Goal: Task Accomplishment & Management: Complete application form

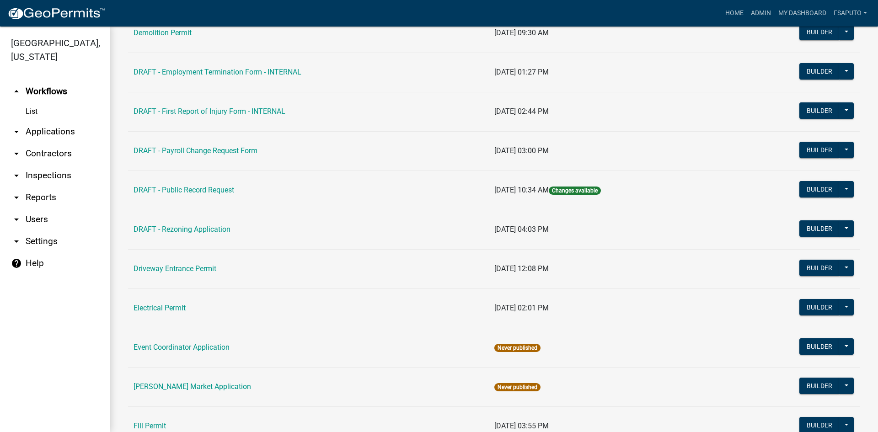
scroll to position [183, 0]
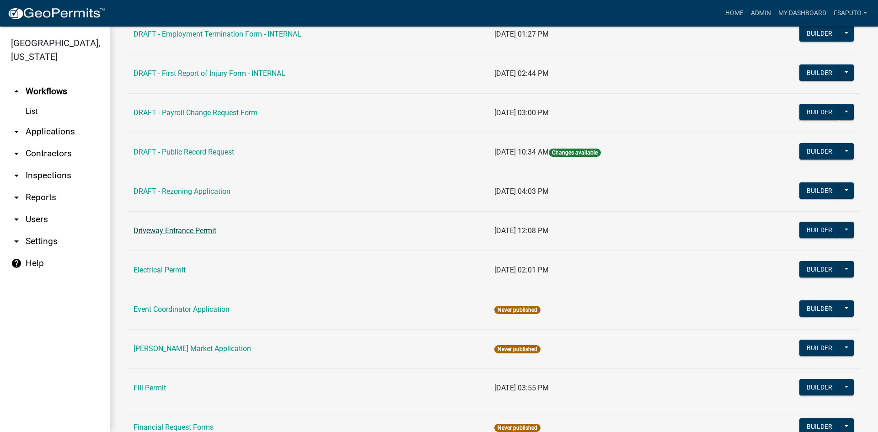
click at [199, 233] on link "Driveway Entrance Permit" at bounding box center [175, 230] width 83 height 9
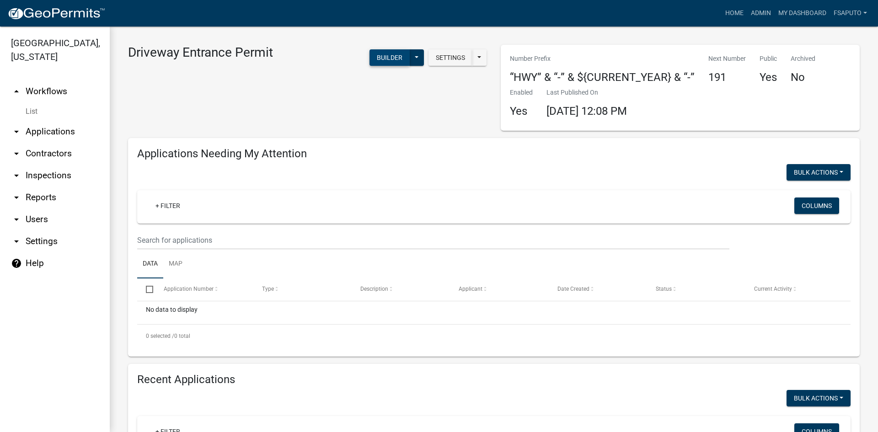
click at [382, 61] on button "Builder" at bounding box center [390, 57] width 40 height 16
select select
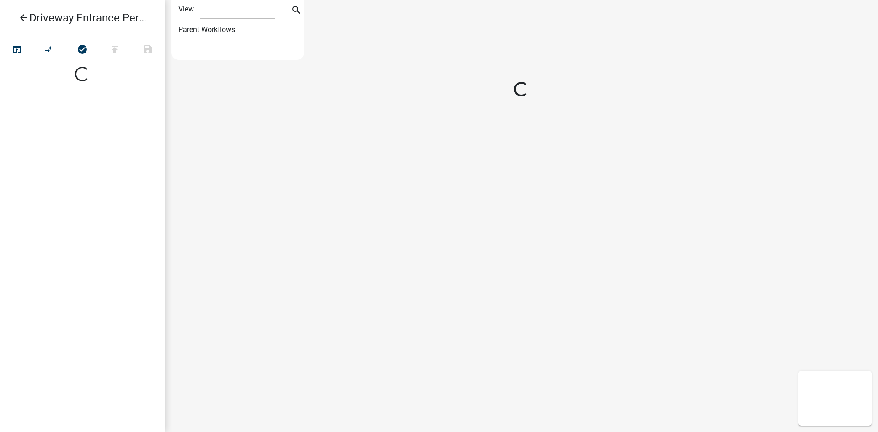
select select "1"
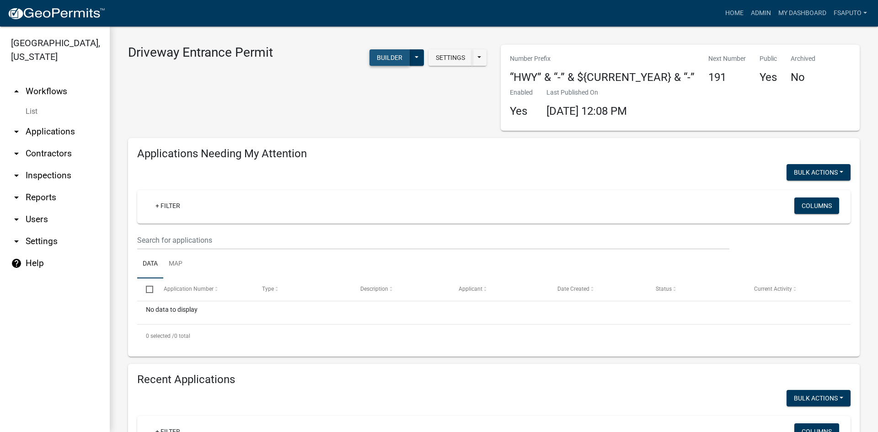
click at [376, 60] on button "Builder" at bounding box center [390, 57] width 40 height 16
select select
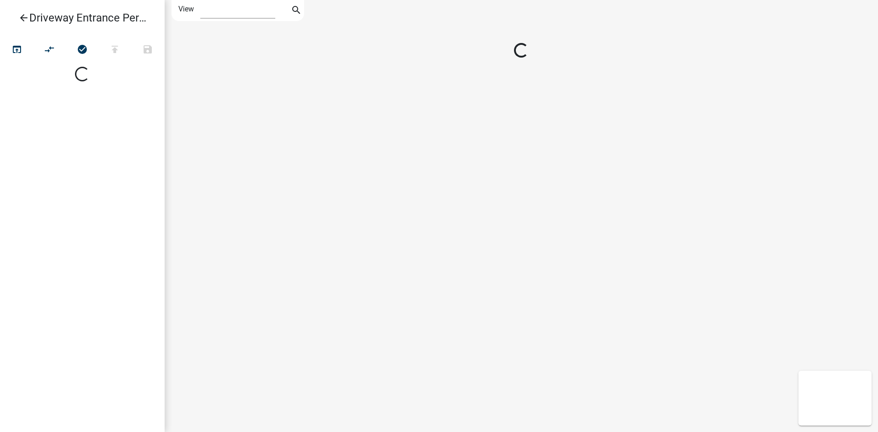
select select
select select "1"
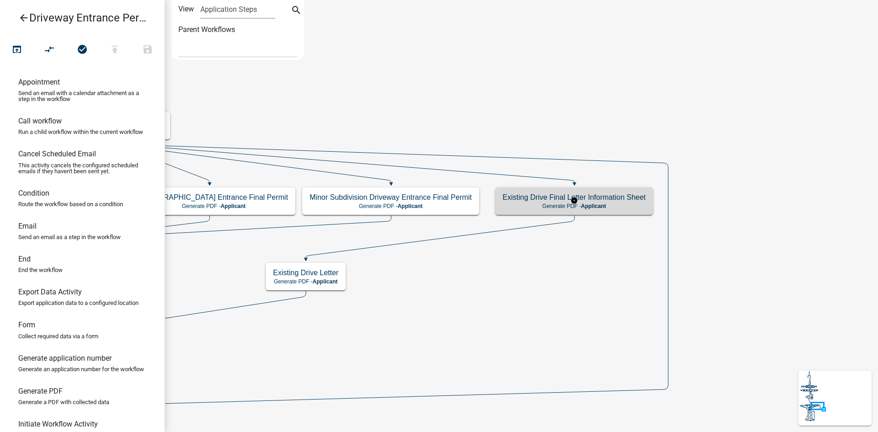
click at [555, 204] on p "Generate PDF - Applicant" at bounding box center [574, 206] width 143 height 6
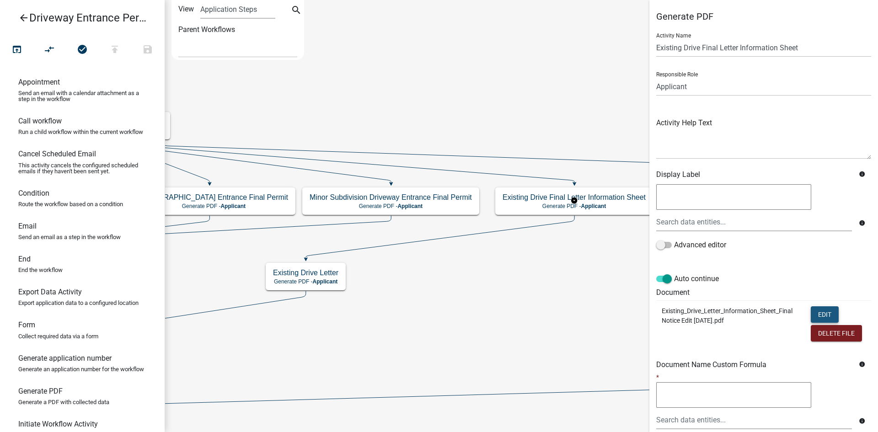
click at [819, 315] on button "Edit" at bounding box center [825, 314] width 28 height 16
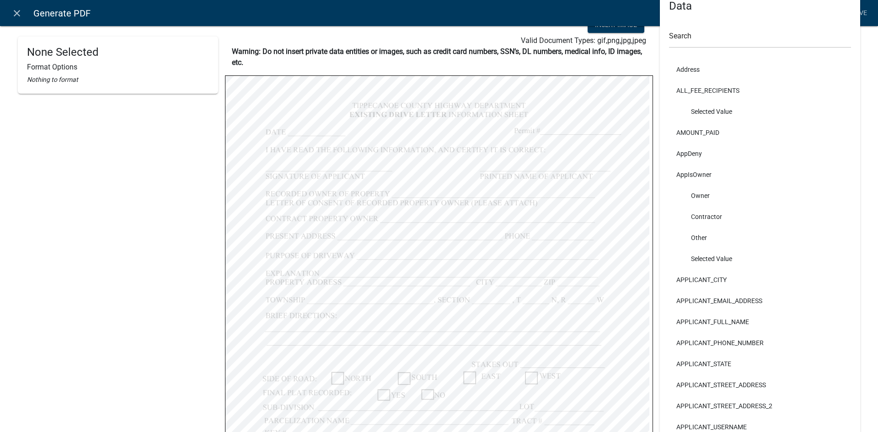
scroll to position [46, 0]
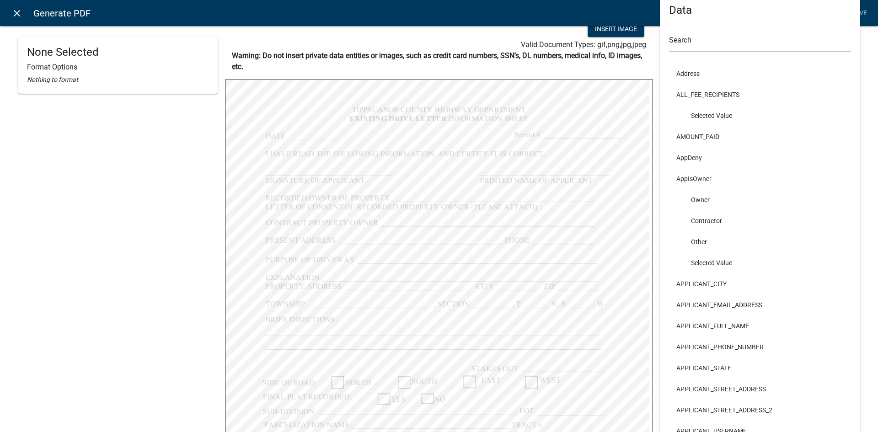
click at [13, 14] on icon "close" at bounding box center [16, 13] width 11 height 11
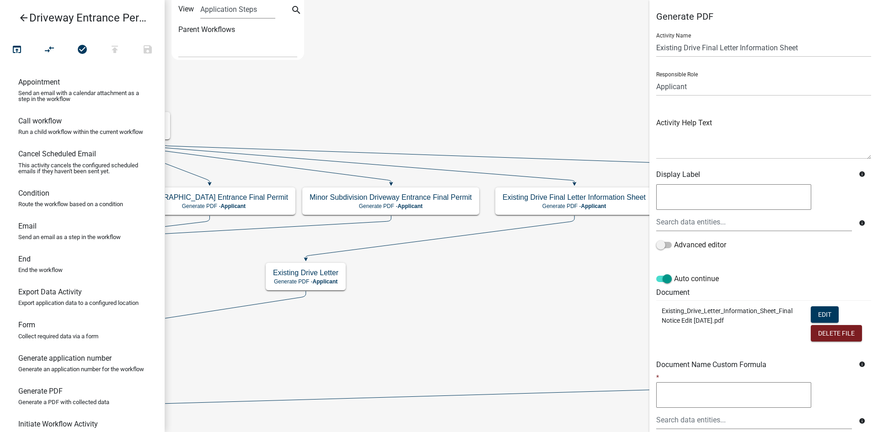
click at [22, 17] on icon "arrow_back" at bounding box center [23, 18] width 11 height 13
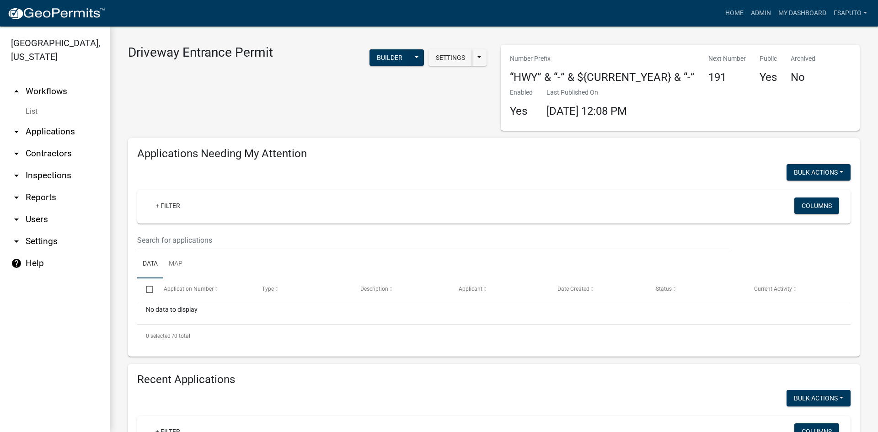
click at [43, 92] on link "arrow_drop_up Workflows" at bounding box center [55, 92] width 110 height 22
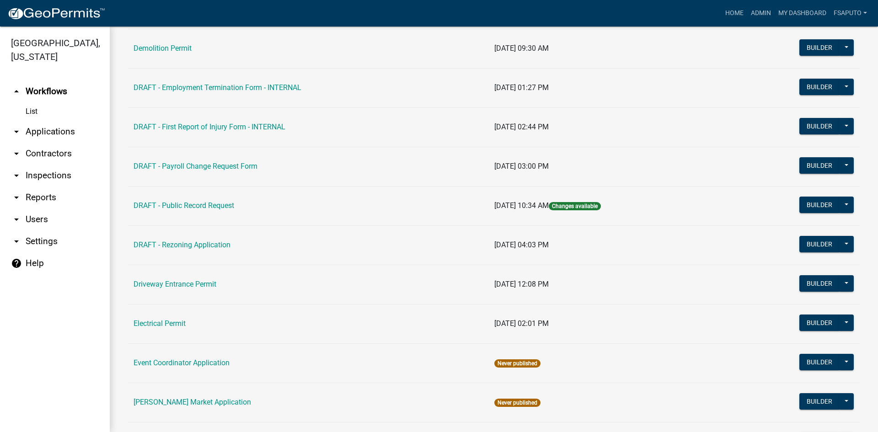
scroll to position [137, 0]
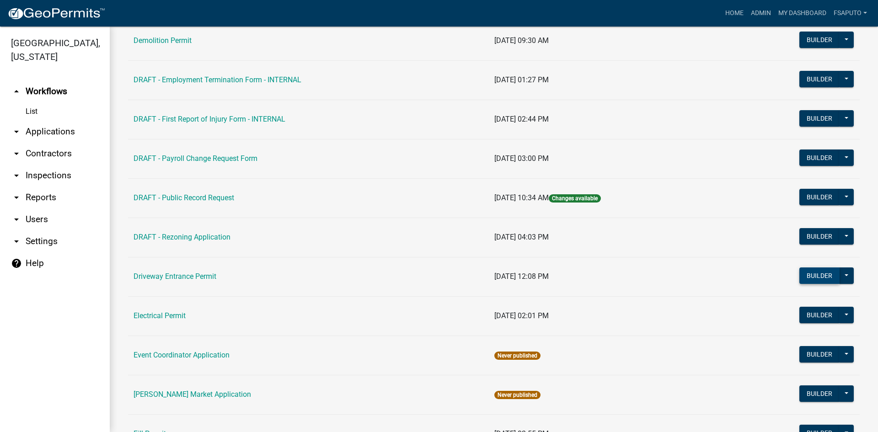
click at [806, 275] on button "Builder" at bounding box center [820, 276] width 40 height 16
select select
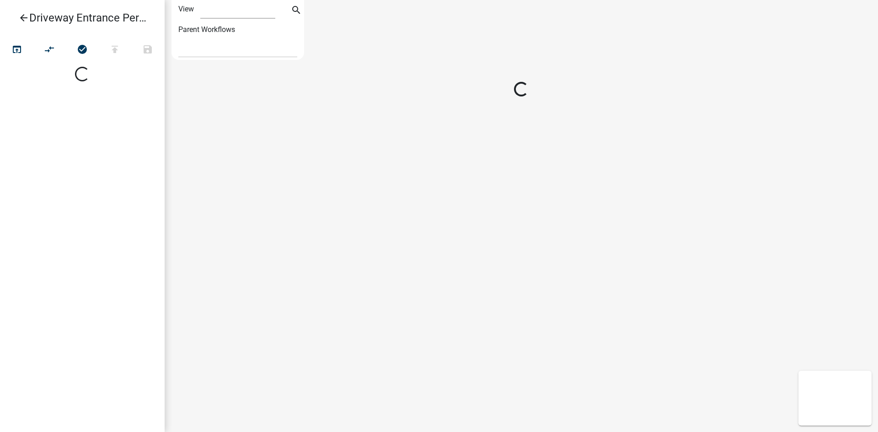
select select "1"
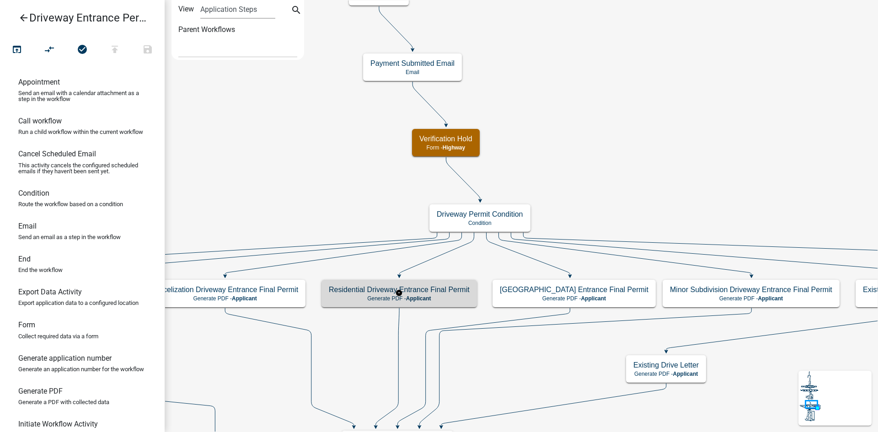
click at [438, 294] on h5 "Residential Driveway Entrance Final Permit" at bounding box center [399, 289] width 141 height 9
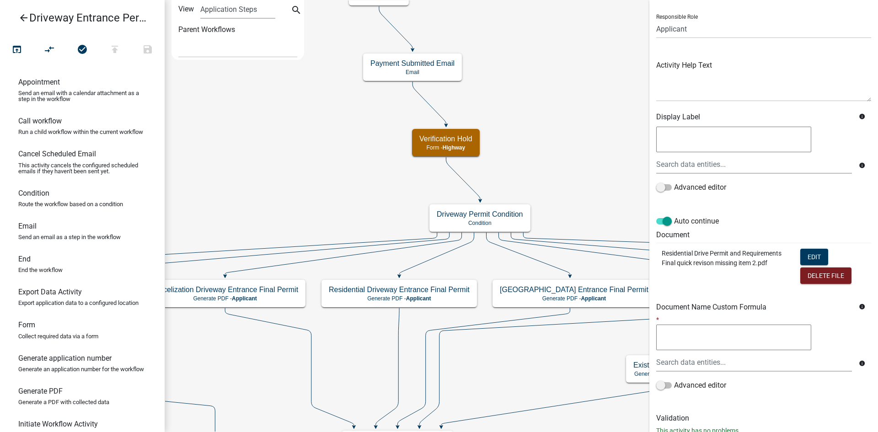
scroll to position [42, 0]
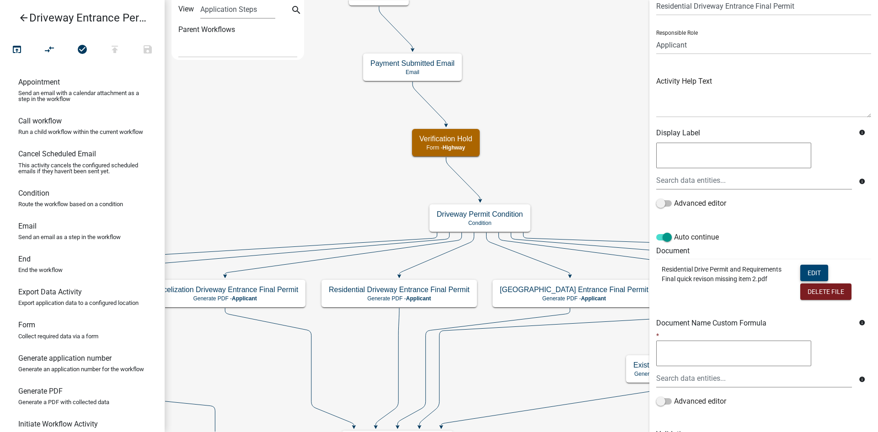
click at [806, 268] on button "Edit" at bounding box center [814, 273] width 28 height 16
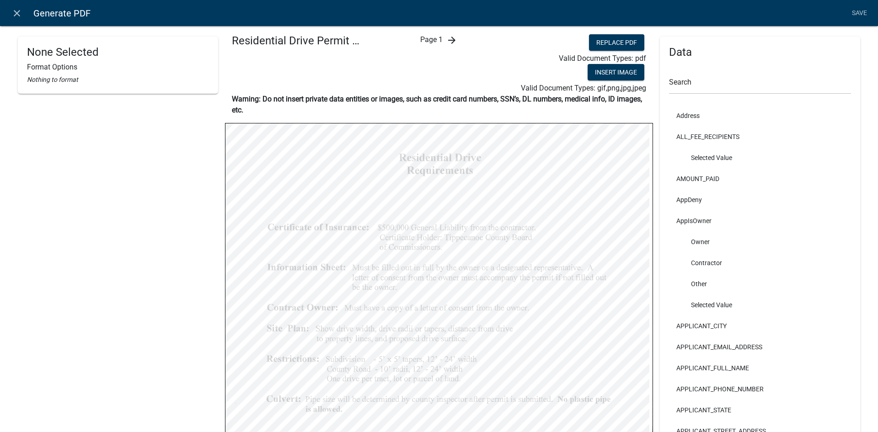
scroll to position [0, 0]
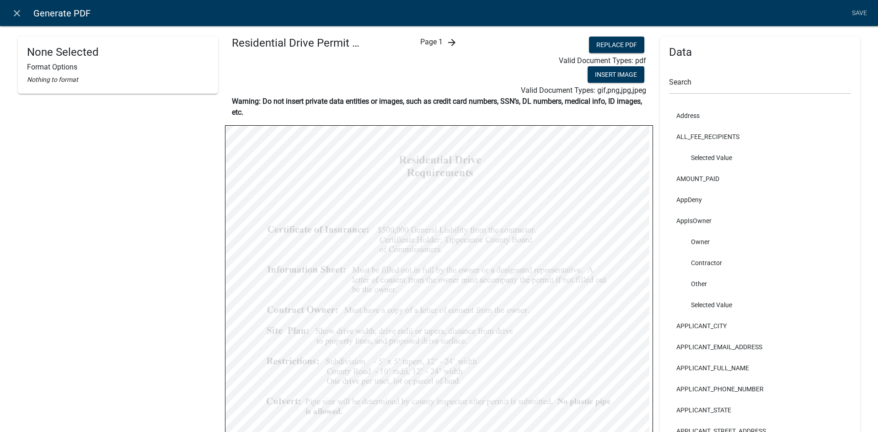
click at [451, 41] on icon "arrow_forward" at bounding box center [451, 42] width 11 height 11
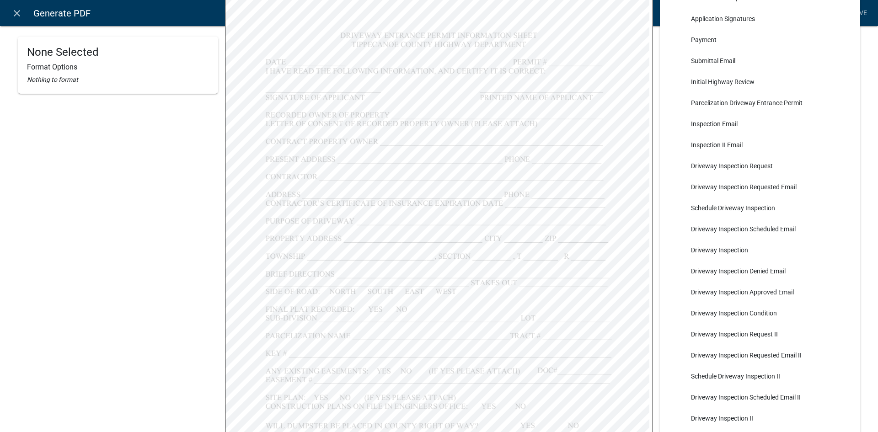
scroll to position [103, 0]
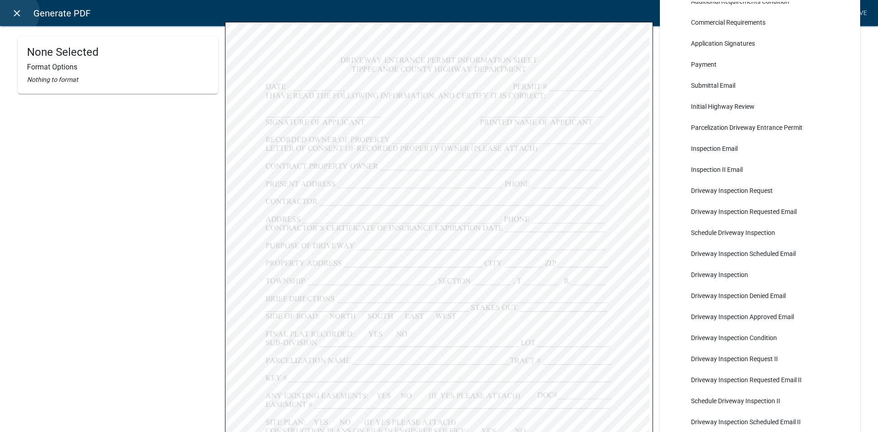
click at [16, 13] on icon "close" at bounding box center [16, 13] width 11 height 11
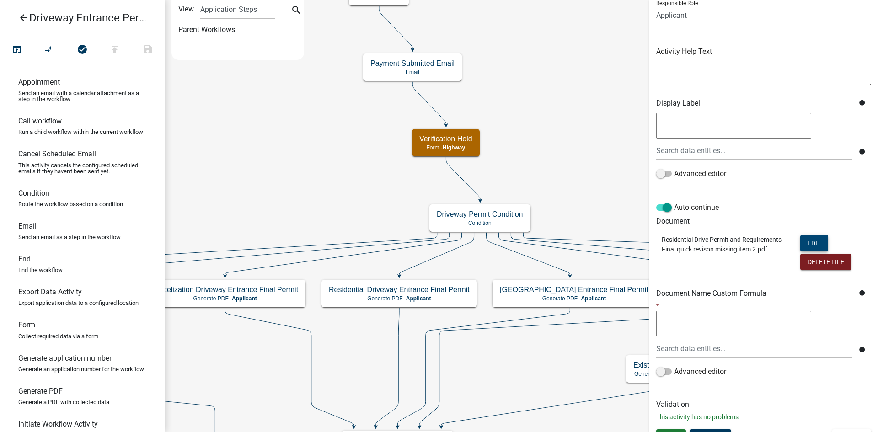
scroll to position [87, 0]
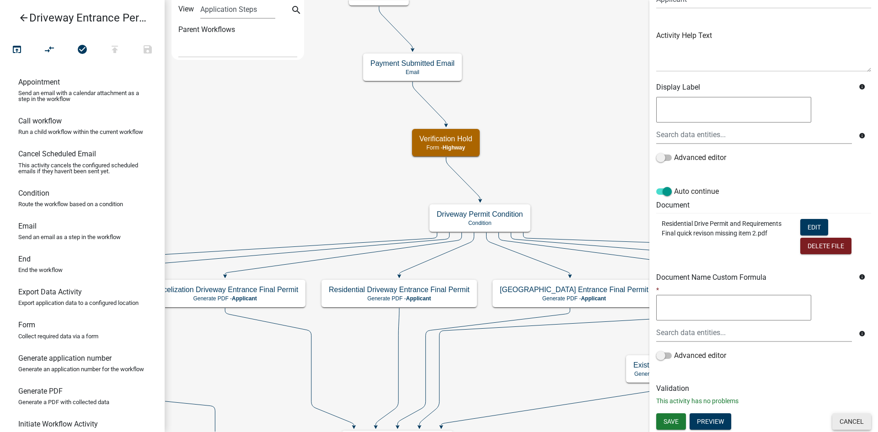
click at [850, 423] on button "Cancel" at bounding box center [852, 422] width 39 height 16
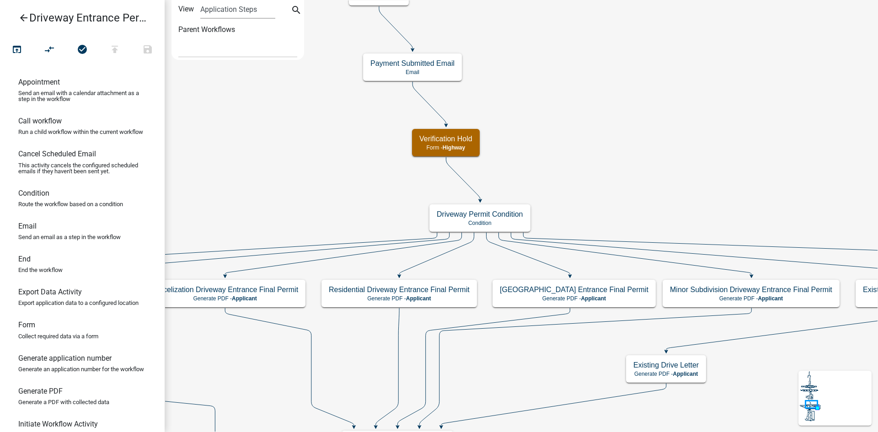
scroll to position [0, 0]
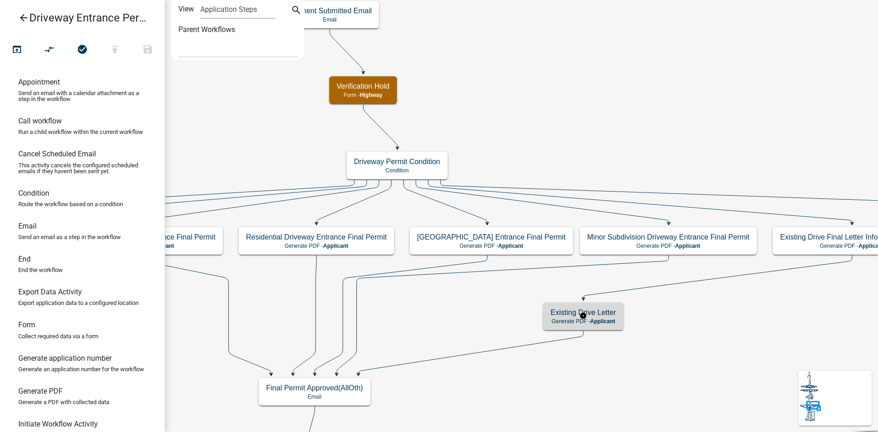
click at [611, 318] on span "Applicant" at bounding box center [603, 321] width 25 height 6
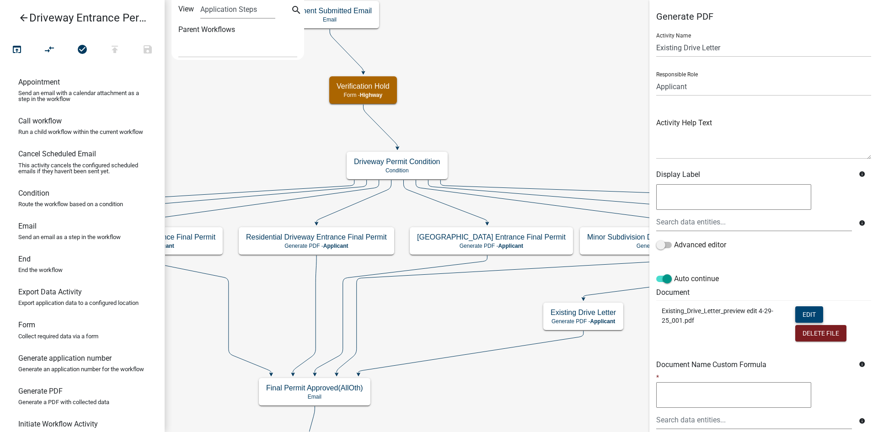
click at [807, 313] on button "Edit" at bounding box center [809, 314] width 28 height 16
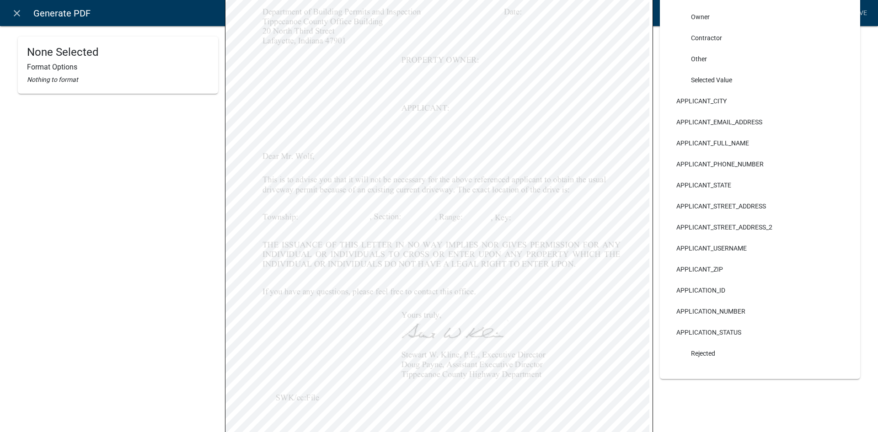
scroll to position [46, 0]
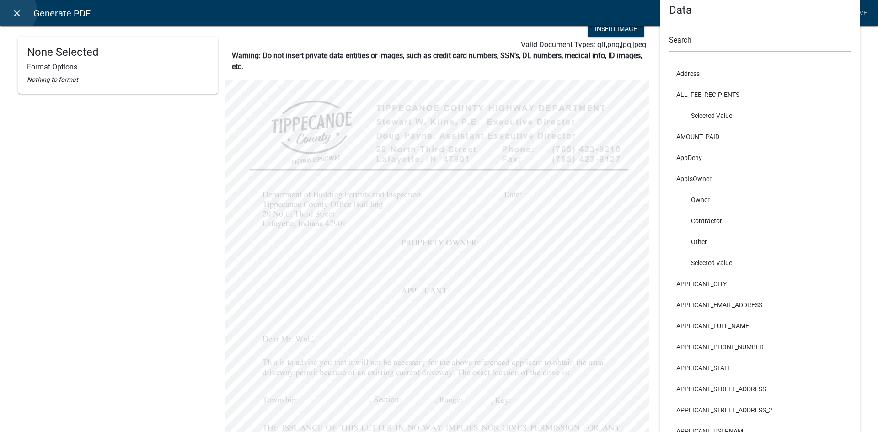
click at [14, 11] on icon "close" at bounding box center [16, 13] width 11 height 11
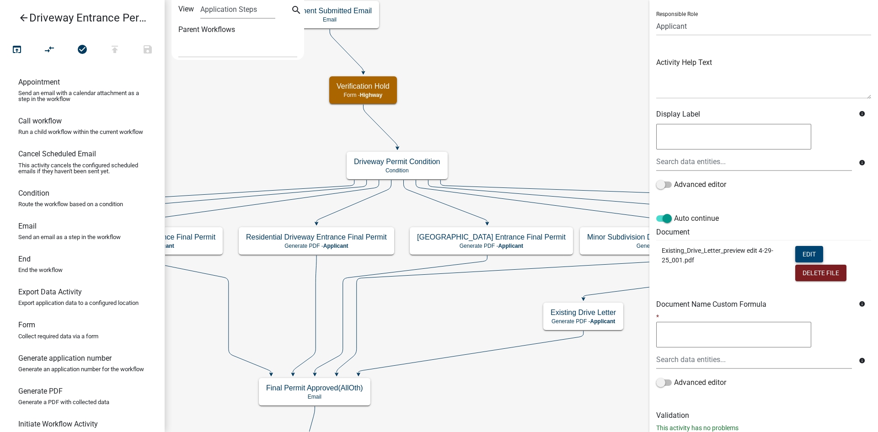
scroll to position [87, 0]
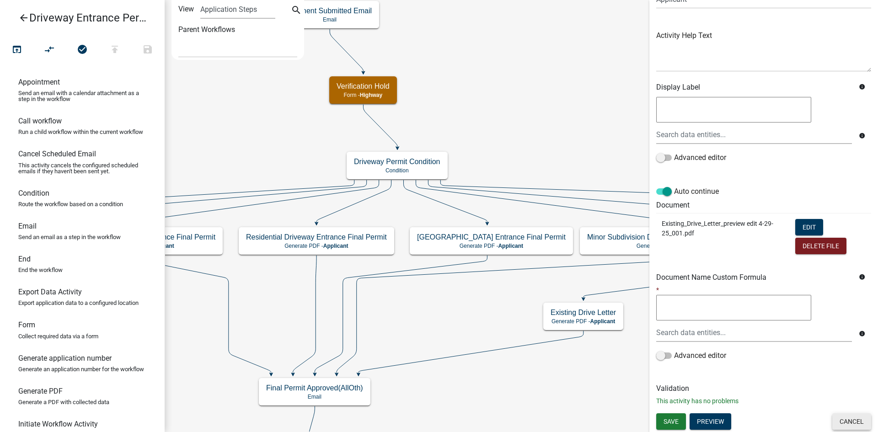
click at [843, 419] on button "Cancel" at bounding box center [852, 422] width 39 height 16
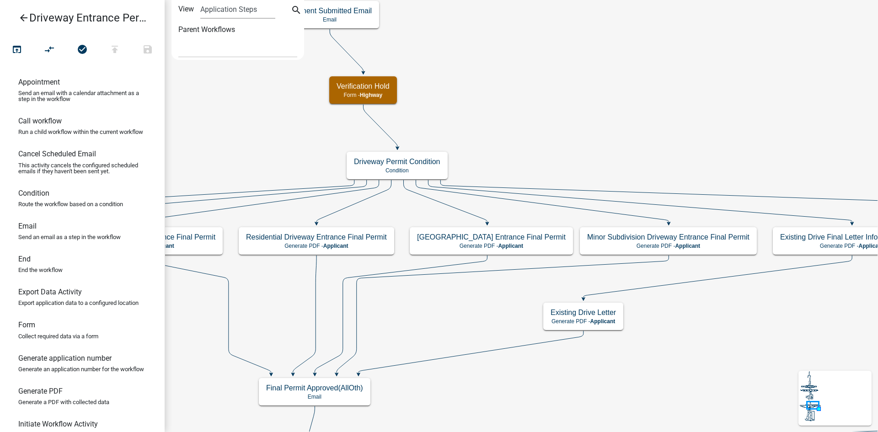
scroll to position [0, 0]
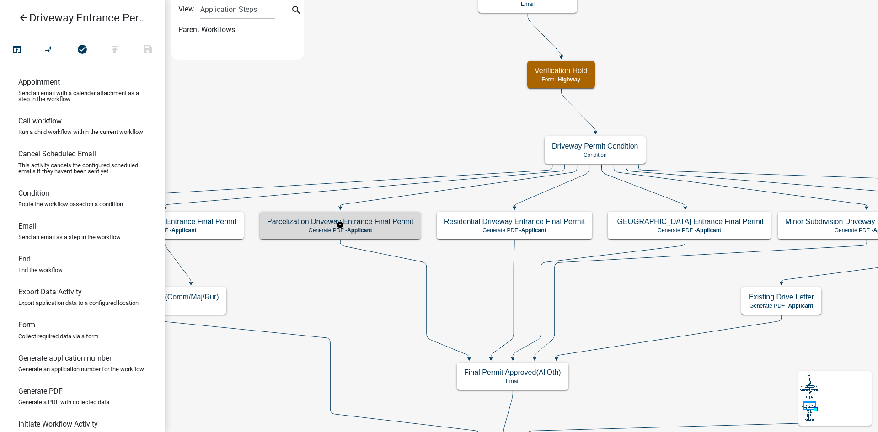
click at [385, 224] on h5 "Parcelization Driveway Entrance Final Permit" at bounding box center [340, 221] width 146 height 9
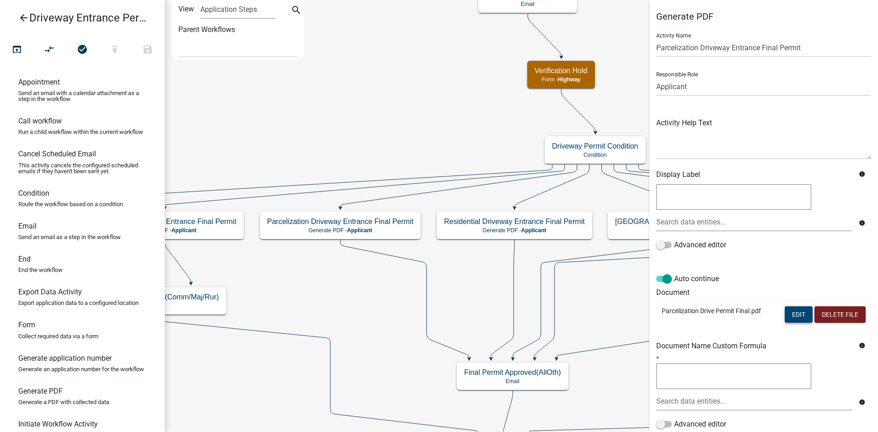
click at [786, 313] on button "Edit" at bounding box center [799, 314] width 28 height 16
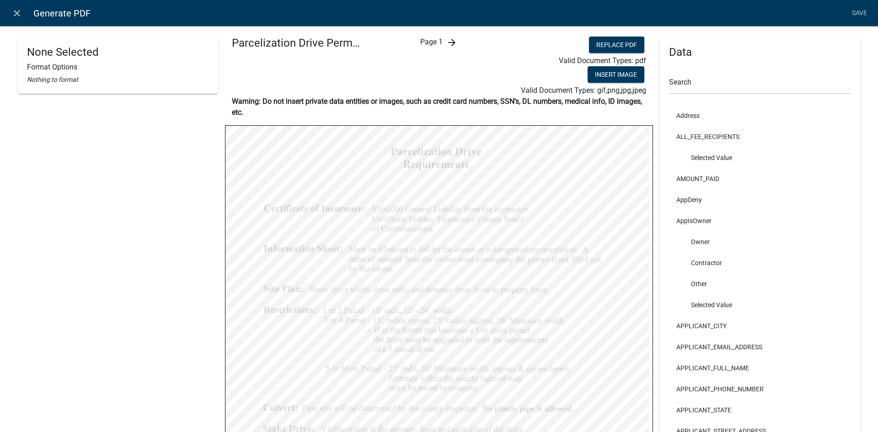
click at [449, 41] on icon "arrow_forward" at bounding box center [451, 42] width 11 height 11
click at [14, 12] on icon "close" at bounding box center [16, 13] width 11 height 11
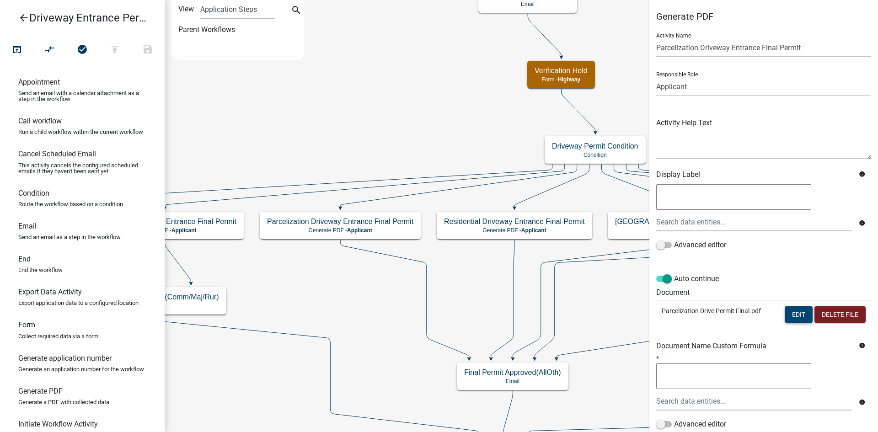
scroll to position [69, 0]
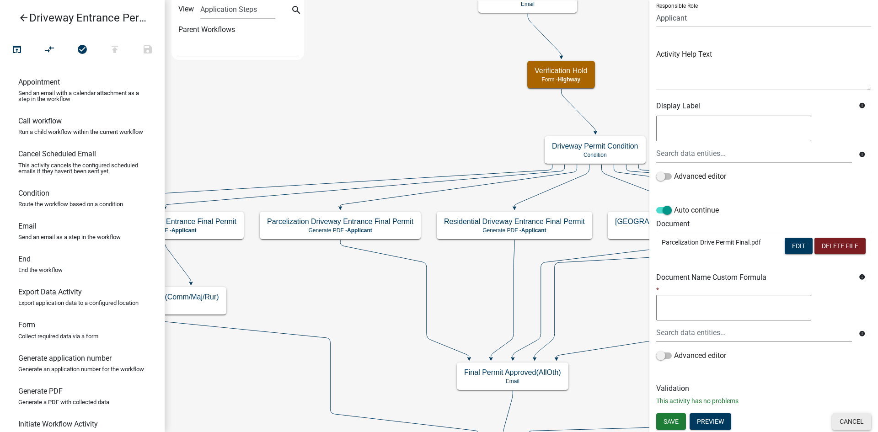
click at [837, 426] on button "Cancel" at bounding box center [852, 422] width 39 height 16
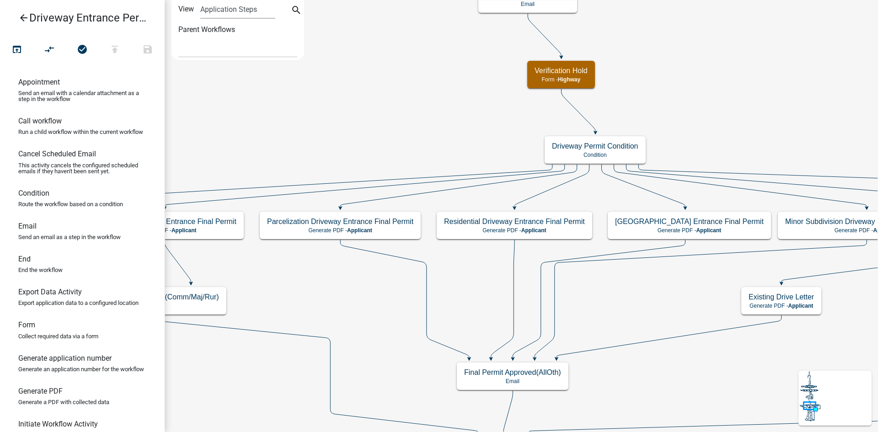
scroll to position [0, 0]
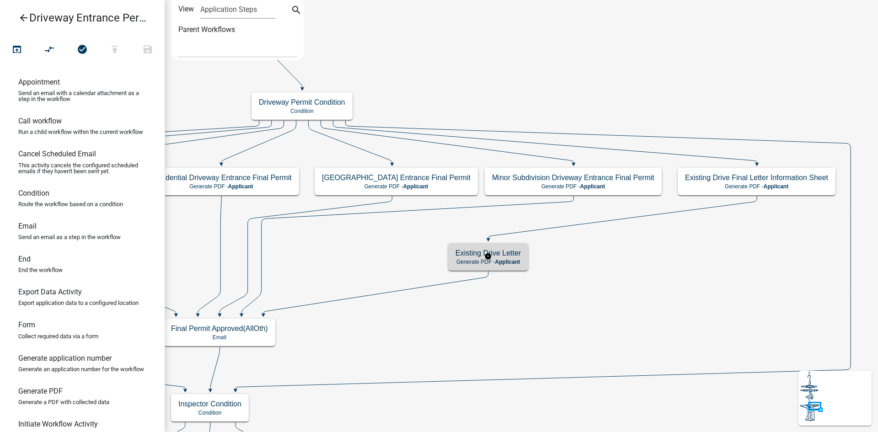
click at [516, 261] on span "Applicant" at bounding box center [507, 262] width 25 height 6
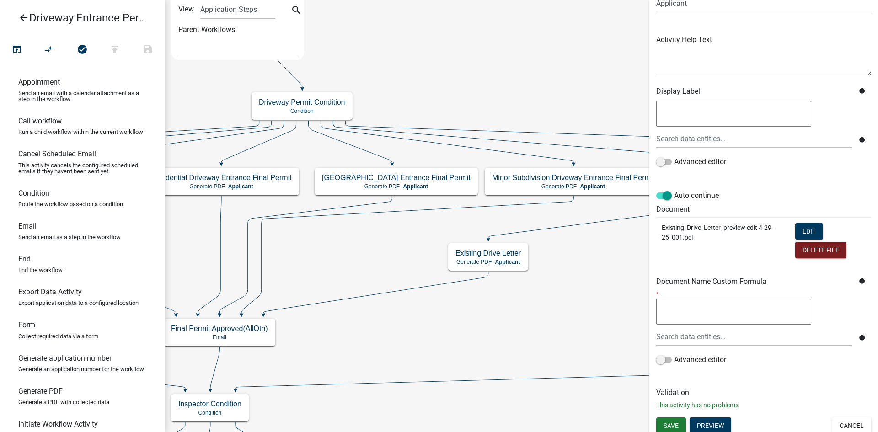
scroll to position [87, 0]
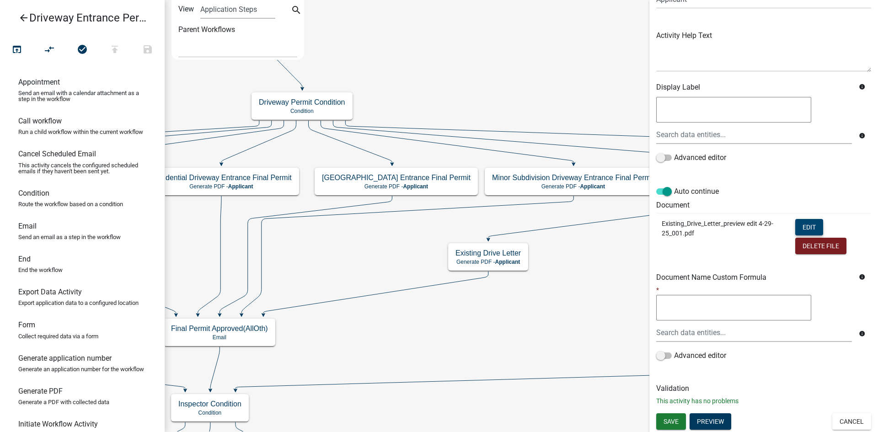
click at [804, 225] on button "Edit" at bounding box center [809, 227] width 28 height 16
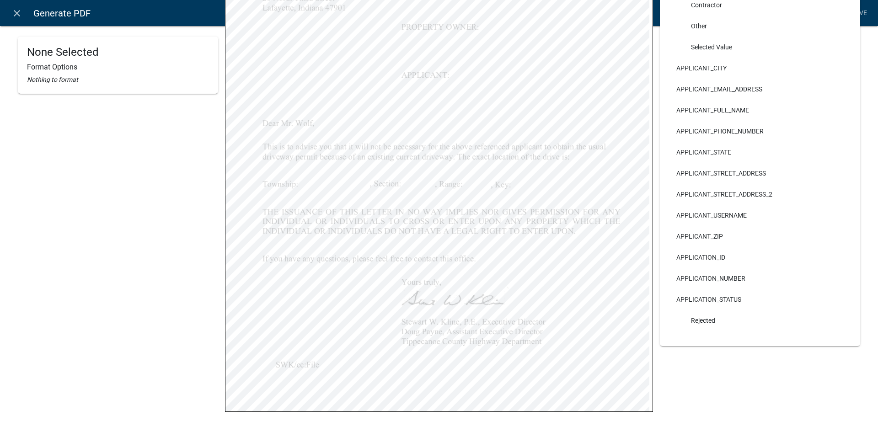
scroll to position [286, 0]
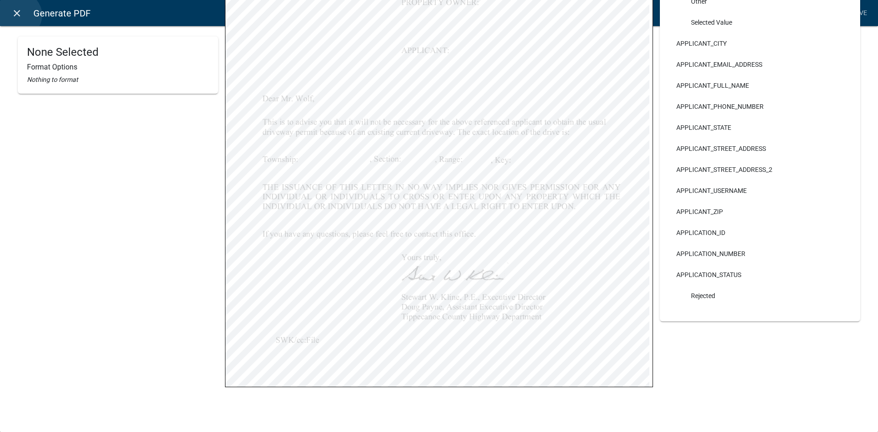
click at [19, 15] on icon "close" at bounding box center [16, 13] width 11 height 11
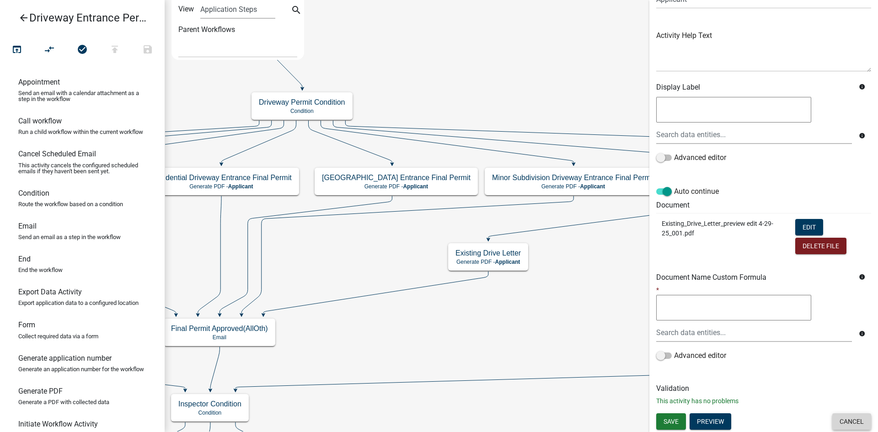
click at [854, 420] on button "Cancel" at bounding box center [852, 422] width 39 height 16
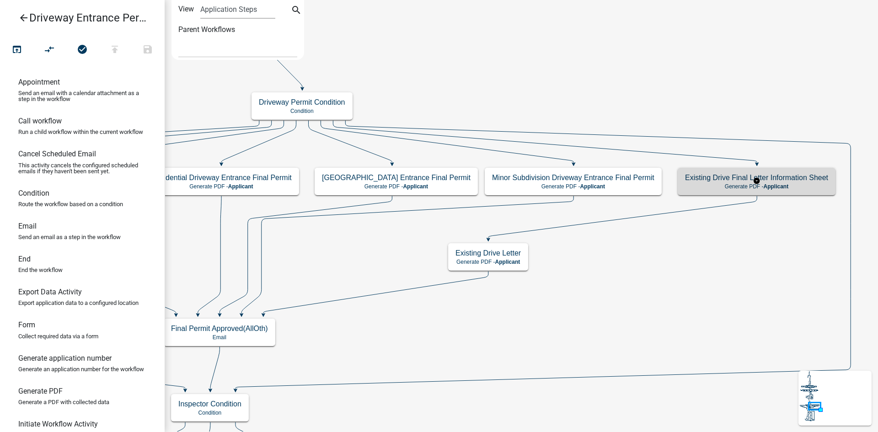
click at [713, 181] on h5 "Existing Drive Final Letter Information Sheet" at bounding box center [756, 177] width 143 height 9
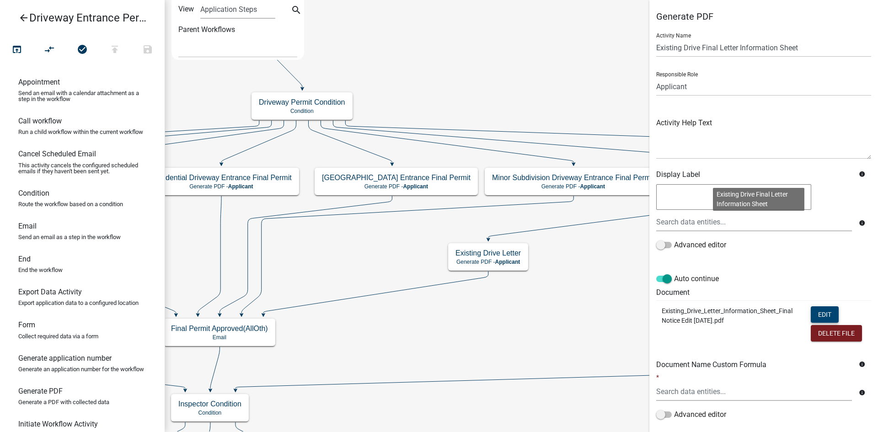
click at [813, 309] on button "Edit" at bounding box center [825, 314] width 28 height 16
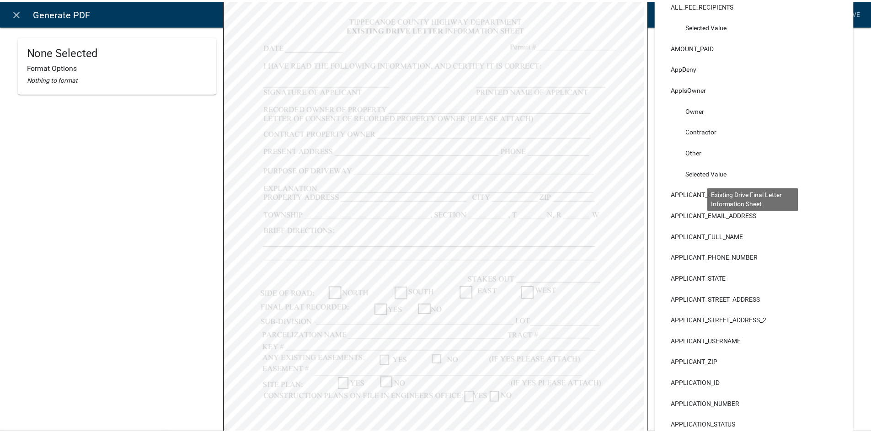
scroll to position [137, 0]
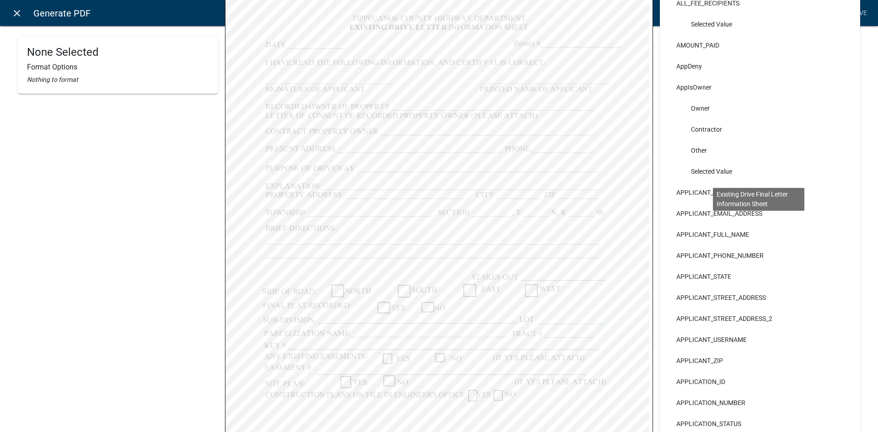
click at [18, 13] on icon "close" at bounding box center [16, 13] width 11 height 11
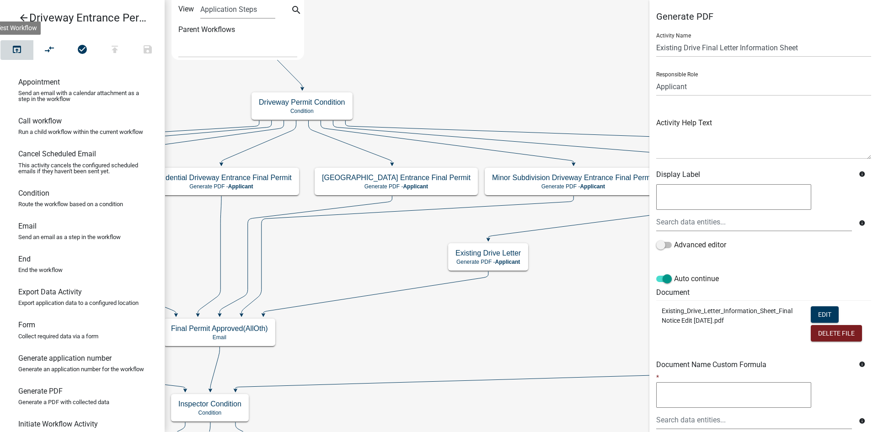
click at [18, 45] on icon "open_in_browser" at bounding box center [16, 50] width 11 height 13
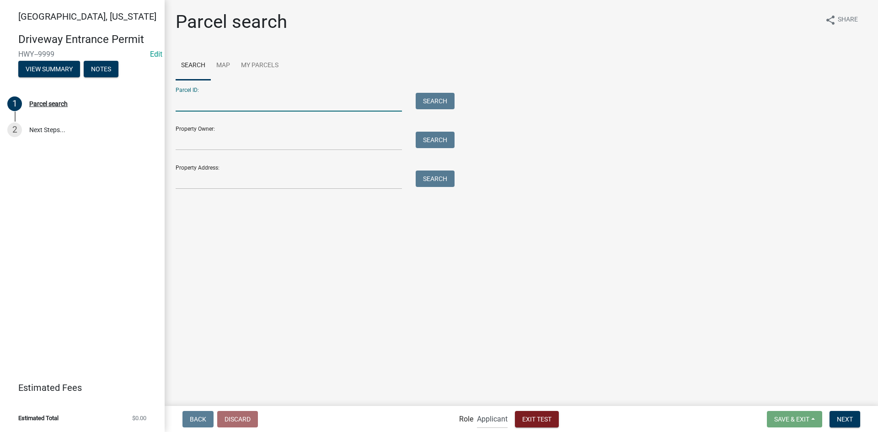
click at [216, 101] on input "Parcel ID:" at bounding box center [289, 102] width 226 height 19
type input "s"
click at [213, 146] on input "Property Owner:" at bounding box center [289, 141] width 226 height 19
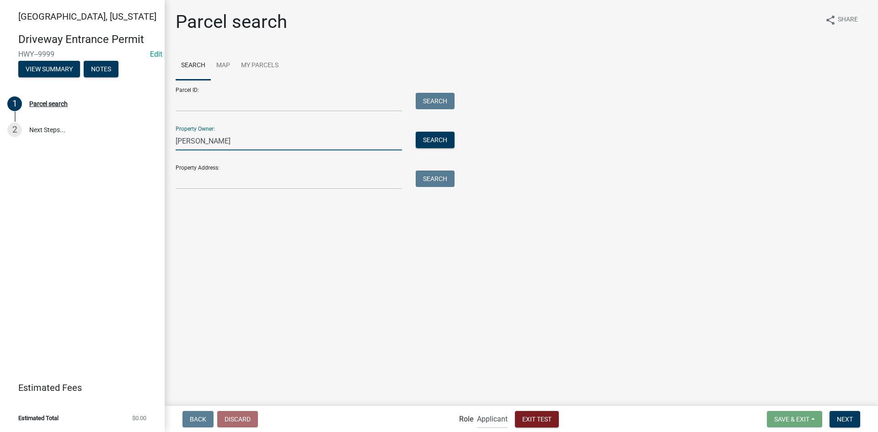
type input "[PERSON_NAME]"
drag, startPoint x: 204, startPoint y: 144, endPoint x: 150, endPoint y: 140, distance: 53.2
click at [150, 140] on div "[GEOGRAPHIC_DATA][US_STATE] Entrance Permit HWY--9999 Edit View Summary Notes 1…" at bounding box center [439, 216] width 878 height 432
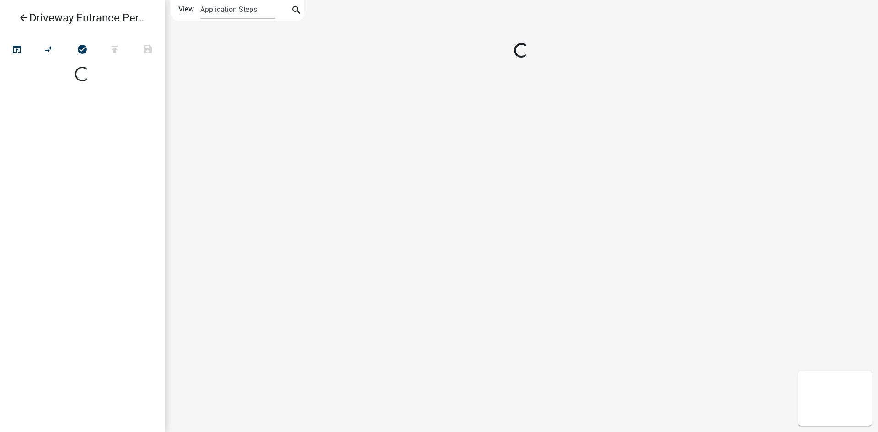
select select
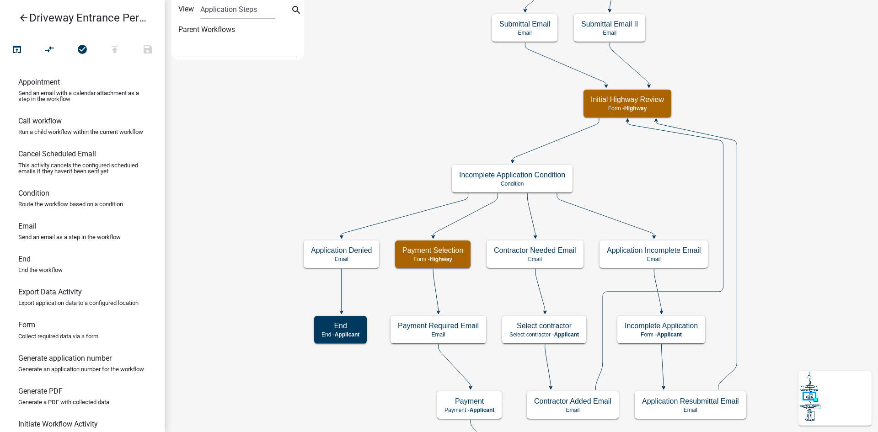
click at [25, 11] on link "arrow_back Driveway Entrance Permit" at bounding box center [78, 17] width 143 height 21
click at [25, 14] on icon "arrow_back" at bounding box center [23, 18] width 11 height 13
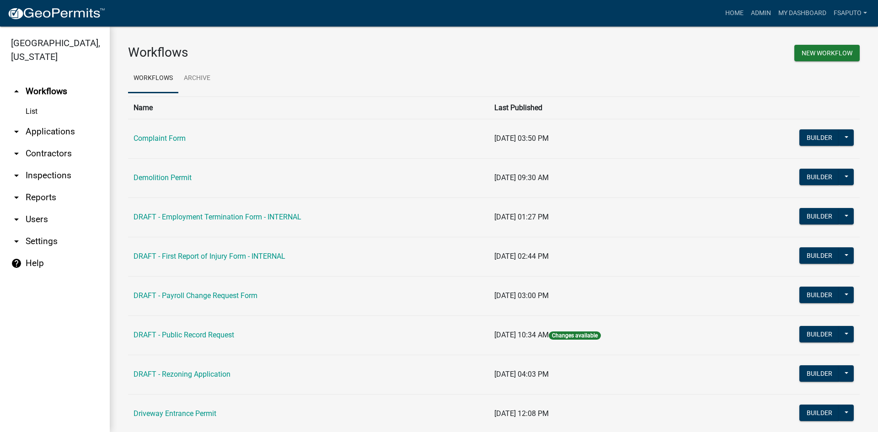
click at [23, 9] on img at bounding box center [56, 14] width 98 height 14
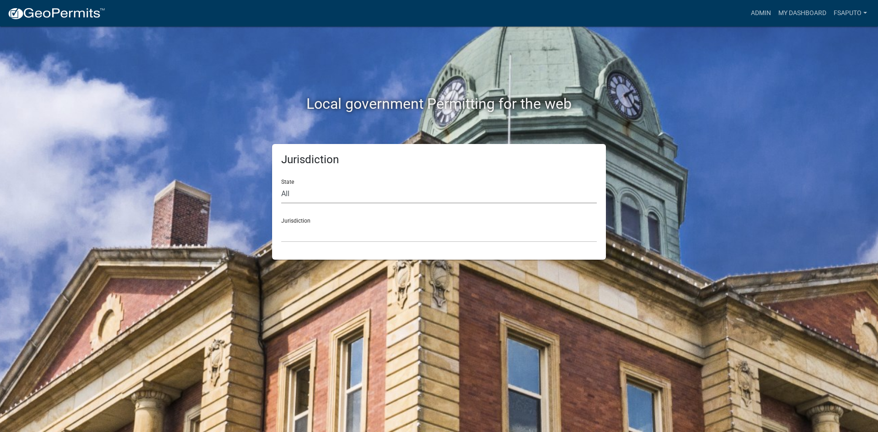
click at [322, 194] on select "All [US_STATE] [US_STATE] [US_STATE] [US_STATE] [US_STATE] [US_STATE] [US_STATE…" at bounding box center [439, 194] width 316 height 19
select select "[US_STATE]"
click at [281, 185] on select "All [US_STATE] [US_STATE] [US_STATE] [US_STATE] [US_STATE] [US_STATE] [US_STATE…" at bounding box center [439, 194] width 316 height 19
click at [343, 236] on select "City of [GEOGRAPHIC_DATA], [US_STATE] City of [GEOGRAPHIC_DATA], [US_STATE] Cit…" at bounding box center [439, 233] width 316 height 19
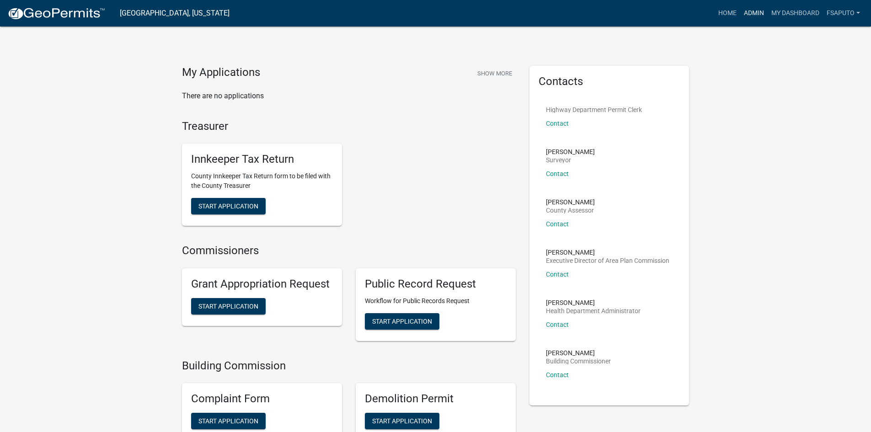
click at [756, 14] on link "Admin" at bounding box center [754, 13] width 27 height 17
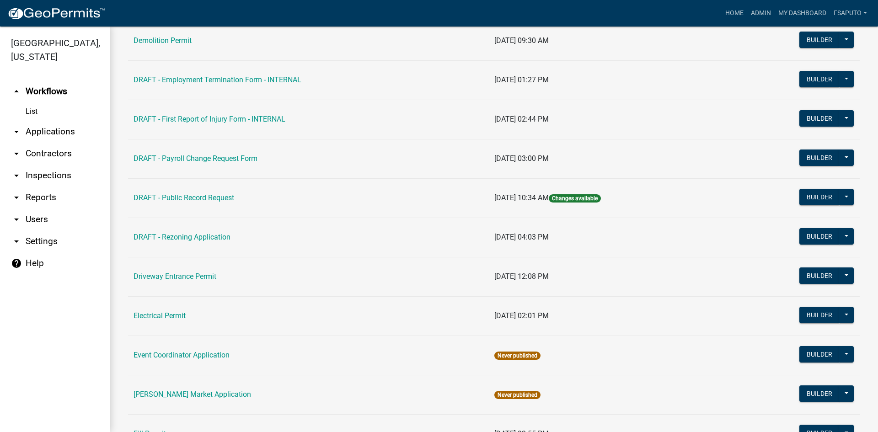
scroll to position [183, 0]
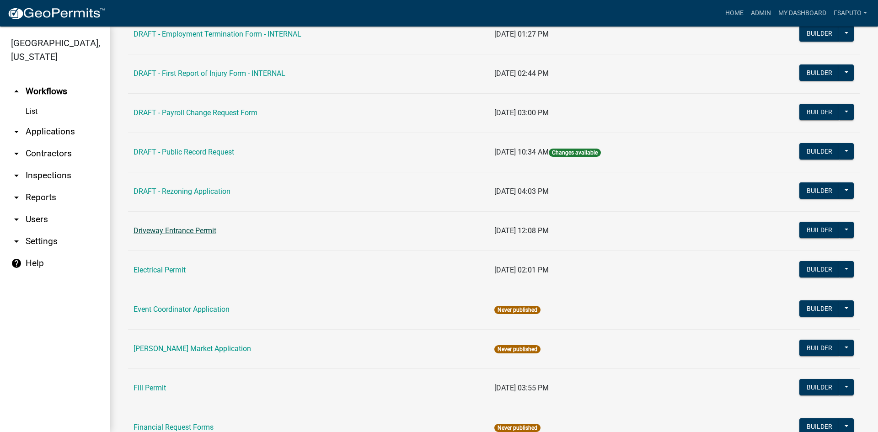
click at [190, 230] on link "Driveway Entrance Permit" at bounding box center [175, 230] width 83 height 9
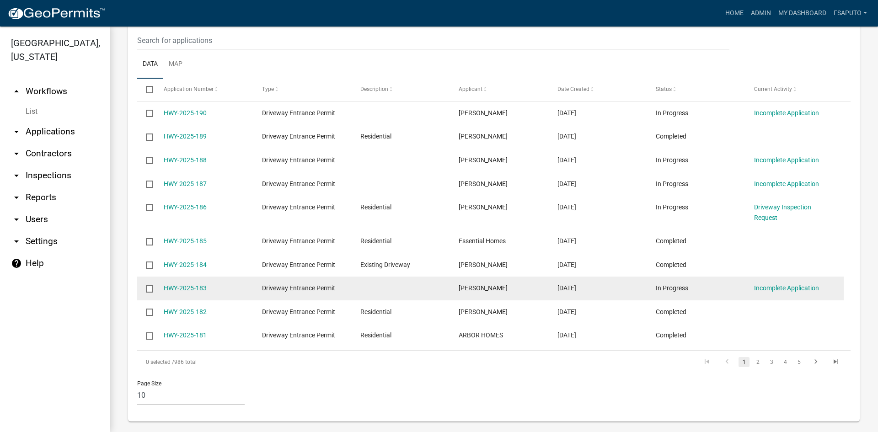
scroll to position [433, 0]
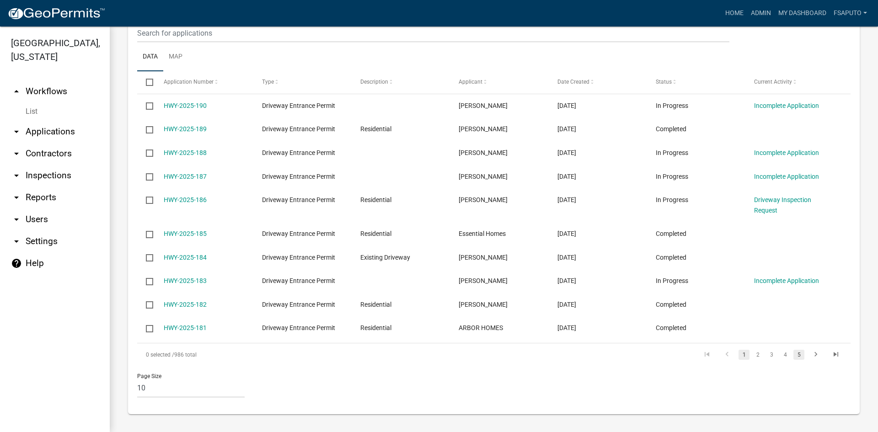
click at [794, 355] on link "5" at bounding box center [799, 355] width 11 height 10
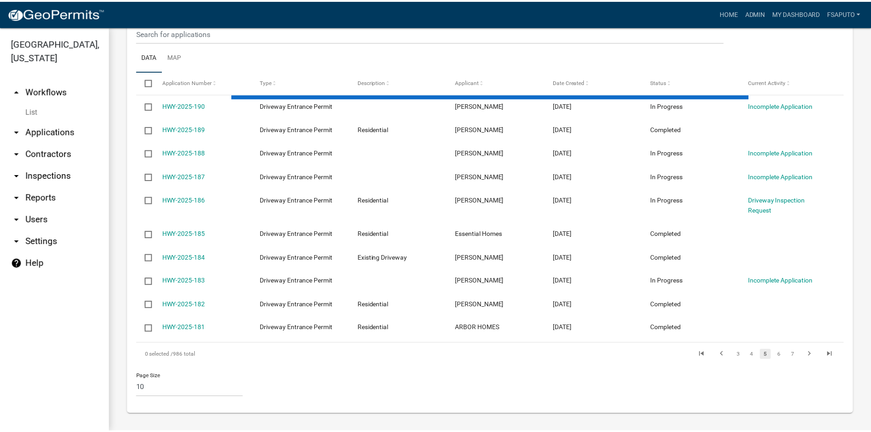
scroll to position [423, 0]
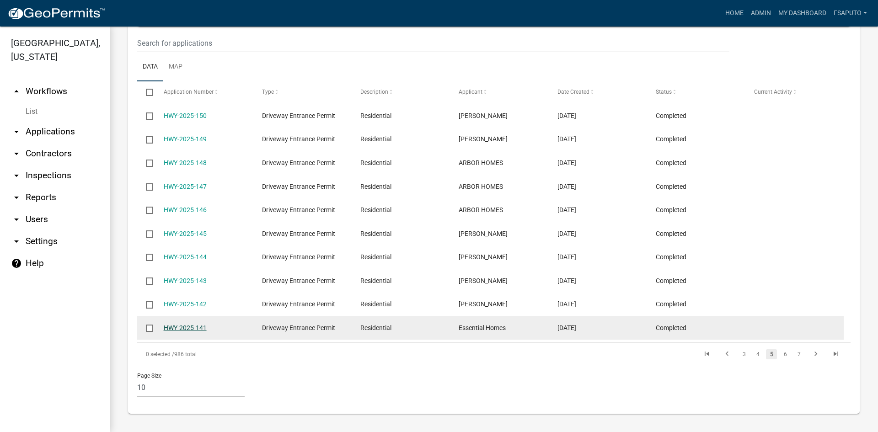
click at [179, 328] on link "HWY-2025-141" at bounding box center [185, 327] width 43 height 7
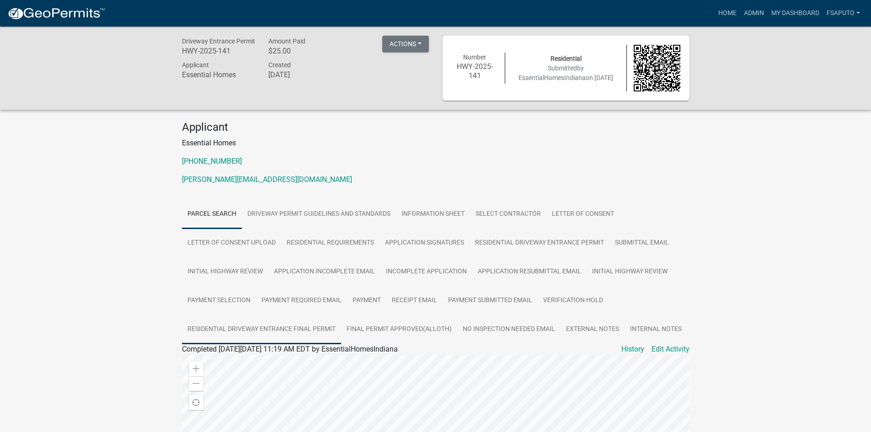
click at [287, 329] on link "Residential Driveway Entrance Final Permit" at bounding box center [261, 329] width 159 height 29
click at [302, 360] on link "Residential Driveway Entrance Final Permit" at bounding box center [251, 360] width 138 height 9
click at [44, 11] on img at bounding box center [56, 14] width 98 height 14
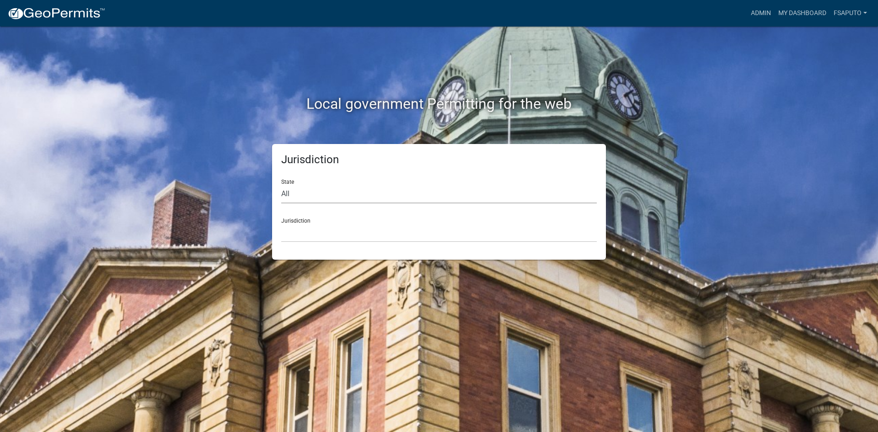
click at [381, 202] on select "All [US_STATE] [US_STATE] [US_STATE] [US_STATE] [US_STATE] [US_STATE] [US_STATE…" at bounding box center [439, 194] width 316 height 19
select select "[US_STATE]"
click at [281, 185] on select "All [US_STATE] [US_STATE] [US_STATE] [US_STATE] [US_STATE] [US_STATE] [US_STATE…" at bounding box center [439, 194] width 316 height 19
click at [352, 241] on select "City of [GEOGRAPHIC_DATA], [US_STATE] City of [GEOGRAPHIC_DATA], [US_STATE] Cit…" at bounding box center [439, 233] width 316 height 19
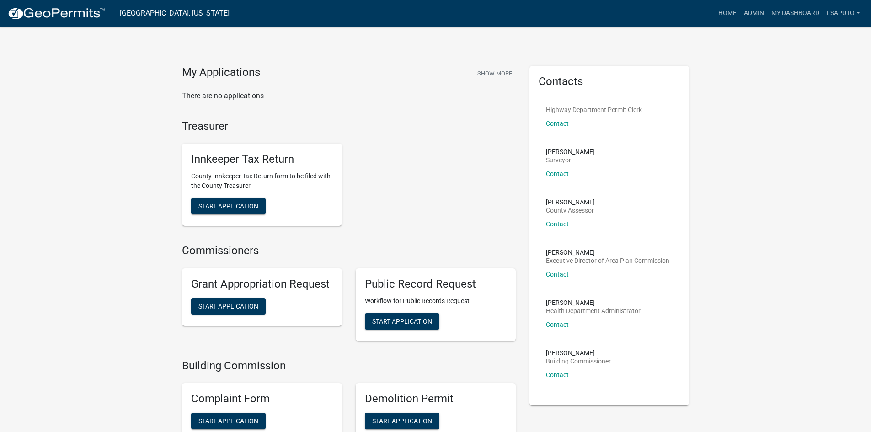
click at [44, 13] on img at bounding box center [56, 14] width 98 height 14
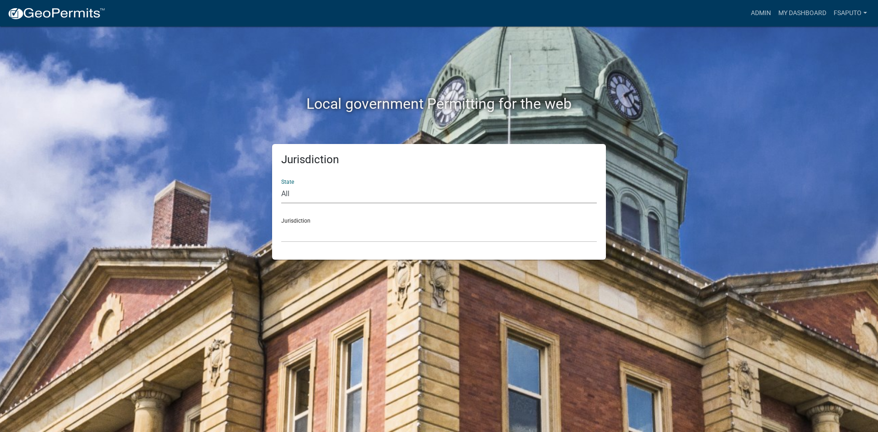
click at [352, 198] on select "All [US_STATE] [US_STATE] [US_STATE] [US_STATE] [US_STATE] [US_STATE] [US_STATE…" at bounding box center [439, 194] width 316 height 19
select select "[US_STATE]"
click at [281, 185] on select "All [US_STATE] [US_STATE] [US_STATE] [US_STATE] [US_STATE] [US_STATE] [US_STATE…" at bounding box center [439, 194] width 316 height 19
click at [350, 236] on select "City of [GEOGRAPHIC_DATA], [US_STATE] City of [GEOGRAPHIC_DATA], [US_STATE] Cit…" at bounding box center [439, 233] width 316 height 19
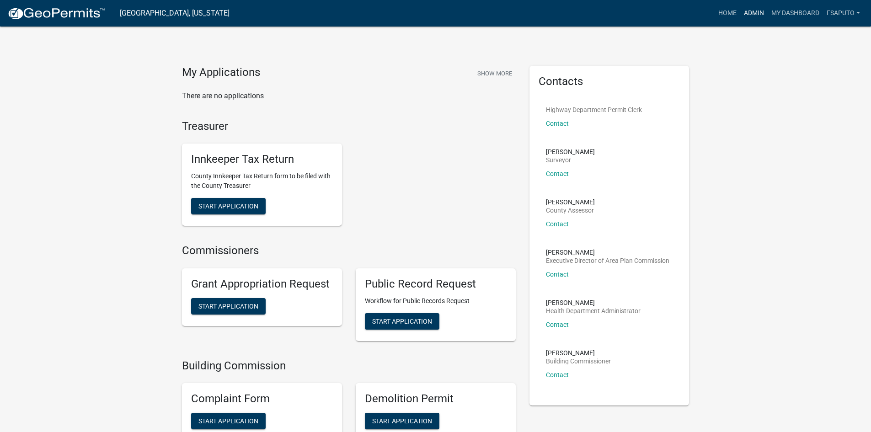
click at [757, 11] on link "Admin" at bounding box center [754, 13] width 27 height 17
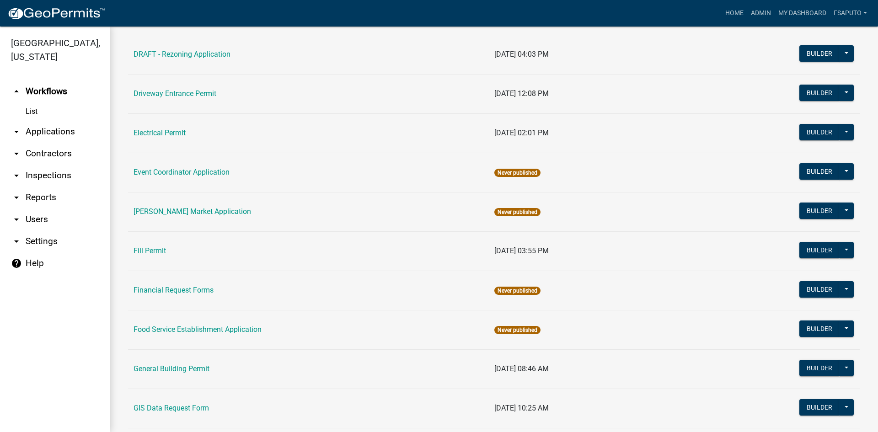
scroll to position [274, 0]
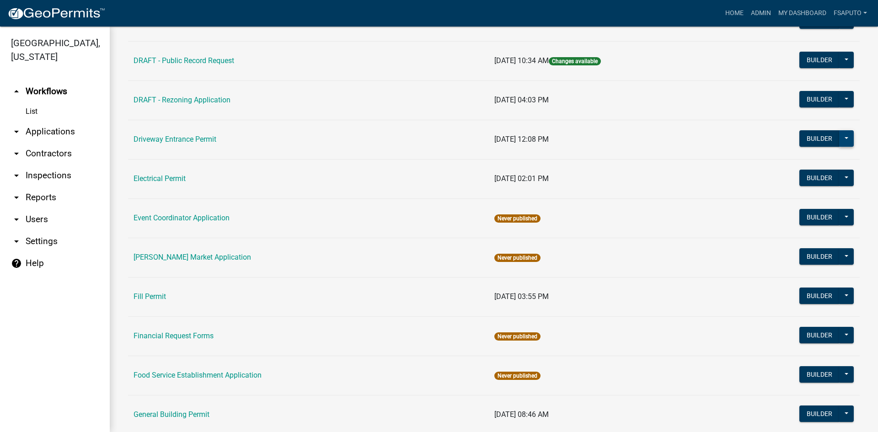
click at [845, 139] on button at bounding box center [846, 138] width 15 height 16
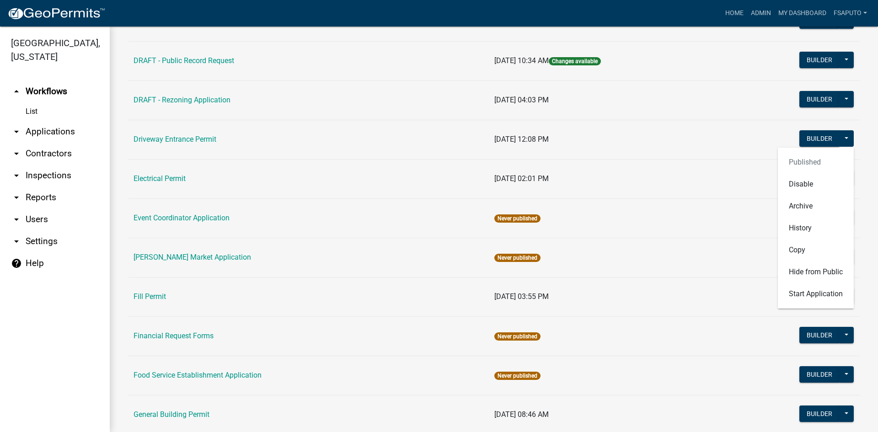
click at [322, 133] on td "Driveway Entrance Permit" at bounding box center [308, 139] width 361 height 39
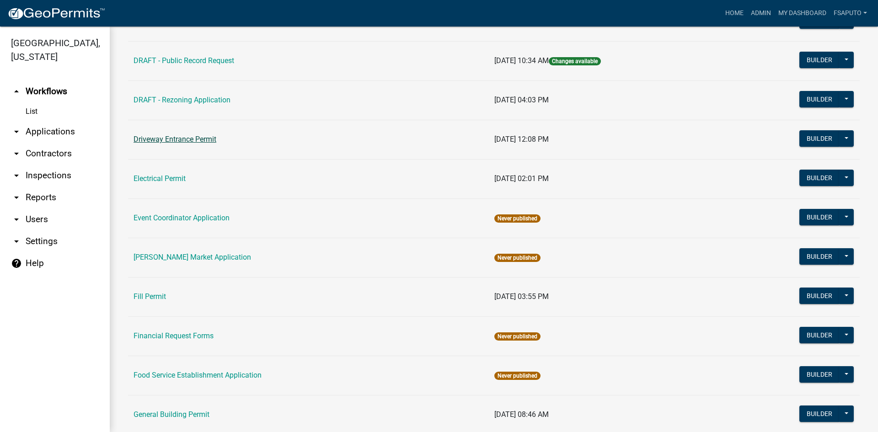
click at [209, 140] on link "Driveway Entrance Permit" at bounding box center [175, 139] width 83 height 9
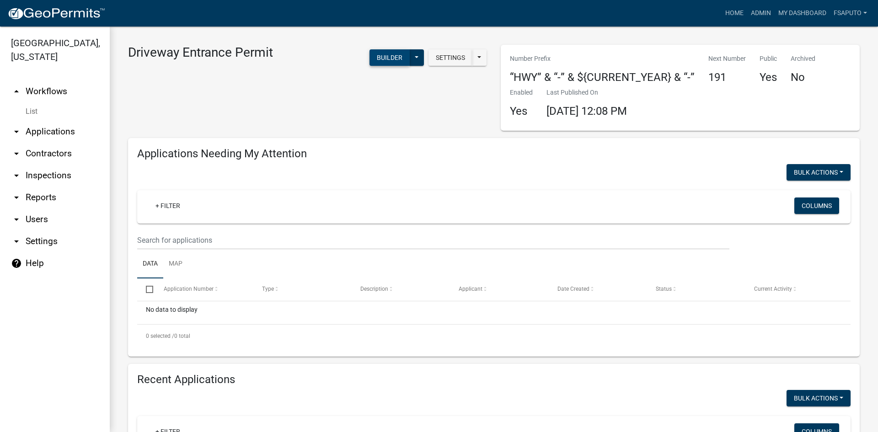
click at [372, 59] on button "Builder" at bounding box center [390, 57] width 40 height 16
select select
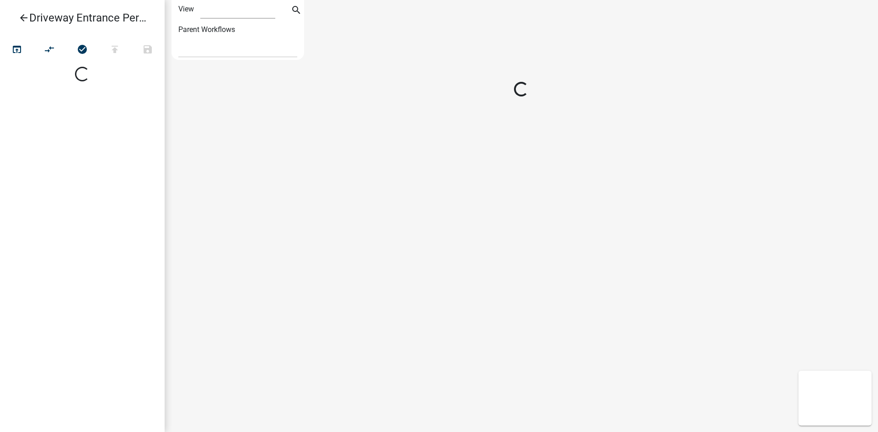
select select "1"
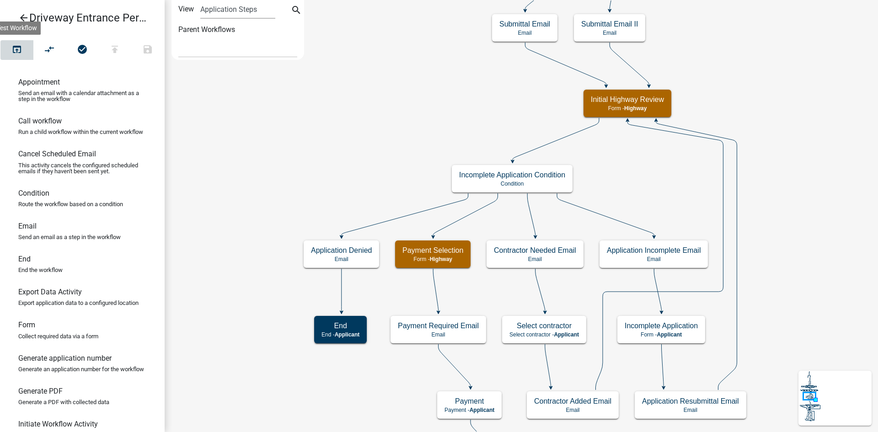
click at [15, 53] on icon "open_in_browser" at bounding box center [16, 50] width 11 height 13
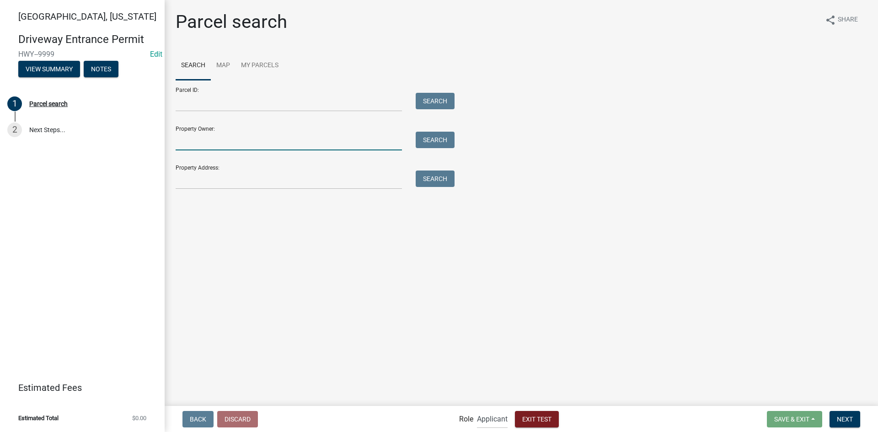
click at [230, 142] on input "Property Owner:" at bounding box center [289, 141] width 226 height 19
type input "[PERSON_NAME]"
click at [427, 140] on button "Search" at bounding box center [435, 140] width 39 height 16
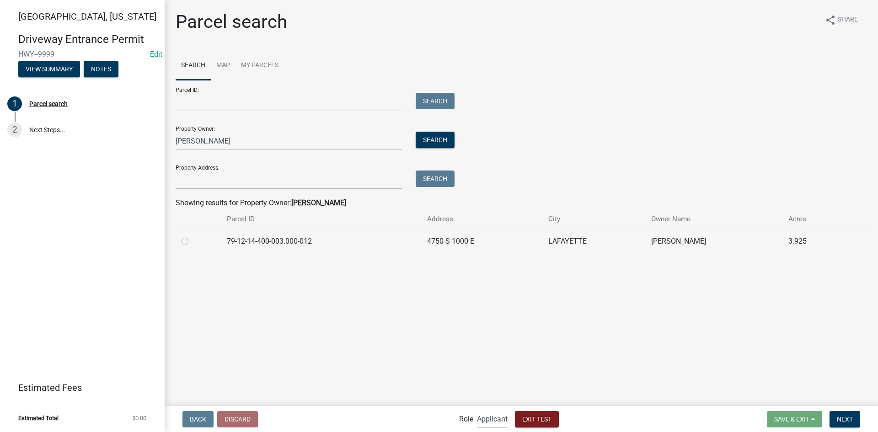
click at [192, 236] on label at bounding box center [192, 236] width 0 height 0
click at [192, 240] on input "radio" at bounding box center [195, 239] width 6 height 6
radio input "true"
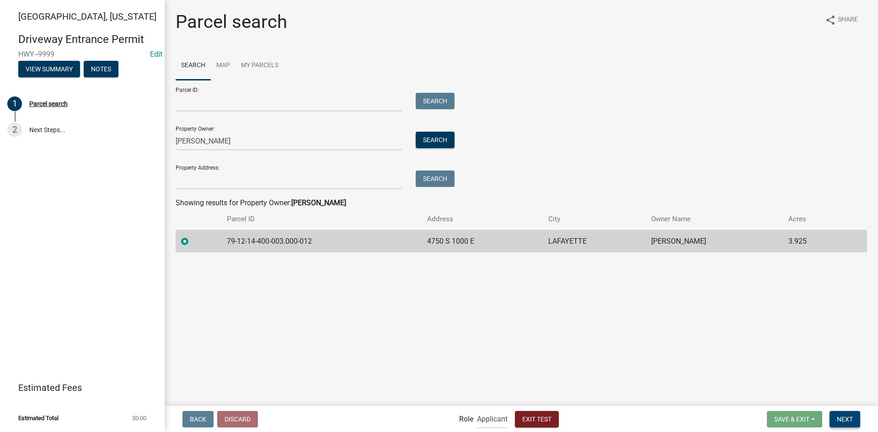
click at [843, 421] on span "Next" at bounding box center [845, 418] width 16 height 7
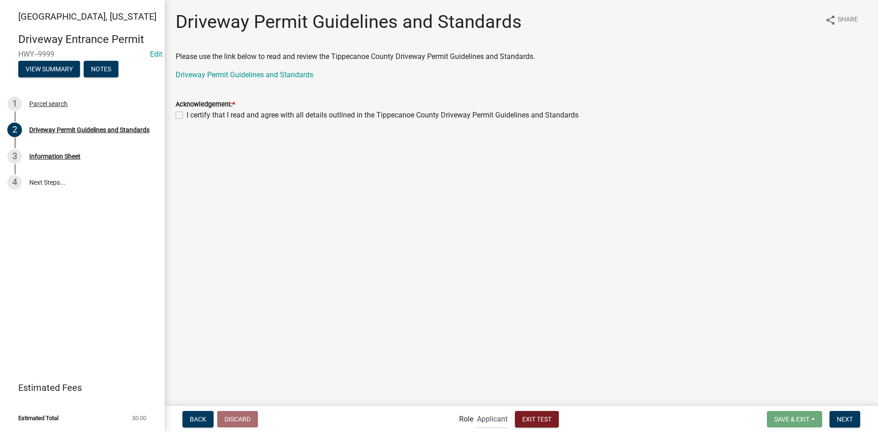
click at [175, 113] on div "Acknowledgement: * I certify that I read and agree with all details outlined in…" at bounding box center [521, 104] width 705 height 33
click at [187, 117] on label "I certify that I read and agree with all details outlined in the Tippecanoe Cou…" at bounding box center [383, 115] width 392 height 11
click at [187, 116] on input "I certify that I read and agree with all details outlined in the Tippecanoe Cou…" at bounding box center [190, 113] width 6 height 6
checkbox input "true"
drag, startPoint x: 847, startPoint y: 419, endPoint x: 826, endPoint y: 406, distance: 24.8
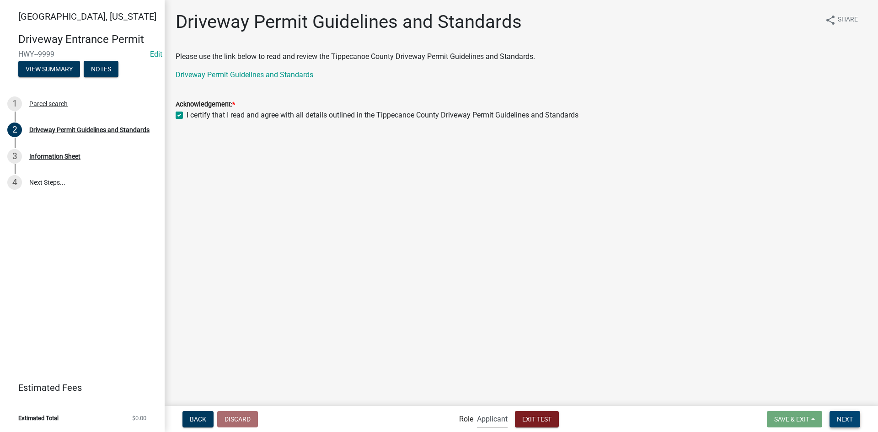
click at [847, 419] on span "Next" at bounding box center [845, 418] width 16 height 7
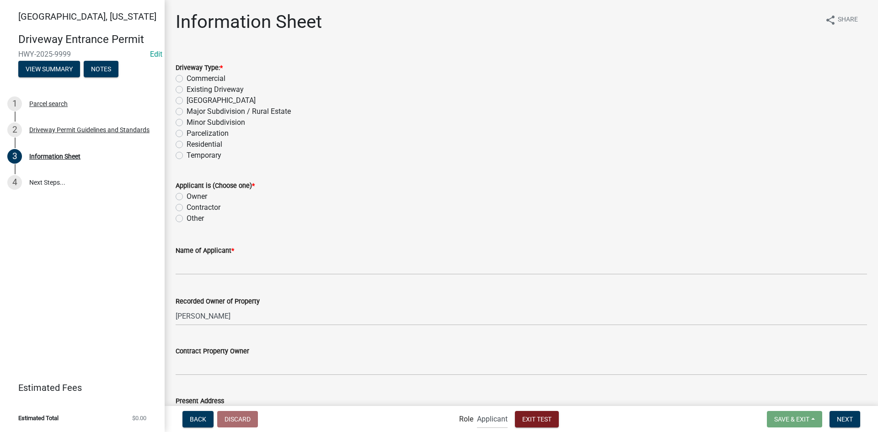
click at [187, 91] on label "Existing Driveway" at bounding box center [215, 89] width 57 height 11
click at [187, 90] on input "Existing Driveway" at bounding box center [190, 87] width 6 height 6
radio input "true"
click at [187, 196] on label "Owner" at bounding box center [197, 196] width 21 height 11
click at [187, 196] on input "Owner" at bounding box center [190, 194] width 6 height 6
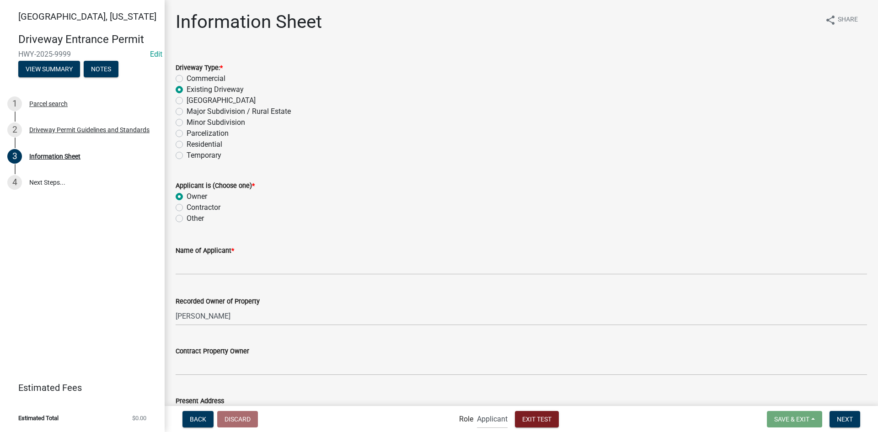
radio input "true"
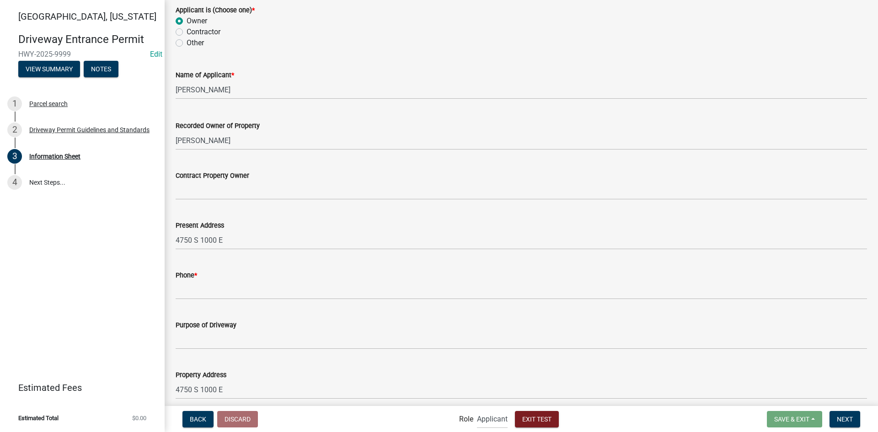
scroll to position [183, 0]
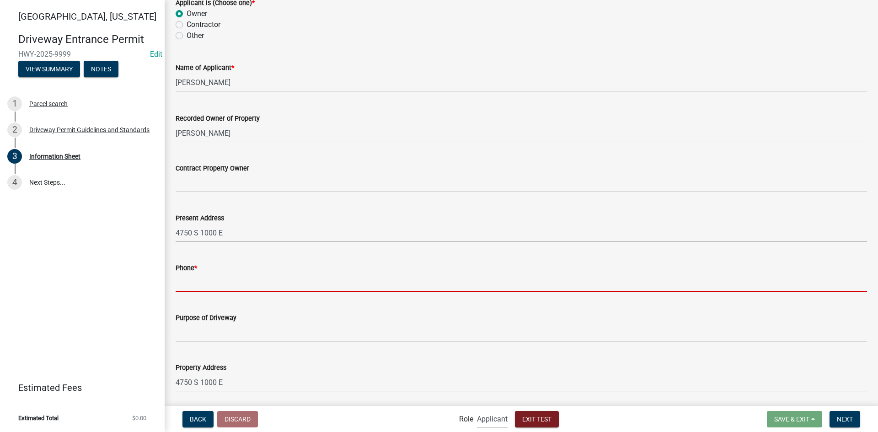
click at [379, 285] on input "Phone *" at bounding box center [522, 283] width 692 height 19
type input "[PHONE_NUMBER]"
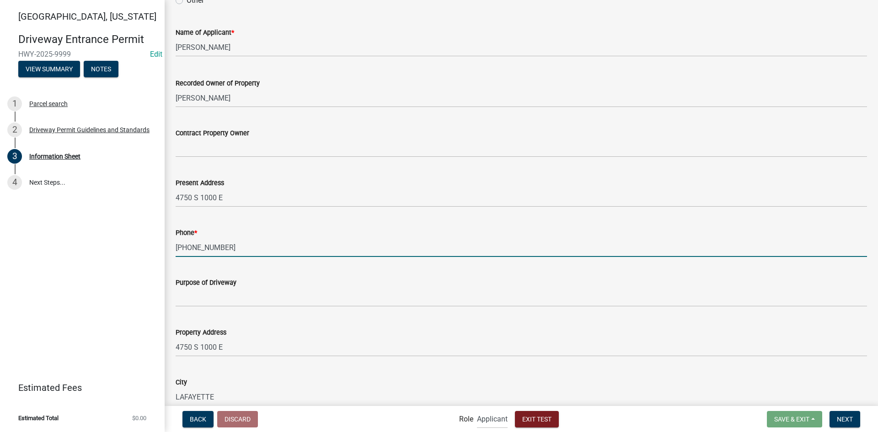
scroll to position [274, 0]
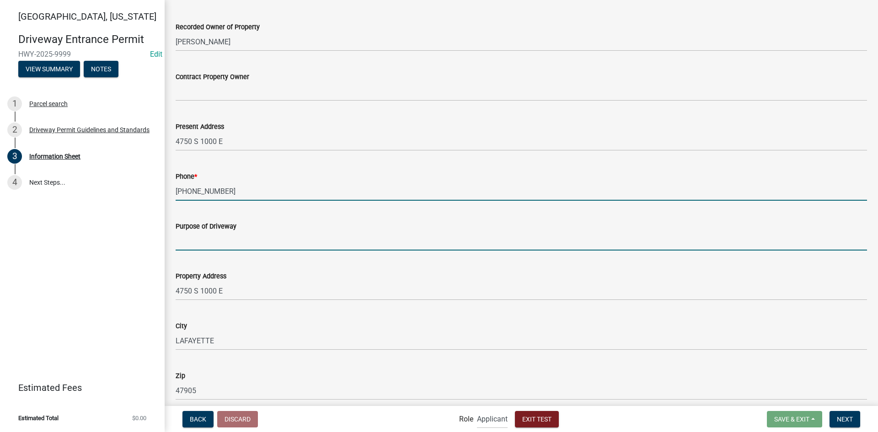
click at [281, 242] on input "Purpose of Driveway" at bounding box center [522, 241] width 692 height 19
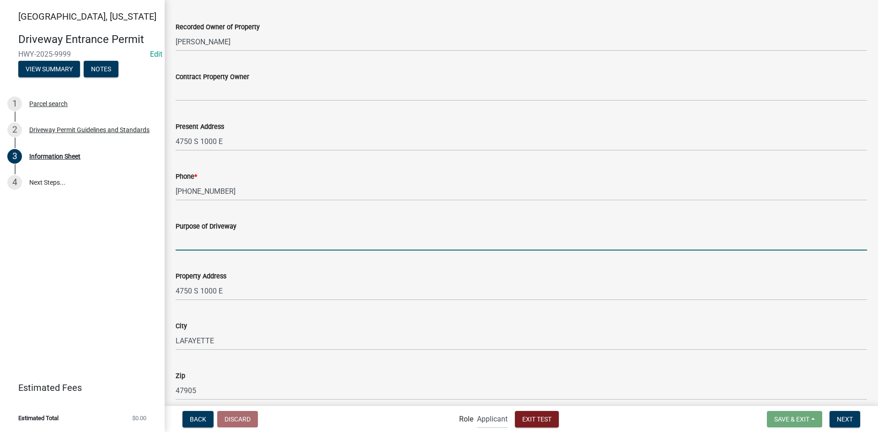
type input "To be really cool"
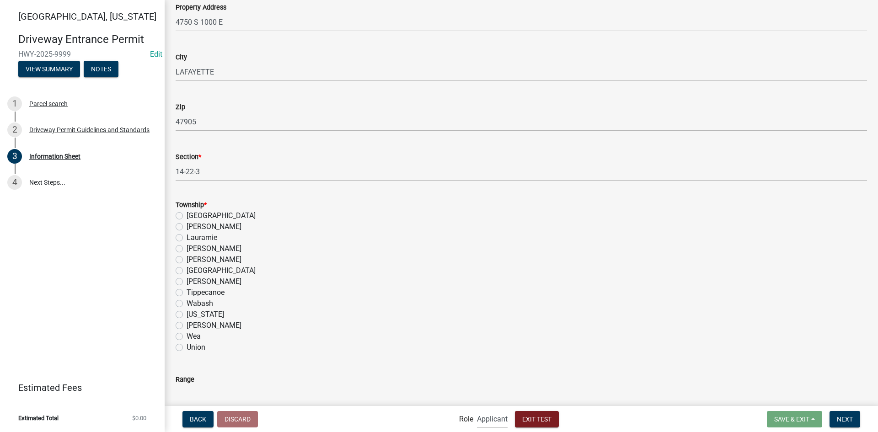
scroll to position [549, 0]
click at [187, 264] on label "[GEOGRAPHIC_DATA]" at bounding box center [221, 265] width 69 height 11
click at [187, 264] on input "[GEOGRAPHIC_DATA]" at bounding box center [190, 263] width 6 height 6
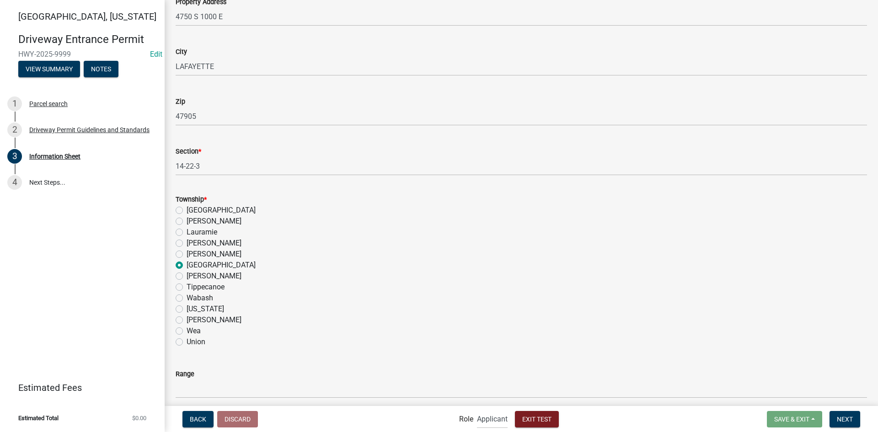
radio input "true"
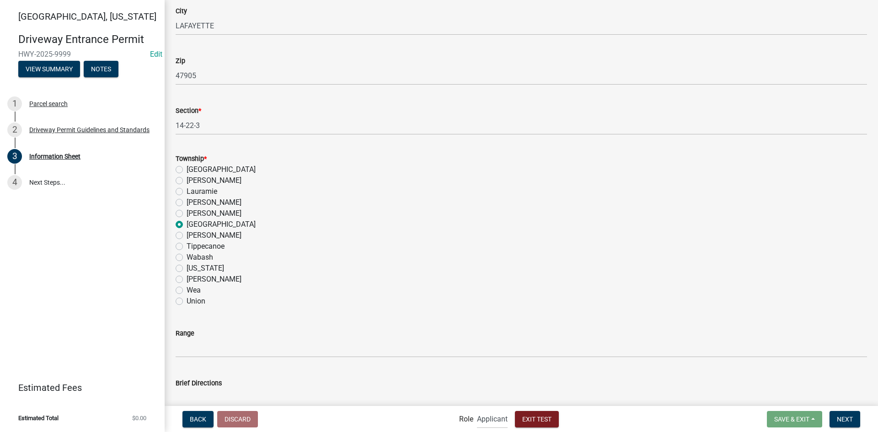
scroll to position [640, 0]
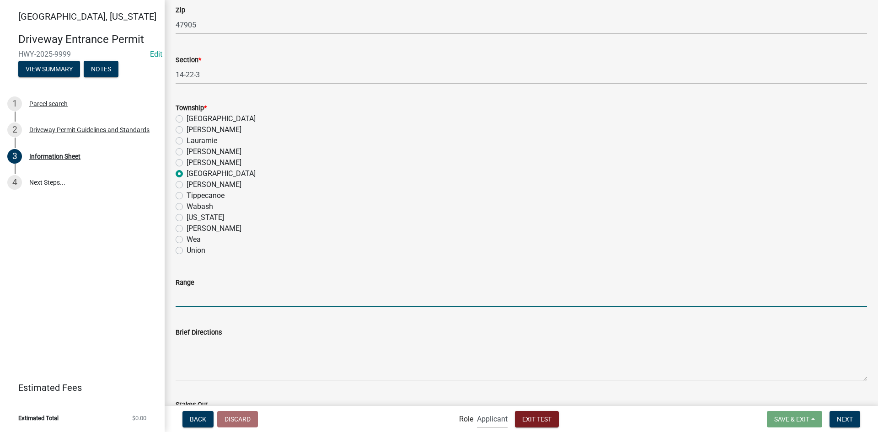
click at [282, 304] on input "Range" at bounding box center [522, 297] width 692 height 19
type input "sdds"
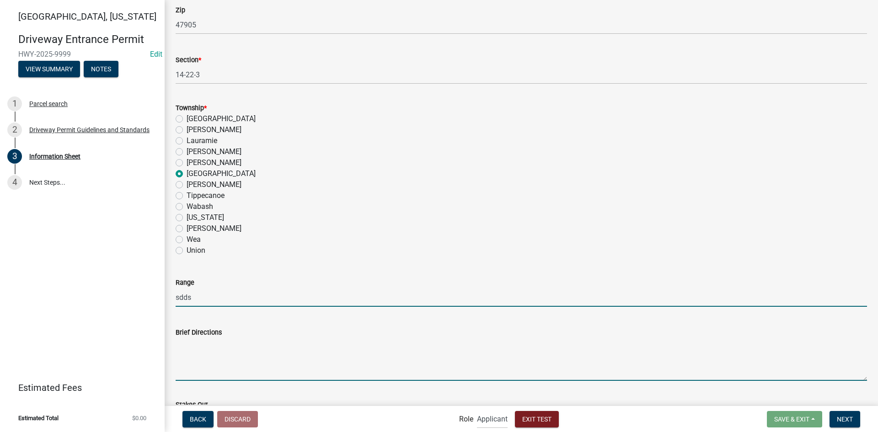
click at [250, 363] on textarea "Brief Directions" at bounding box center [522, 359] width 692 height 43
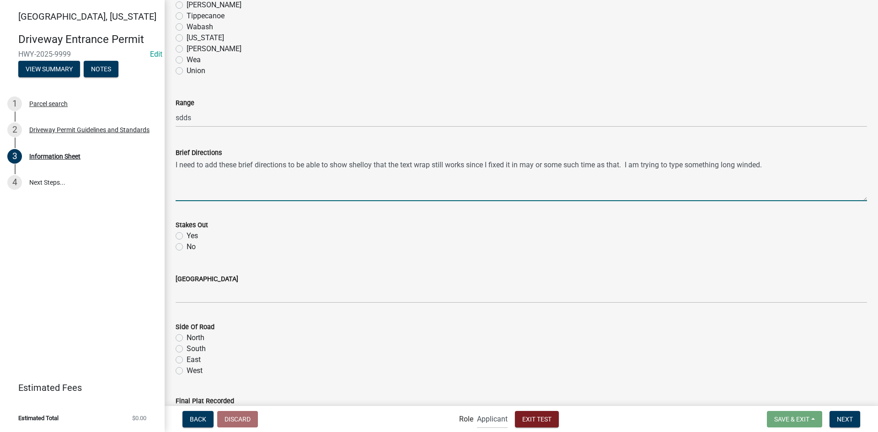
scroll to position [823, 0]
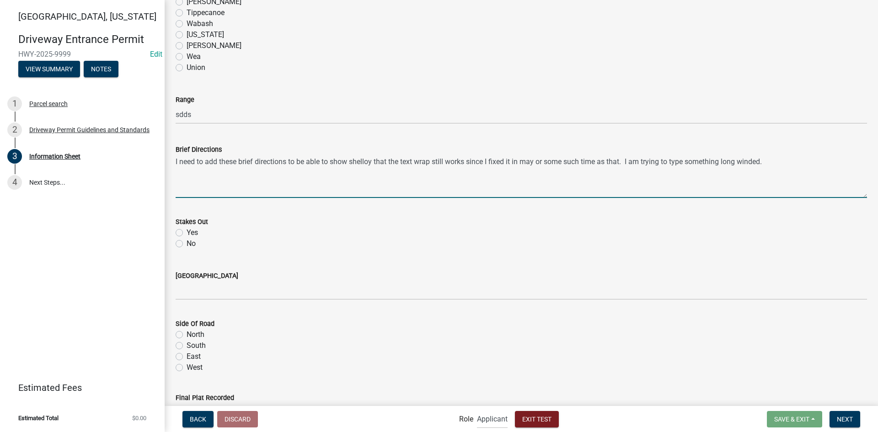
type textarea "I need to add these brief directions to be able to show shelloy that the text w…"
click at [187, 234] on label "Yes" at bounding box center [192, 232] width 11 height 11
click at [187, 233] on input "Yes" at bounding box center [190, 230] width 6 height 6
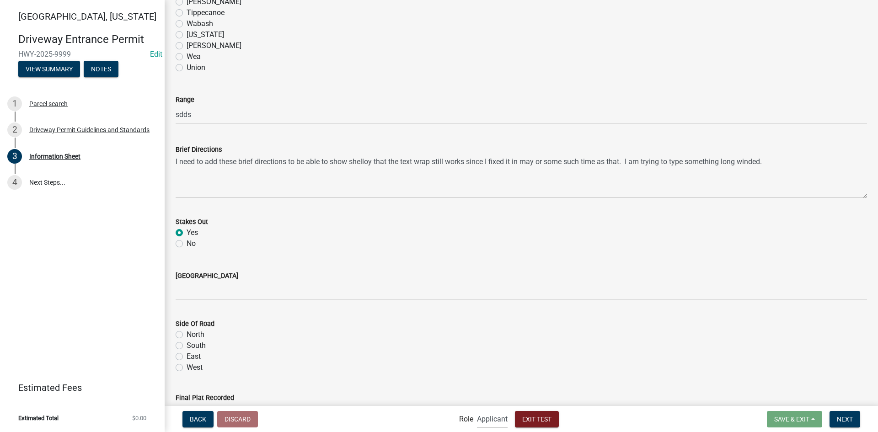
radio input "true"
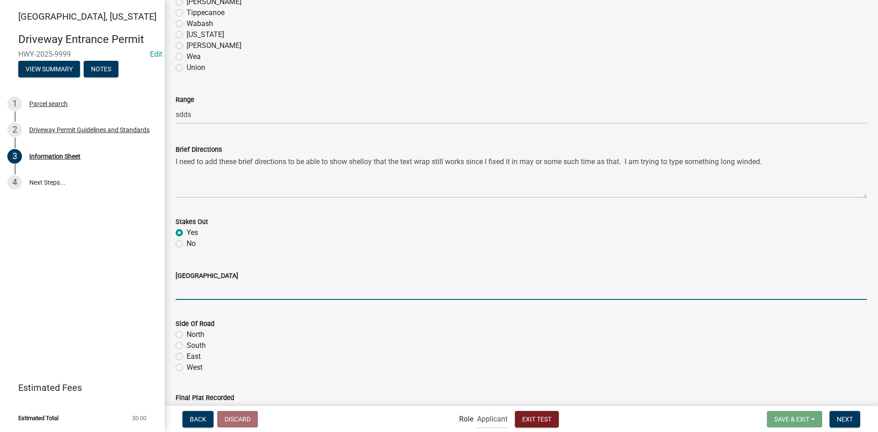
click at [204, 296] on input "[GEOGRAPHIC_DATA]" at bounding box center [522, 290] width 692 height 19
click at [333, 290] on input "[GEOGRAPHIC_DATA]" at bounding box center [522, 290] width 692 height 19
type input "1000e"
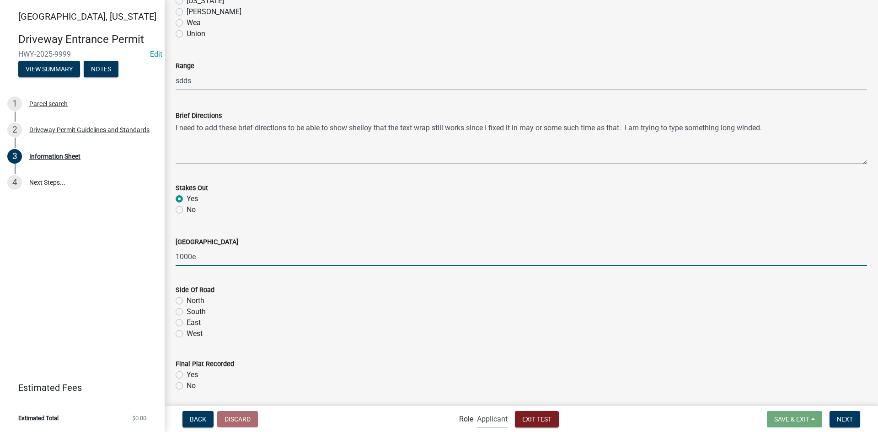
scroll to position [915, 0]
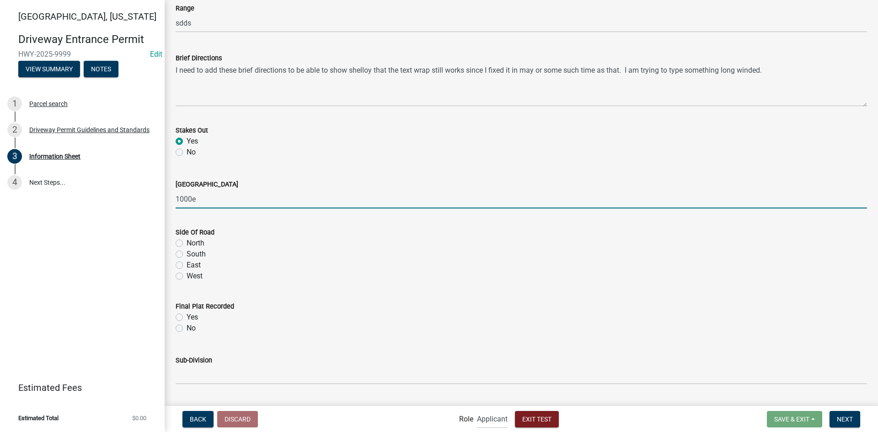
click at [187, 256] on label "South" at bounding box center [196, 254] width 19 height 11
click at [187, 255] on input "South" at bounding box center [190, 252] width 6 height 6
radio input "true"
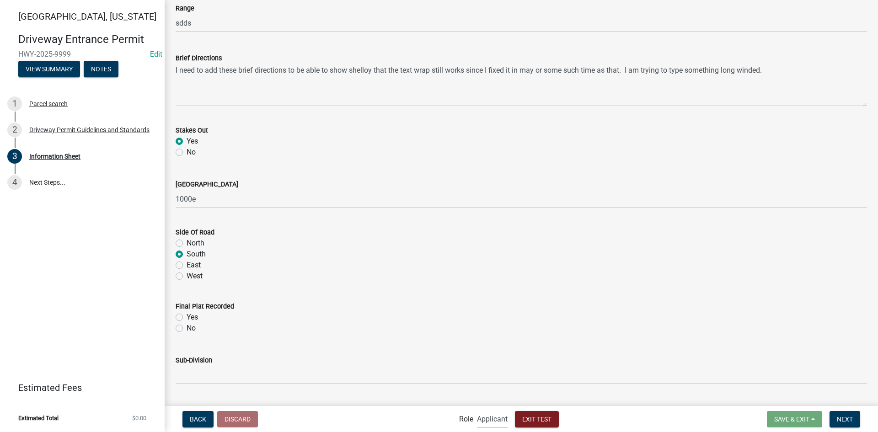
click at [187, 269] on label "East" at bounding box center [194, 265] width 14 height 11
click at [187, 266] on input "East" at bounding box center [190, 263] width 6 height 6
radio input "true"
click at [187, 314] on label "Yes" at bounding box center [192, 317] width 11 height 11
click at [187, 314] on input "Yes" at bounding box center [190, 315] width 6 height 6
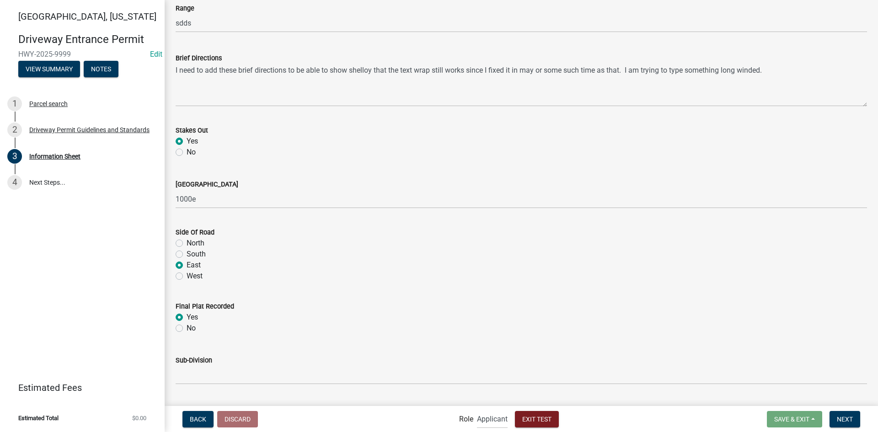
radio input "true"
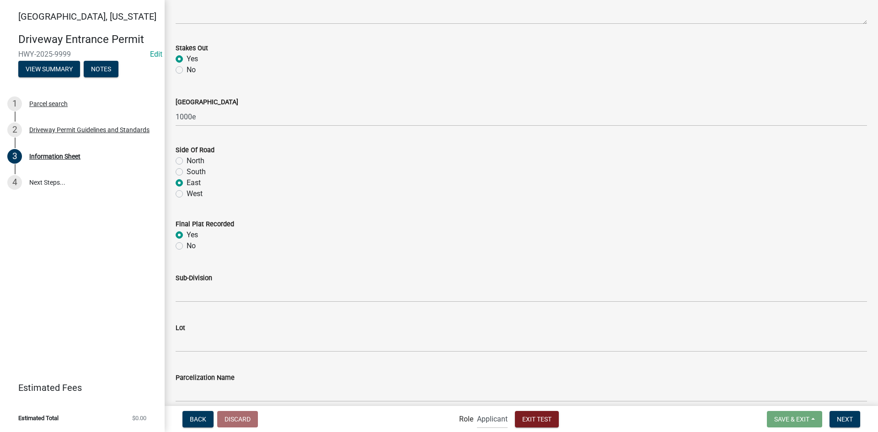
scroll to position [1006, 0]
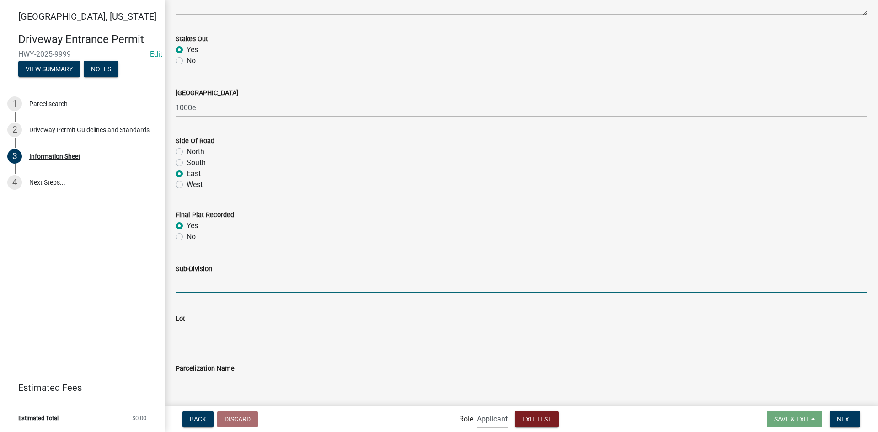
click at [271, 281] on input "Sub-Division" at bounding box center [522, 283] width 692 height 19
type input "sdfsafsfssf"
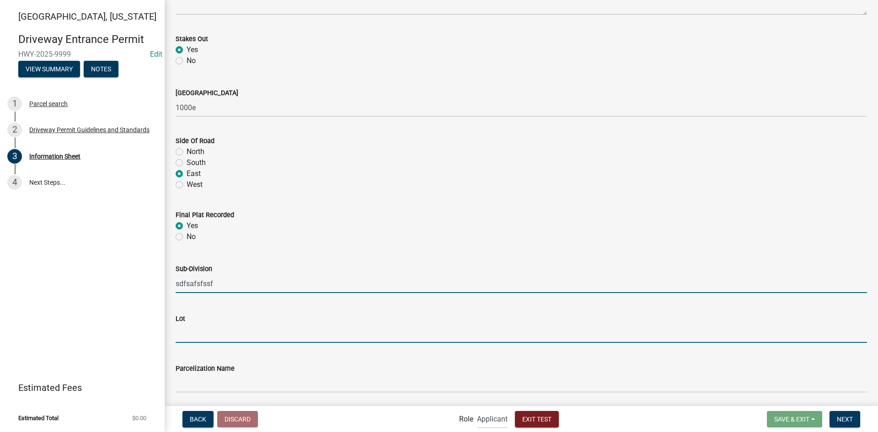
click at [215, 333] on input "Lot" at bounding box center [522, 333] width 692 height 19
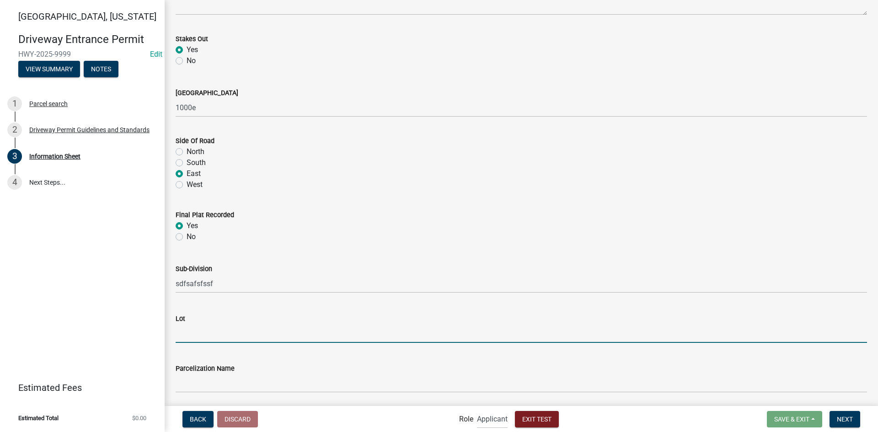
type input "234"
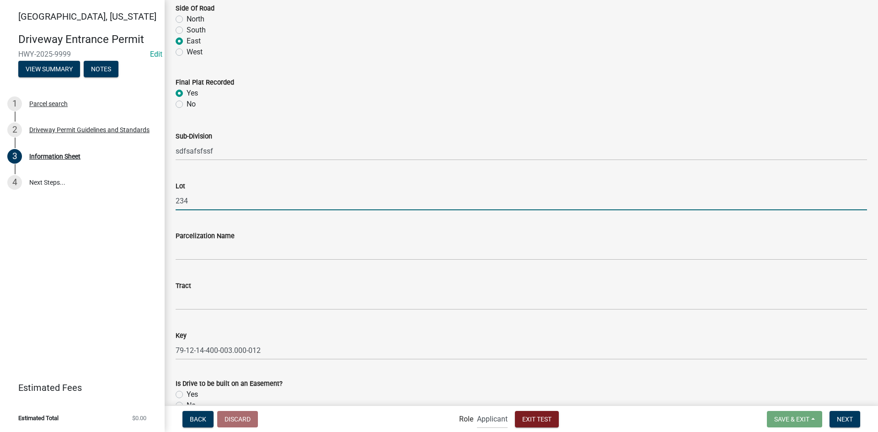
scroll to position [1144, 0]
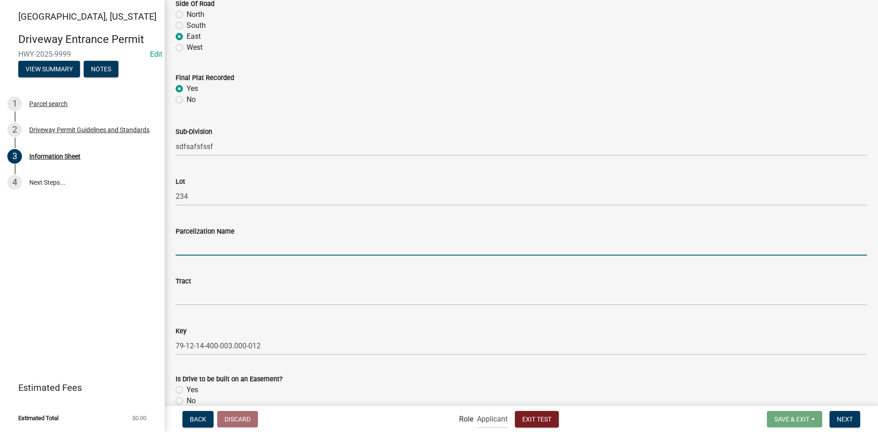
click at [231, 249] on input "Parcelization Name" at bounding box center [522, 246] width 692 height 19
type input "coolness"
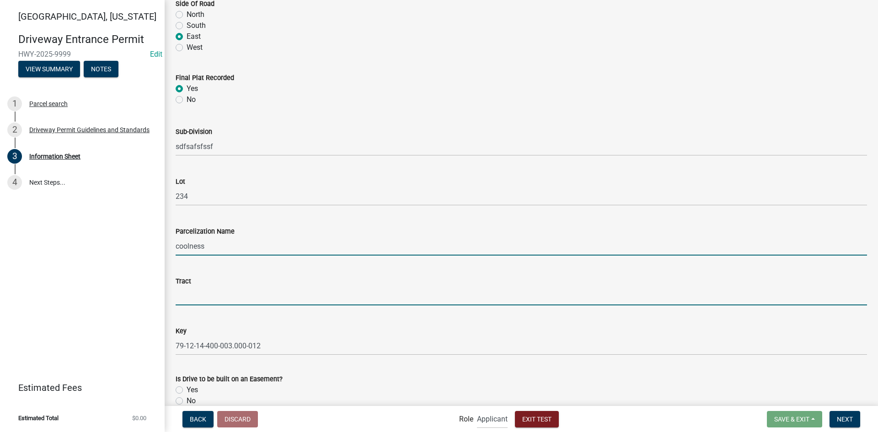
click at [208, 295] on input "Tract" at bounding box center [522, 296] width 692 height 19
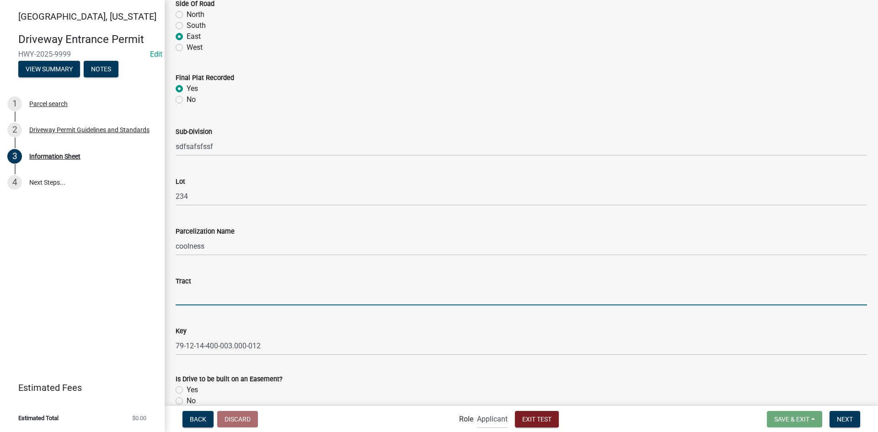
type input "exor"
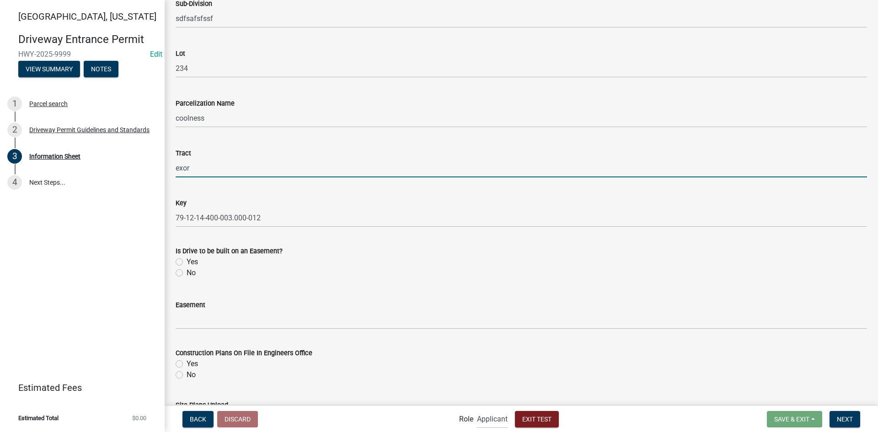
scroll to position [1281, 0]
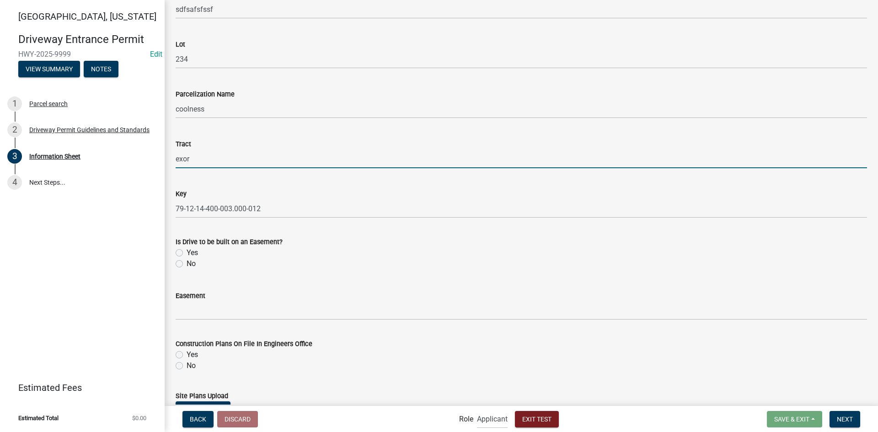
click at [187, 253] on label "Yes" at bounding box center [192, 252] width 11 height 11
click at [187, 253] on input "Yes" at bounding box center [190, 250] width 6 height 6
radio input "true"
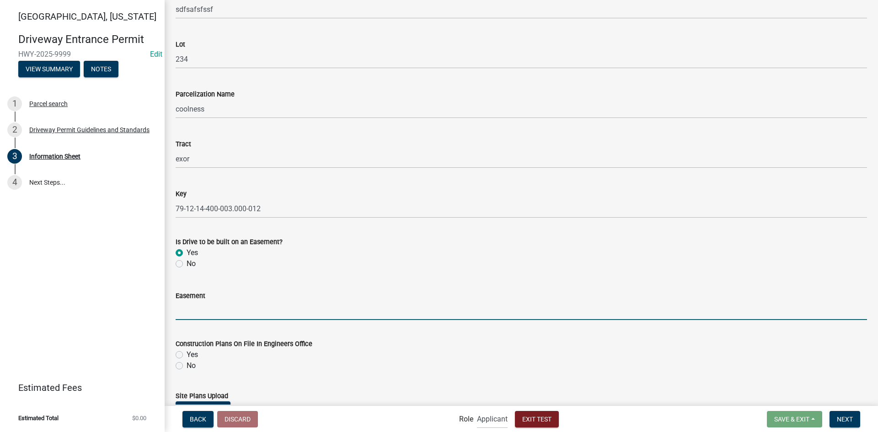
click at [203, 314] on input "Easement" at bounding box center [522, 310] width 692 height 19
type input "eneasy"
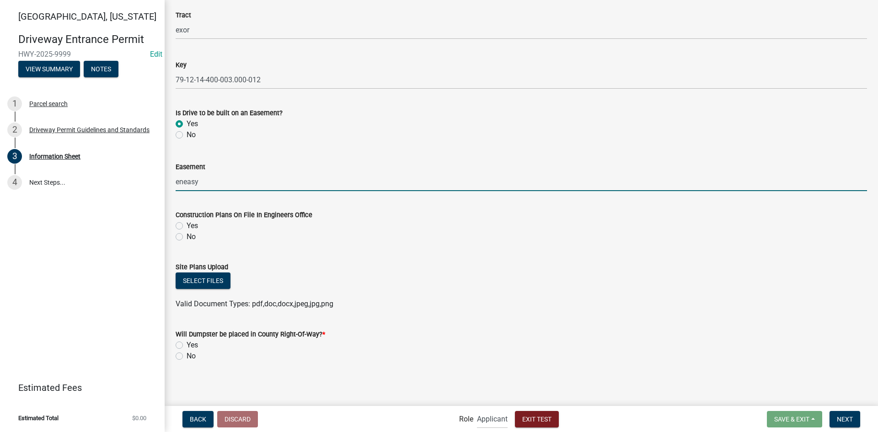
scroll to position [1411, 0]
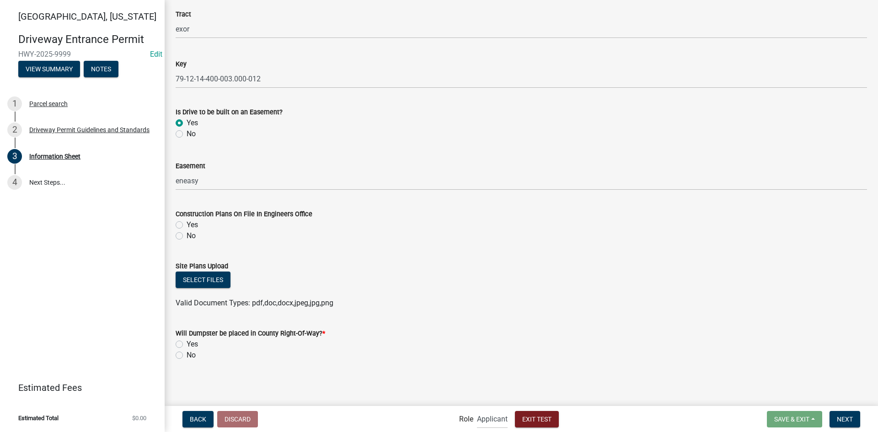
click at [187, 225] on label "Yes" at bounding box center [192, 225] width 11 height 11
click at [187, 225] on input "Yes" at bounding box center [190, 223] width 6 height 6
radio input "true"
click at [187, 354] on label "No" at bounding box center [191, 355] width 9 height 11
click at [187, 354] on input "No" at bounding box center [190, 353] width 6 height 6
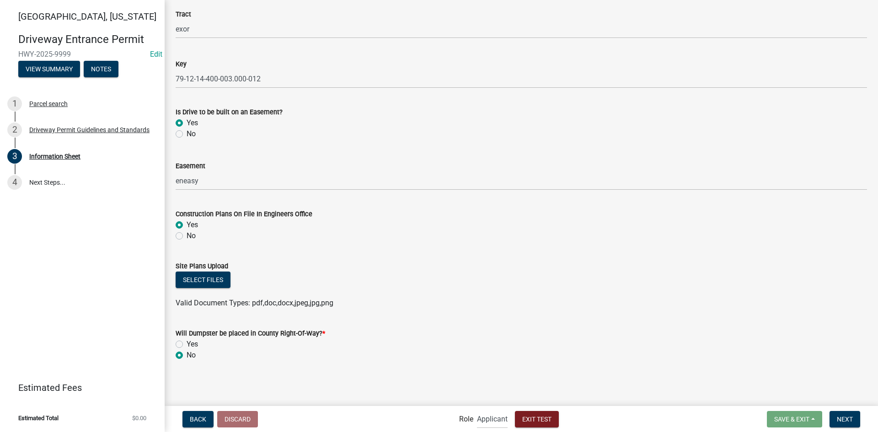
radio input "true"
click at [852, 417] on span "Next" at bounding box center [845, 418] width 16 height 7
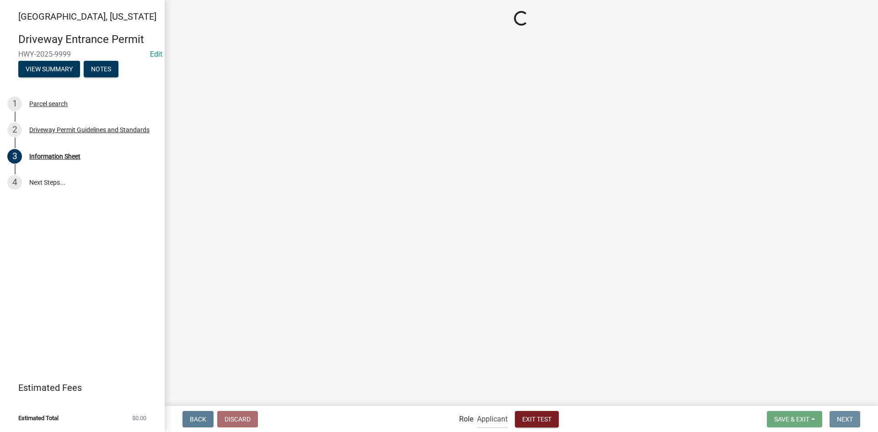
scroll to position [0, 0]
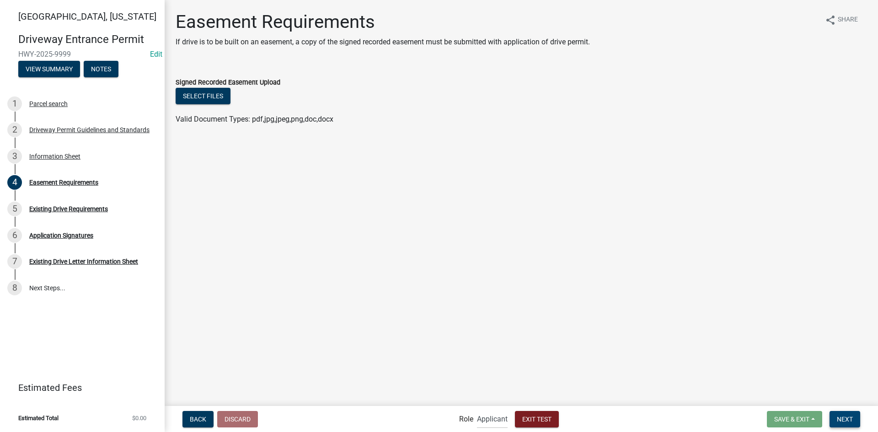
drag, startPoint x: 845, startPoint y: 420, endPoint x: 760, endPoint y: 375, distance: 96.2
click at [845, 420] on span "Next" at bounding box center [845, 418] width 16 height 7
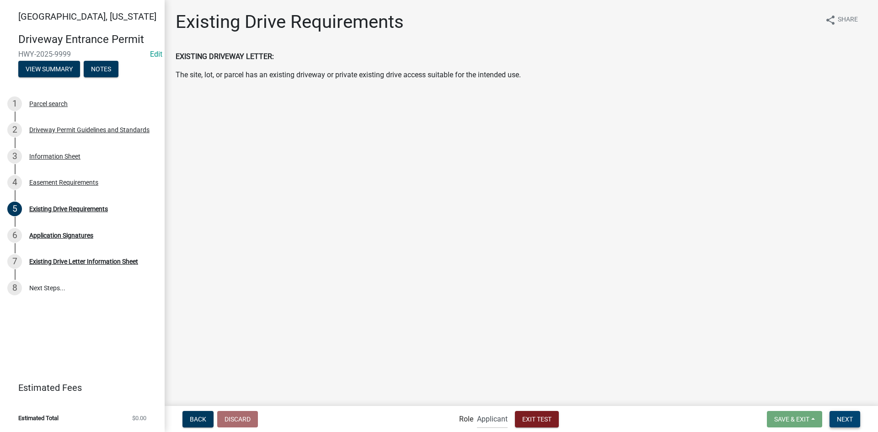
click at [845, 416] on span "Next" at bounding box center [845, 418] width 16 height 7
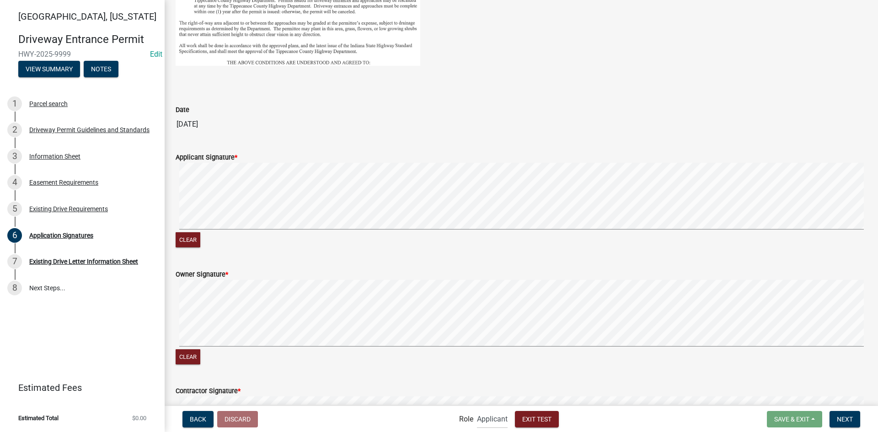
scroll to position [366, 0]
click at [721, 155] on form "Applicant Signature * Clear" at bounding box center [522, 194] width 692 height 109
click at [564, 271] on form "Owner Signature * Clear" at bounding box center [522, 312] width 692 height 109
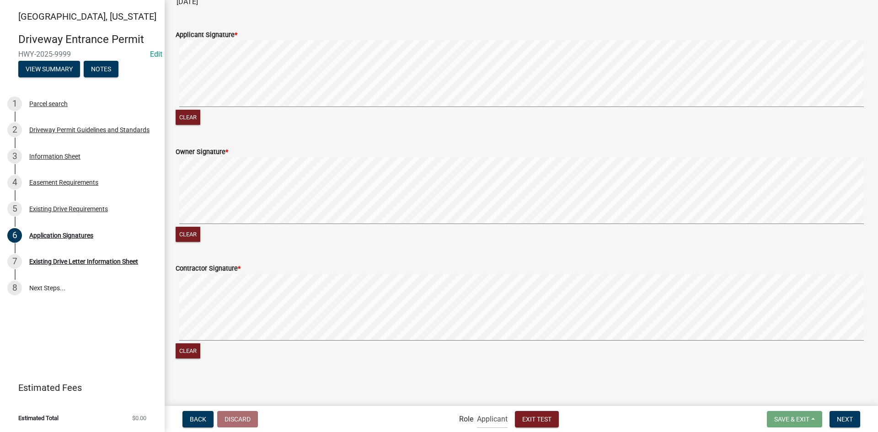
drag, startPoint x: 248, startPoint y: 383, endPoint x: 546, endPoint y: 360, distance: 298.7
click at [546, 360] on main "Application Signatures Please provide all applicable signatures. Signatures fro…" at bounding box center [522, 202] width 714 height 405
click at [845, 415] on span "Next" at bounding box center [845, 418] width 16 height 7
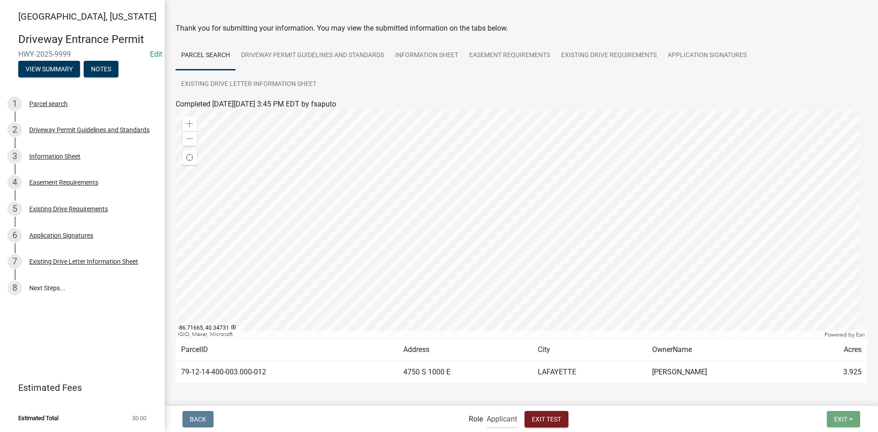
scroll to position [0, 0]
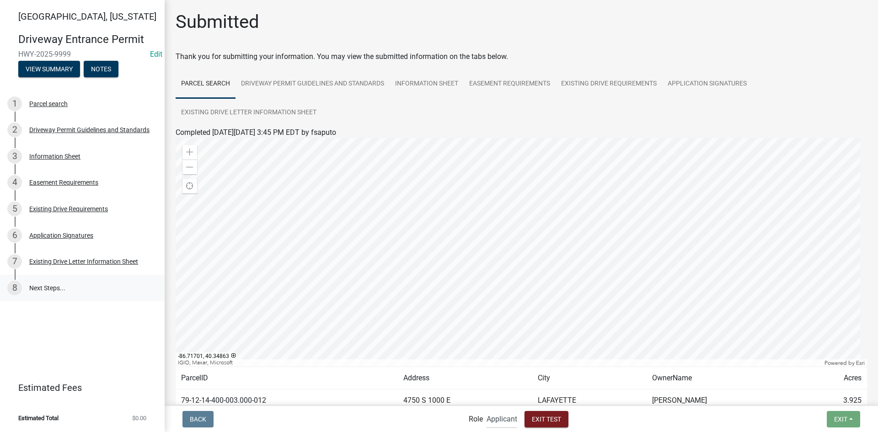
click at [56, 283] on link "8 Next Steps..." at bounding box center [82, 288] width 165 height 27
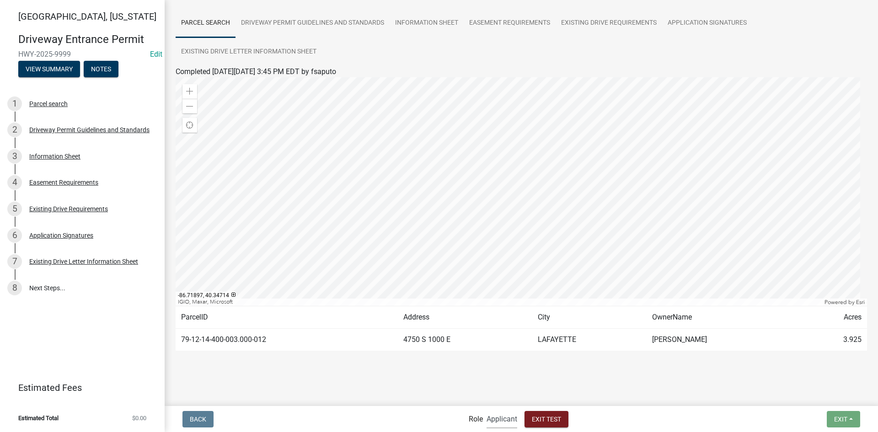
click at [498, 419] on select "Applicant Admin Highway" at bounding box center [502, 419] width 31 height 19
select select "3d31684d-ed29-4c7a-88d4-51e92d542c9e"
click at [487, 410] on select "Applicant Admin Highway" at bounding box center [502, 419] width 31 height 19
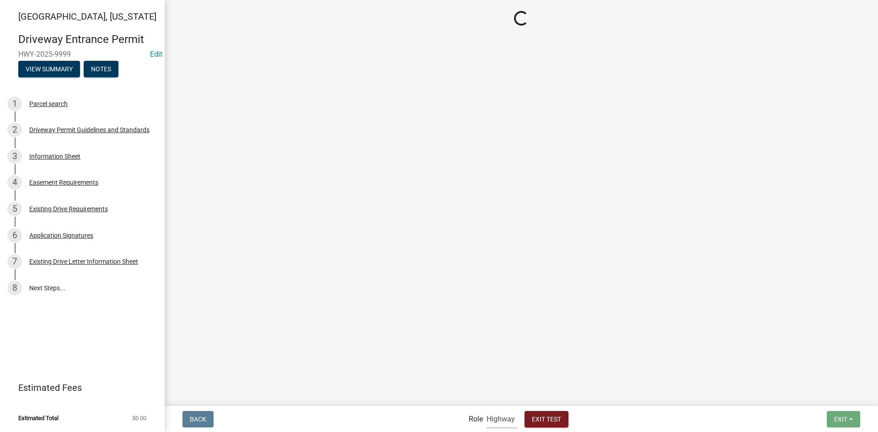
scroll to position [0, 0]
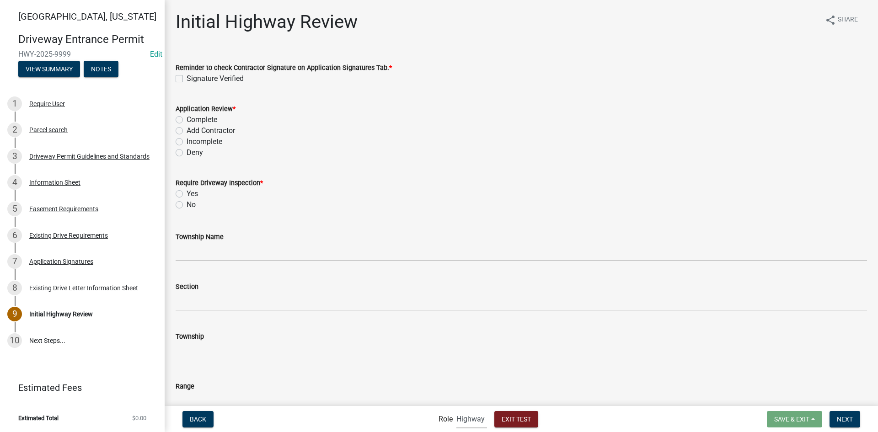
click at [187, 80] on label "Signature Verified" at bounding box center [215, 78] width 57 height 11
click at [187, 79] on input "Signature Verified" at bounding box center [190, 76] width 6 height 6
checkbox input "true"
click at [187, 118] on label "Complete" at bounding box center [202, 119] width 31 height 11
click at [187, 118] on input "Complete" at bounding box center [190, 117] width 6 height 6
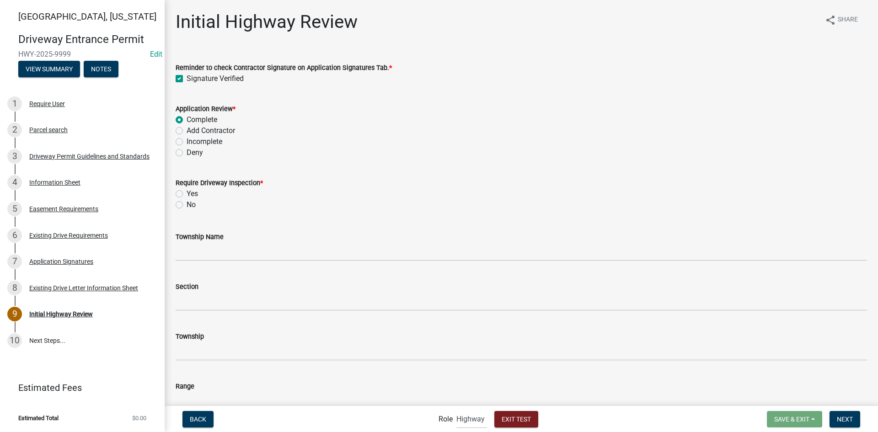
radio input "true"
click at [187, 204] on label "No" at bounding box center [191, 204] width 9 height 11
click at [187, 204] on input "No" at bounding box center [190, 202] width 6 height 6
radio input "true"
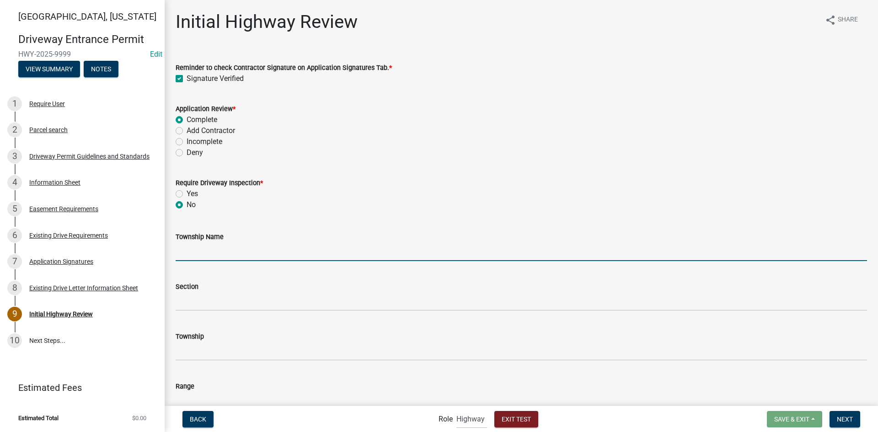
click at [213, 255] on input "Township Name" at bounding box center [522, 251] width 692 height 19
type input "[GEOGRAPHIC_DATA]"
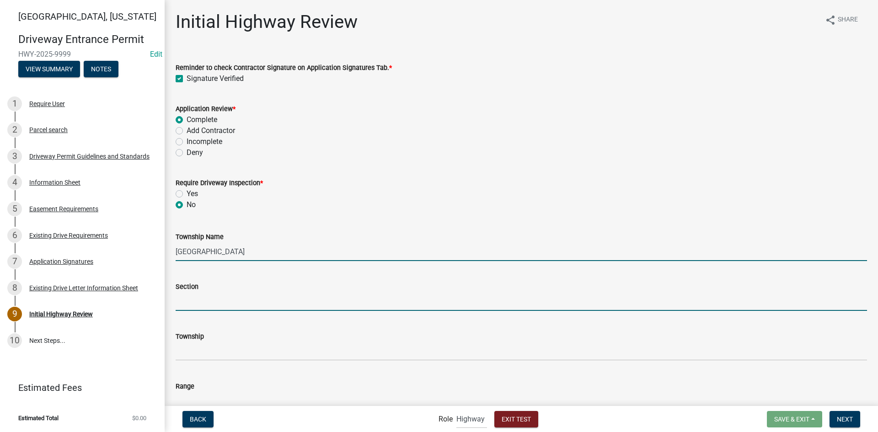
click at [233, 295] on input "Section" at bounding box center [522, 301] width 692 height 19
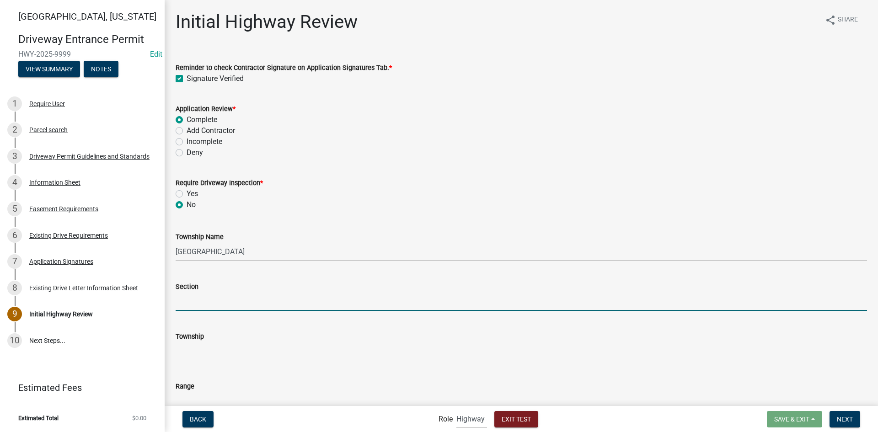
type input "e"
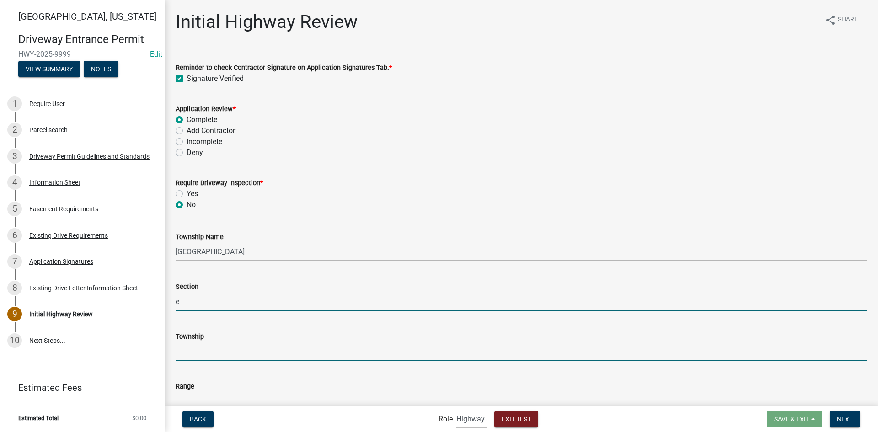
click at [229, 352] on input "Township" at bounding box center [522, 351] width 692 height 19
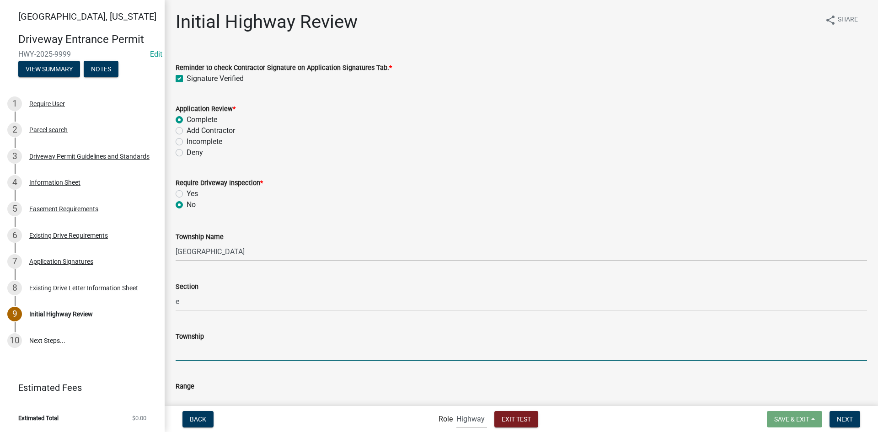
type input "[GEOGRAPHIC_DATA]"
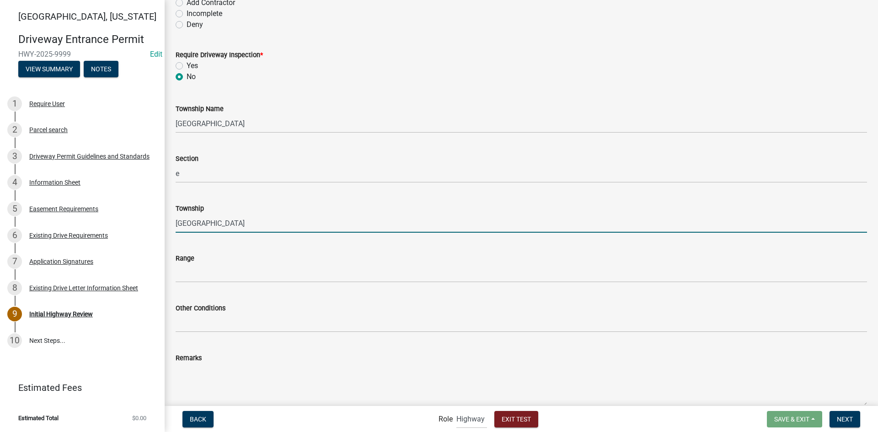
scroll to position [137, 0]
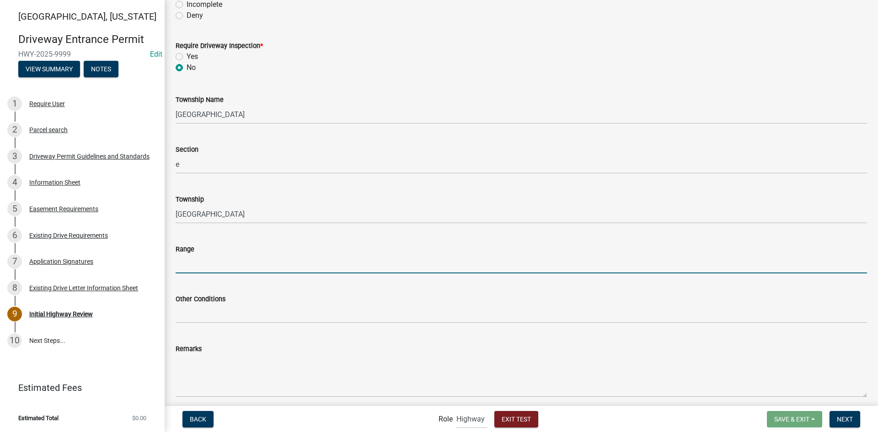
click at [206, 263] on input "Range" at bounding box center [522, 264] width 692 height 19
type input "er"
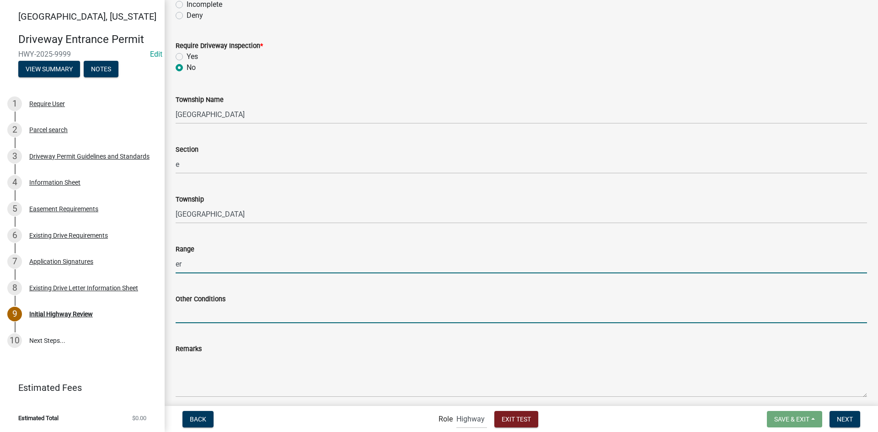
click at [227, 313] on input "Other Conditions" at bounding box center [522, 314] width 692 height 19
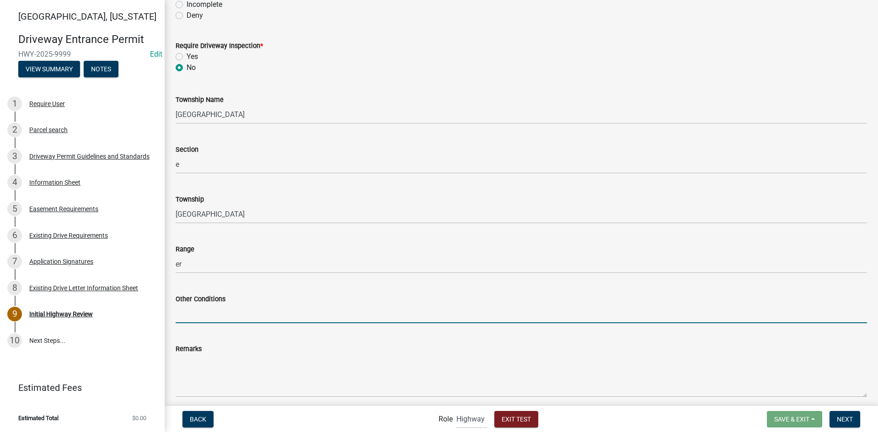
type input "THis is a very long list of conditions because the person has to be very long w…"
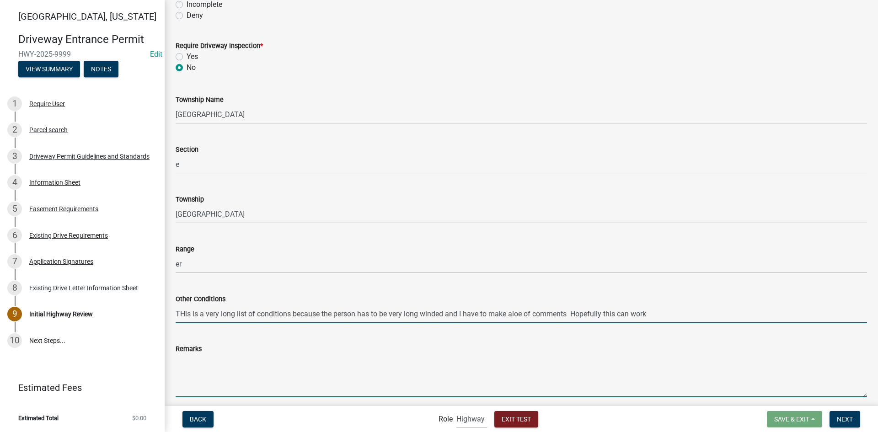
click at [241, 388] on textarea "Remarks" at bounding box center [522, 376] width 692 height 43
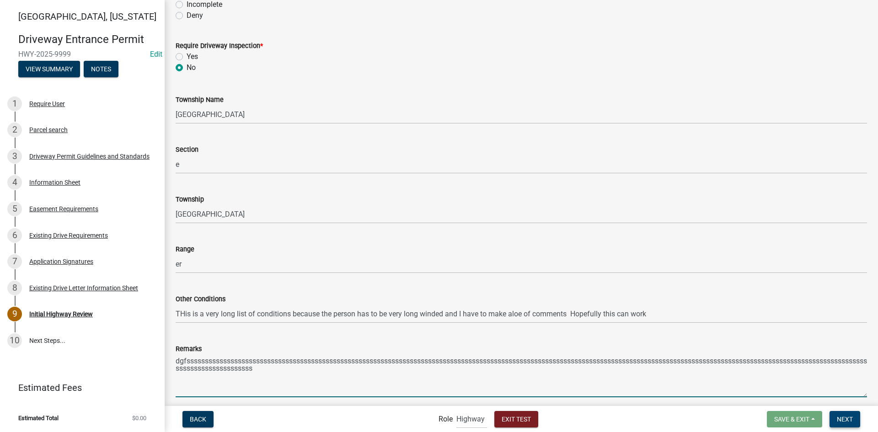
type textarea "dgfssssssssssssssssssssssssssssssssssssssssssssssssssssssssssssssssssssssssssss…"
click at [843, 415] on span "Next" at bounding box center [845, 418] width 16 height 7
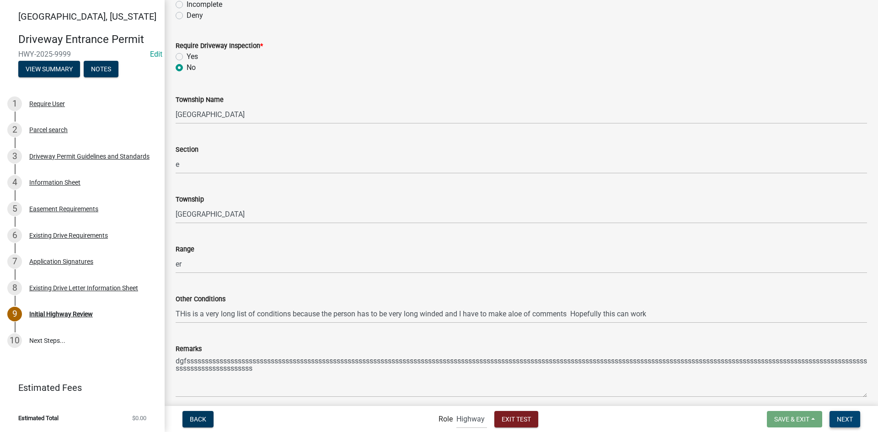
drag, startPoint x: 849, startPoint y: 417, endPoint x: 829, endPoint y: 404, distance: 22.8
click at [847, 416] on span "Next" at bounding box center [845, 418] width 16 height 7
click at [478, 419] on select "Applicant Admin Highway" at bounding box center [472, 419] width 31 height 19
click at [457, 410] on select "Applicant Admin Highway" at bounding box center [472, 419] width 31 height 19
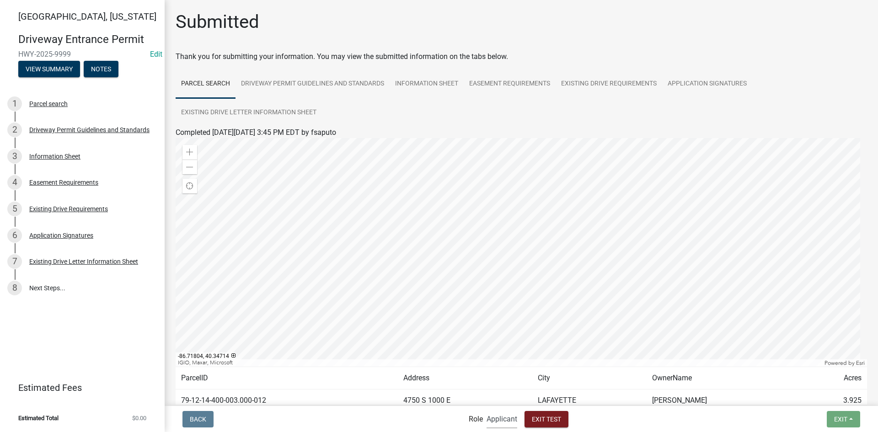
click at [502, 417] on select "Applicant Admin Highway" at bounding box center [502, 419] width 31 height 19
select select "3d31684d-ed29-4c7a-88d4-51e92d542c9e"
click at [487, 410] on select "Applicant Admin Highway" at bounding box center [502, 419] width 31 height 19
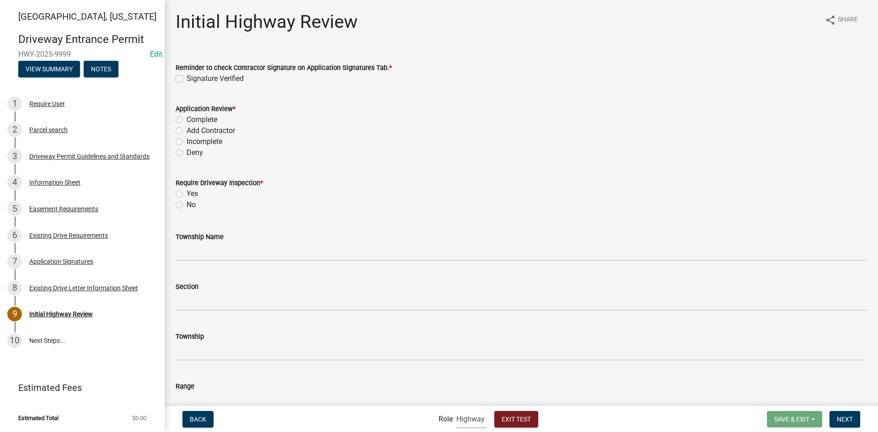
click at [183, 78] on div "Signature Verified" at bounding box center [522, 78] width 692 height 11
click at [187, 81] on label "Signature Verified" at bounding box center [215, 78] width 57 height 11
click at [187, 79] on input "Signature Verified" at bounding box center [190, 76] width 6 height 6
checkbox input "true"
click at [187, 120] on label "Complete" at bounding box center [202, 119] width 31 height 11
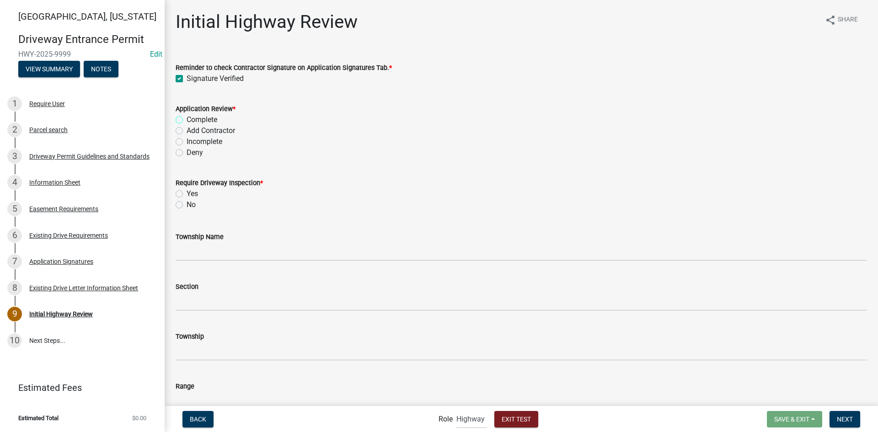
click at [187, 120] on input "Complete" at bounding box center [190, 117] width 6 height 6
radio input "true"
click at [187, 208] on label "No" at bounding box center [191, 204] width 9 height 11
click at [187, 205] on input "No" at bounding box center [190, 202] width 6 height 6
radio input "true"
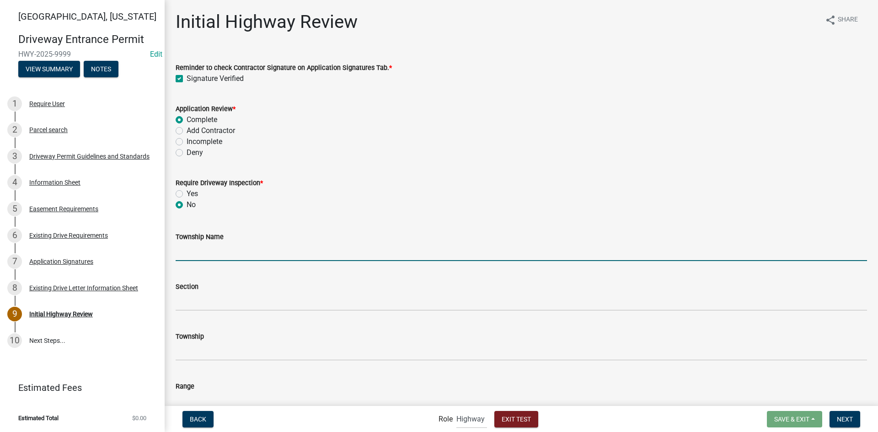
click at [206, 249] on input "Township Name" at bounding box center [522, 251] width 692 height 19
type input "[GEOGRAPHIC_DATA]"
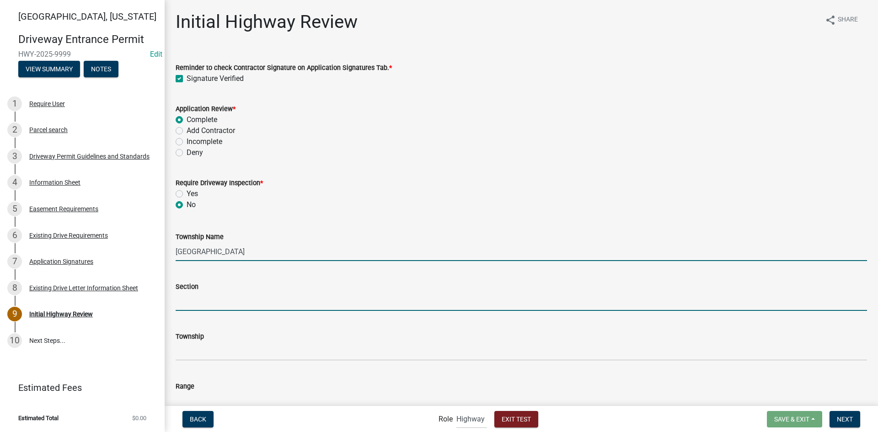
click at [234, 303] on input "Section" at bounding box center [522, 301] width 692 height 19
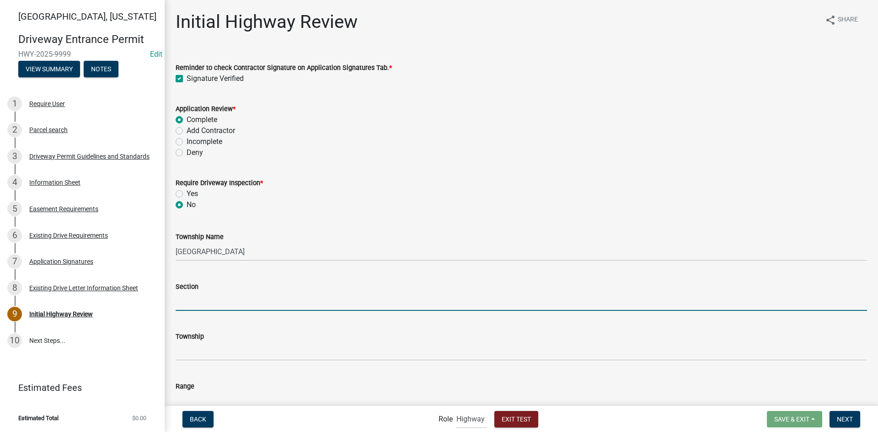
type input "e"
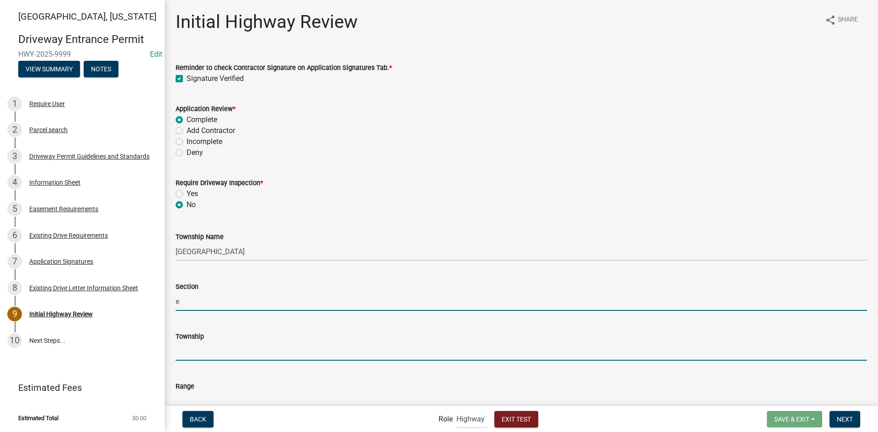
click at [236, 349] on input "Township" at bounding box center [522, 351] width 692 height 19
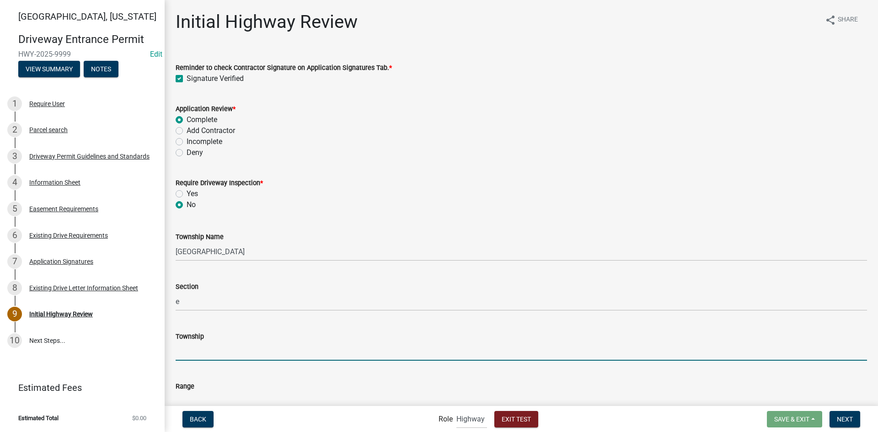
type input "[GEOGRAPHIC_DATA]"
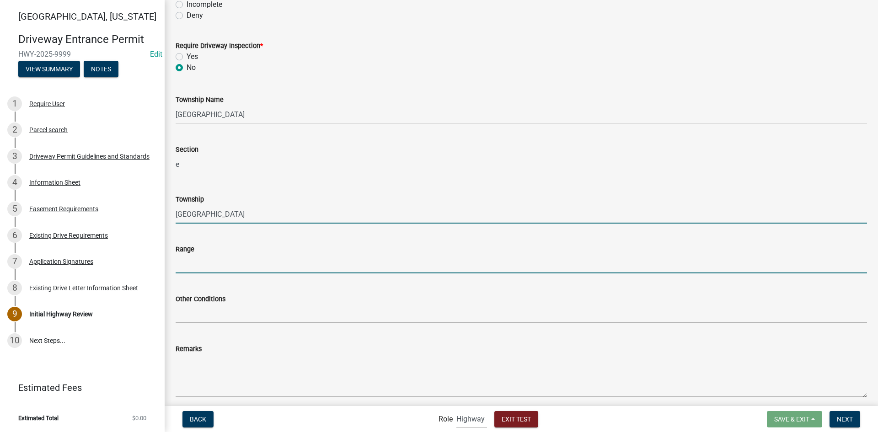
click at [208, 258] on input "Range" at bounding box center [522, 264] width 692 height 19
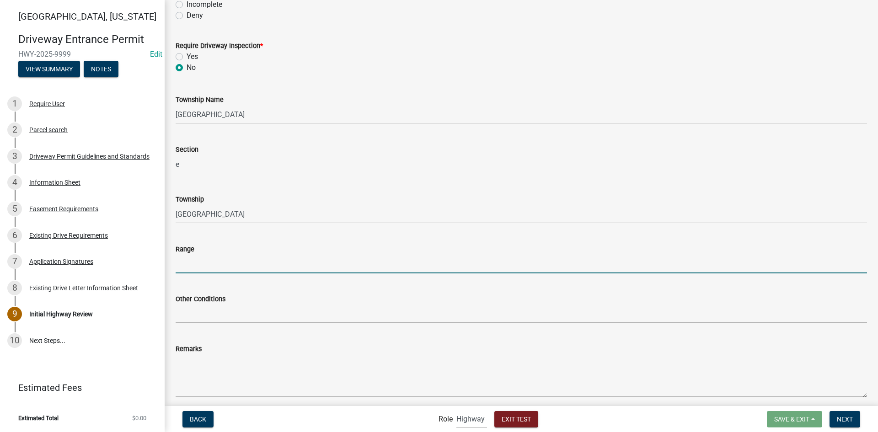
type input "er"
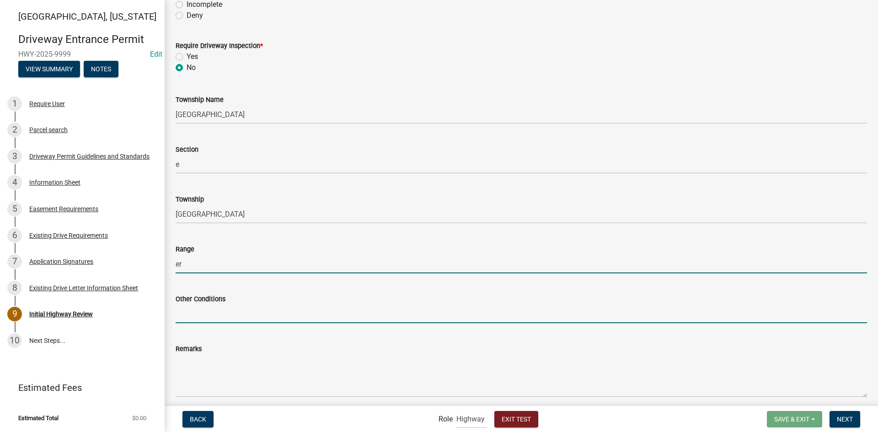
click at [235, 314] on input "Other Conditions" at bounding box center [522, 314] width 692 height 19
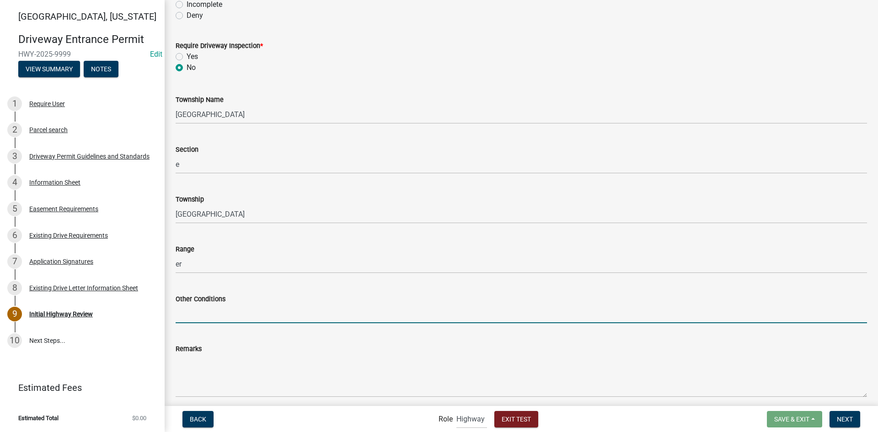
type input "THis is a very long list of conditions because the person has to be very long w…"
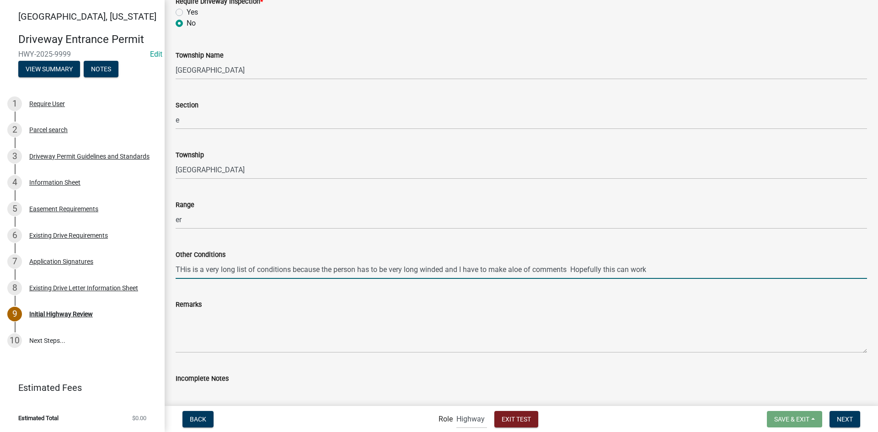
scroll to position [274, 0]
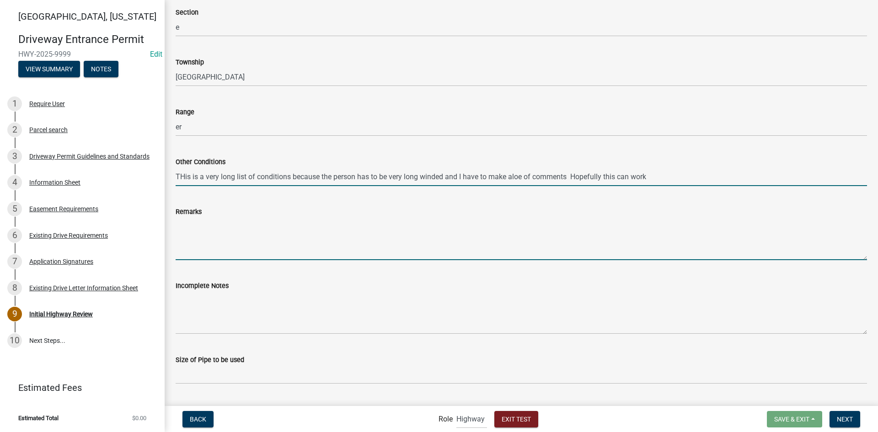
click at [204, 249] on textarea "Remarks" at bounding box center [522, 238] width 692 height 43
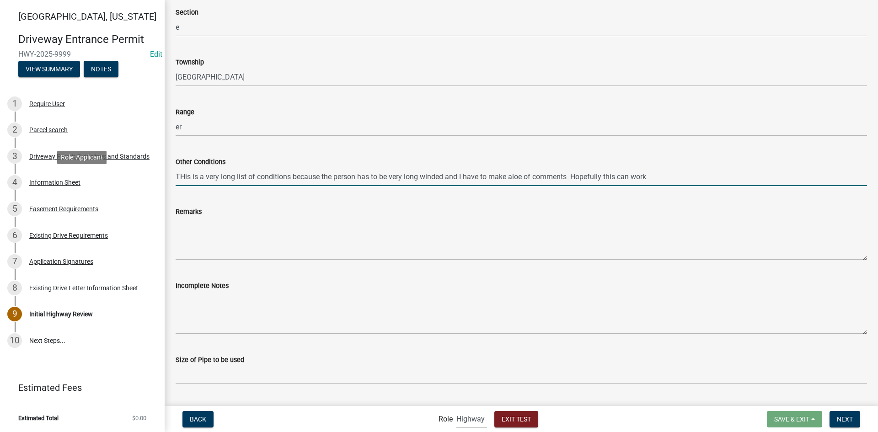
drag, startPoint x: 652, startPoint y: 175, endPoint x: 183, endPoint y: 189, distance: 469.1
click at [155, 188] on div "[GEOGRAPHIC_DATA][US_STATE] Entrance Permit HWY-2025-9999 Edit View Summary Not…" at bounding box center [439, 216] width 878 height 432
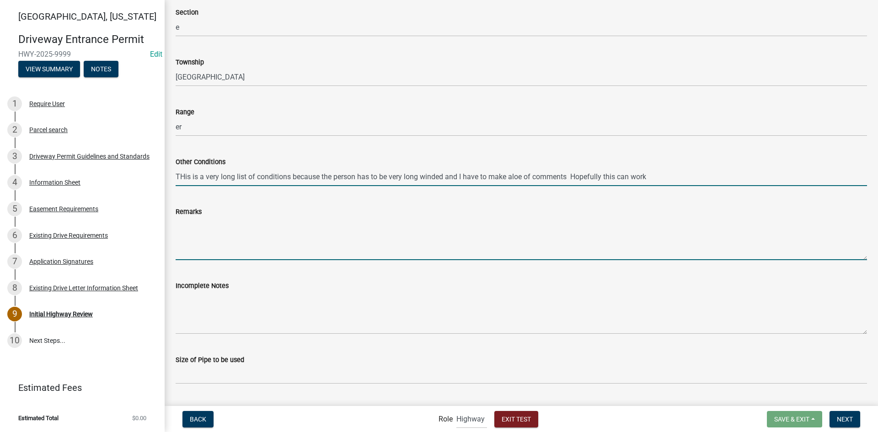
click at [216, 250] on textarea "Remarks" at bounding box center [522, 238] width 692 height 43
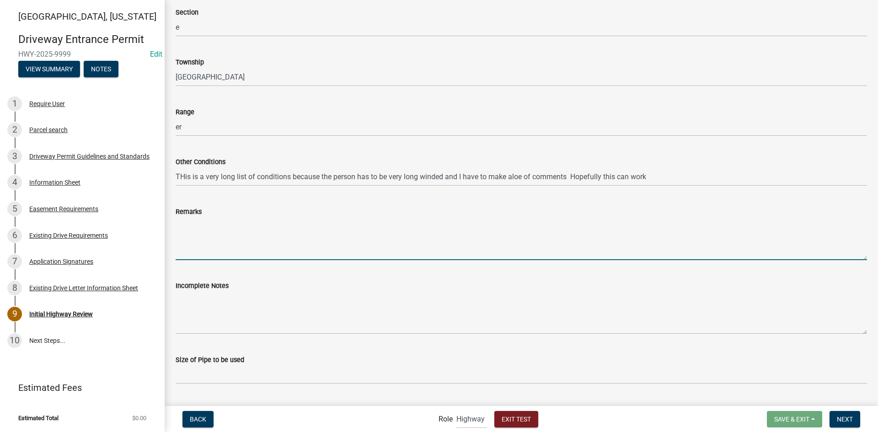
paste textarea "[ { "value": { "criteria": [], "targetId": "2769525b-13fc-49b9-9bd8-9d5cdfcda2f…"
type textarea "[ { "value": { "criteria": [], "targetId": "2769525b-13fc-49b9-9bd8-9d5cdfcda2f…"
drag, startPoint x: 237, startPoint y: 254, endPoint x: 170, endPoint y: 201, distance: 85.3
click at [170, 201] on div "Remarks" at bounding box center [521, 226] width 705 height 67
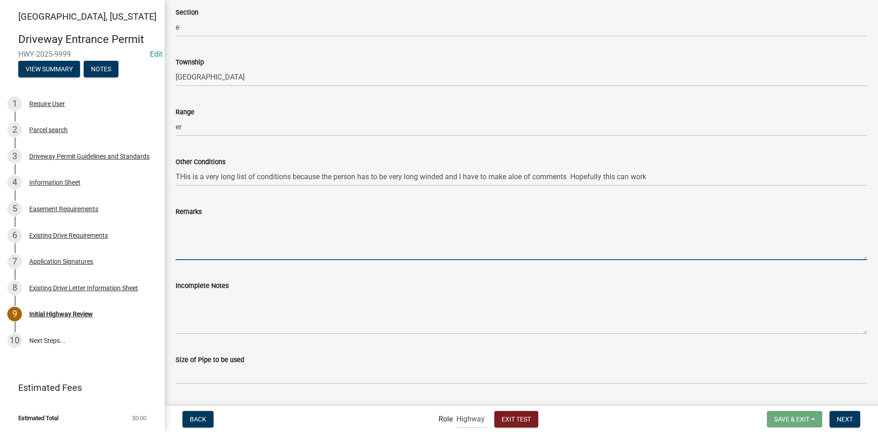
click at [199, 240] on textarea "Remarks" at bounding box center [522, 238] width 692 height 43
type textarea "sadlfjsalkfjasdl;kfjasdl;fkasdjflkas;djfl;sadkfjsaelkdjmsdl;kfjsl;kjfsdf sadfas…"
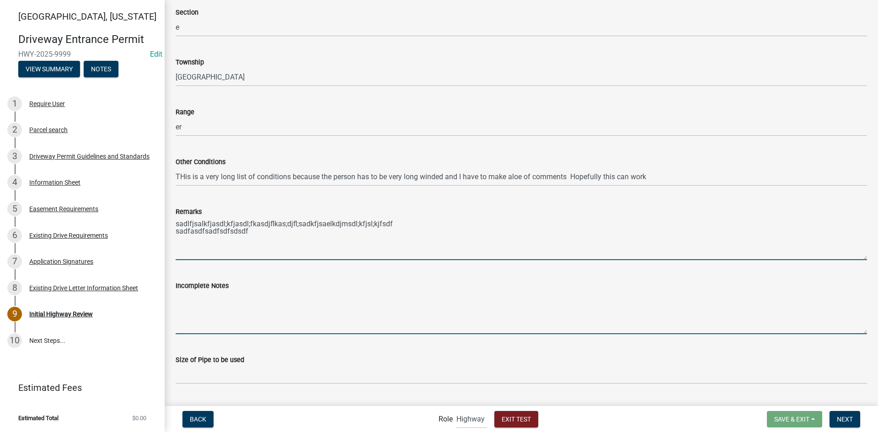
click at [244, 314] on textarea "Incomplete Notes" at bounding box center [522, 312] width 692 height 43
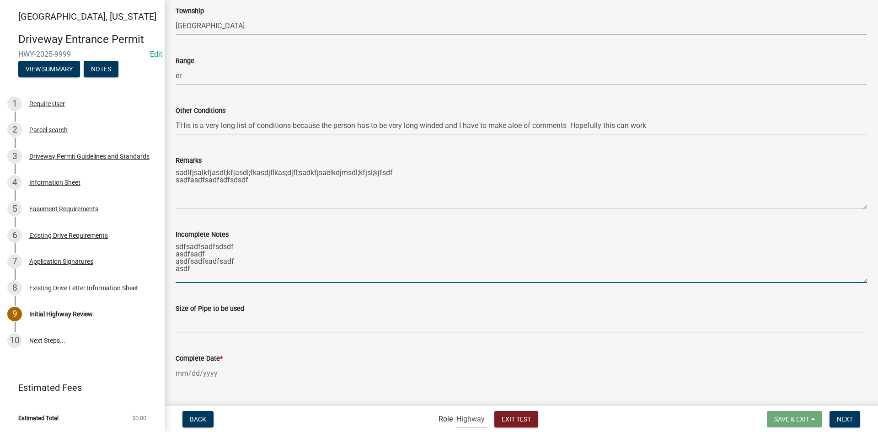
scroll to position [366, 0]
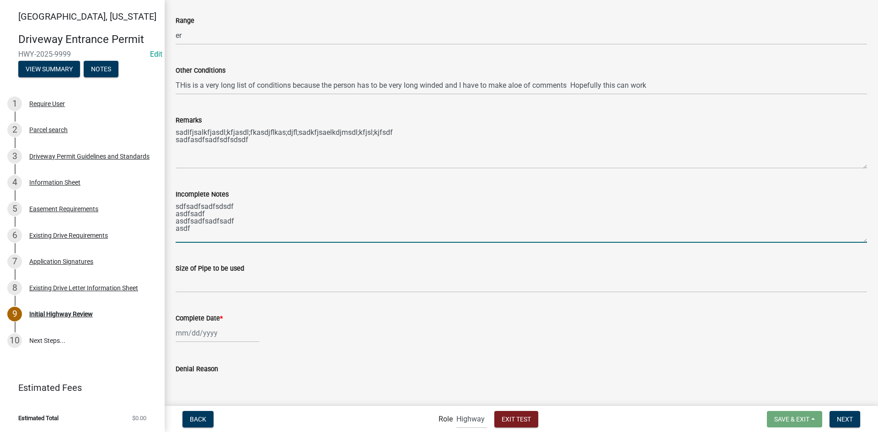
type textarea "sdfsadfsadfsdsdf asdfsadf asdfsadfsadfsadf asdf"
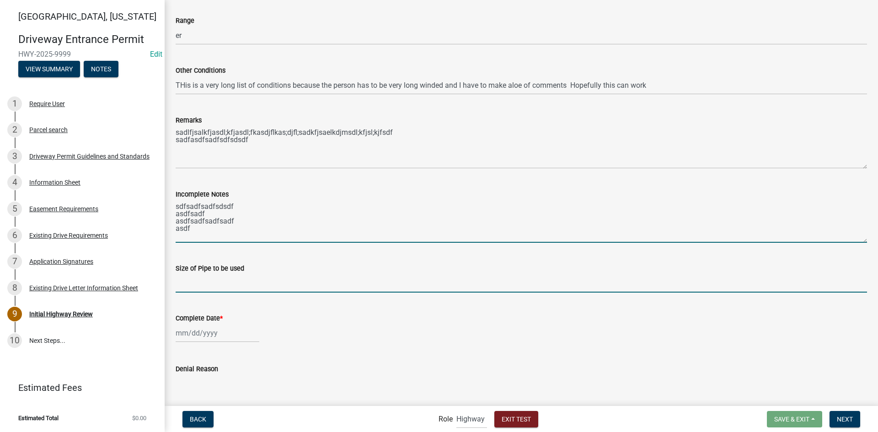
click at [235, 279] on input "Size of Pipe to be used" at bounding box center [522, 283] width 692 height 19
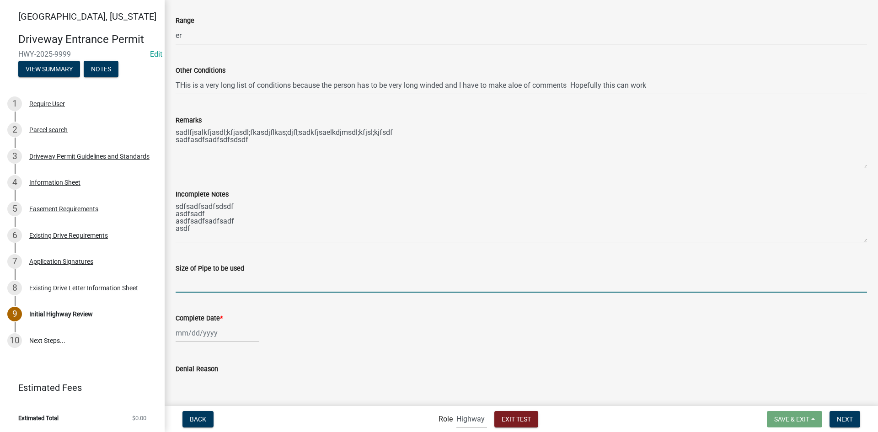
type input "big pipe"
click at [215, 337] on div at bounding box center [218, 333] width 84 height 19
select select "8"
select select "2025"
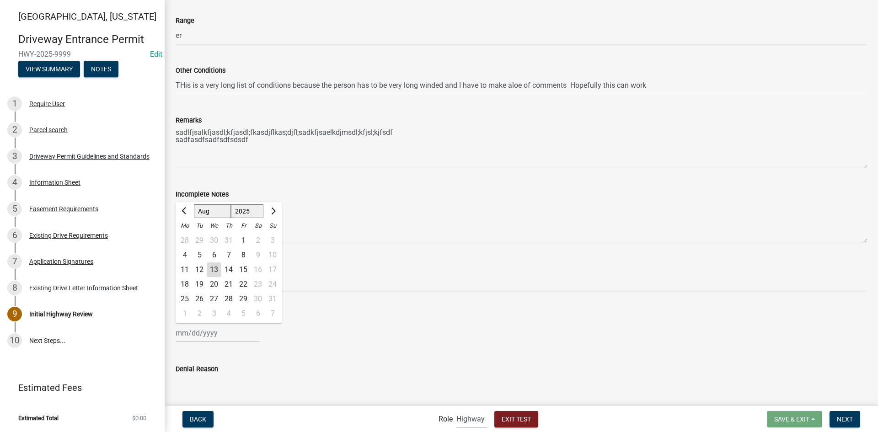
click at [218, 268] on div "13" at bounding box center [214, 270] width 15 height 15
type input "[DATE]"
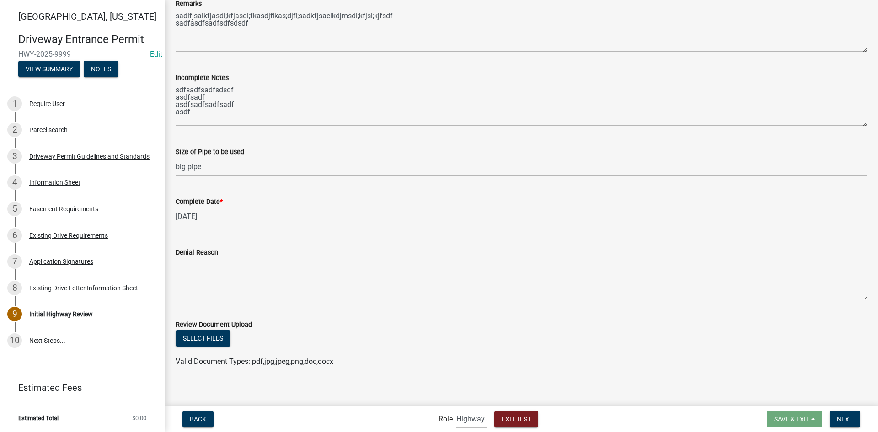
scroll to position [489, 0]
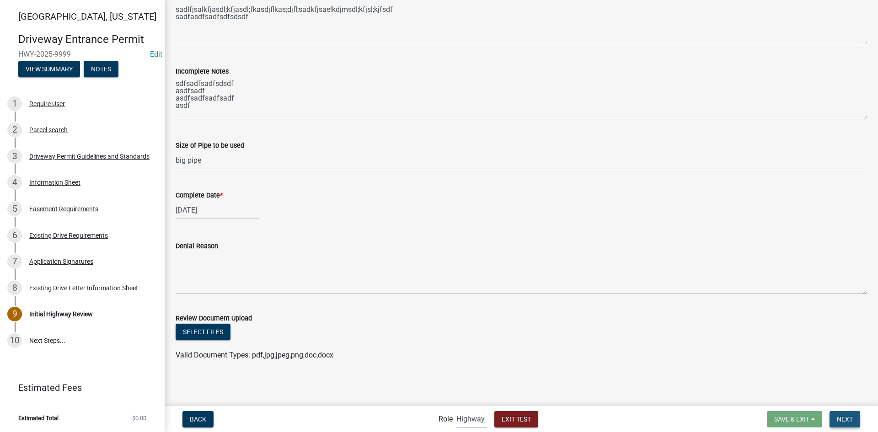
click at [837, 416] on button "Next" at bounding box center [845, 419] width 31 height 16
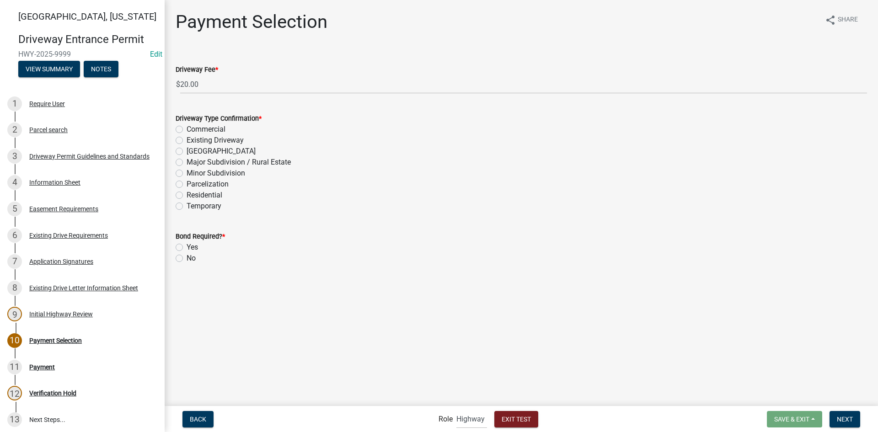
click at [187, 141] on label "Existing Driveway" at bounding box center [215, 140] width 57 height 11
click at [187, 141] on input "Existing Driveway" at bounding box center [190, 138] width 6 height 6
radio input "true"
click at [187, 259] on label "No" at bounding box center [191, 258] width 9 height 11
click at [187, 259] on input "No" at bounding box center [190, 256] width 6 height 6
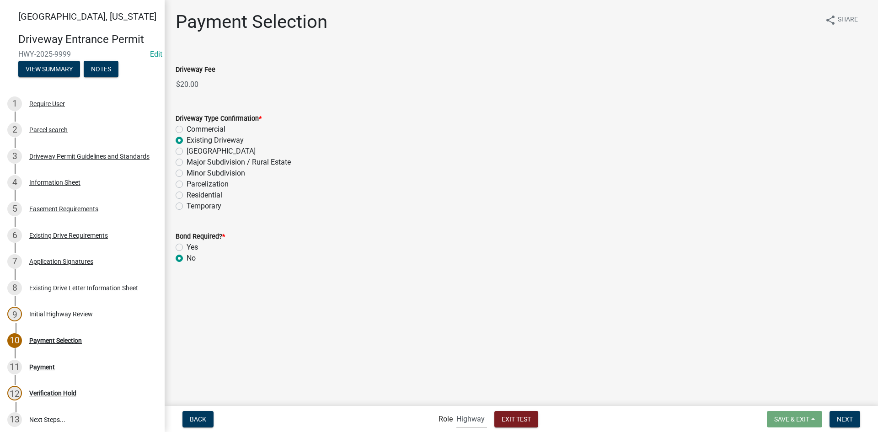
radio input "true"
click at [54, 370] on div "Payment" at bounding box center [42, 367] width 26 height 6
click at [471, 419] on select "Applicant Admin Highway" at bounding box center [472, 419] width 31 height 19
select select "e5e38292-d2c1-486e-b50c-0ed93e1cc3c9"
click at [457, 410] on select "Applicant Admin Highway" at bounding box center [472, 419] width 31 height 19
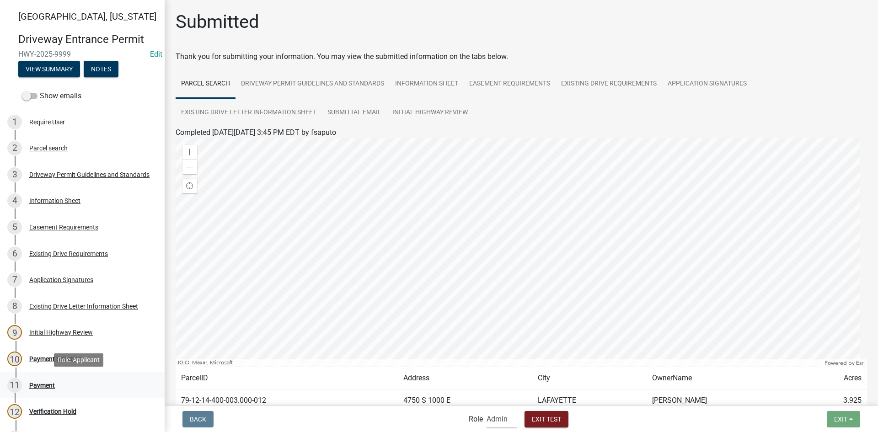
click at [48, 383] on div "Payment" at bounding box center [42, 385] width 26 height 6
click at [42, 386] on div "Payment" at bounding box center [42, 385] width 26 height 6
click at [51, 363] on div "10 Payment Selection" at bounding box center [78, 359] width 143 height 15
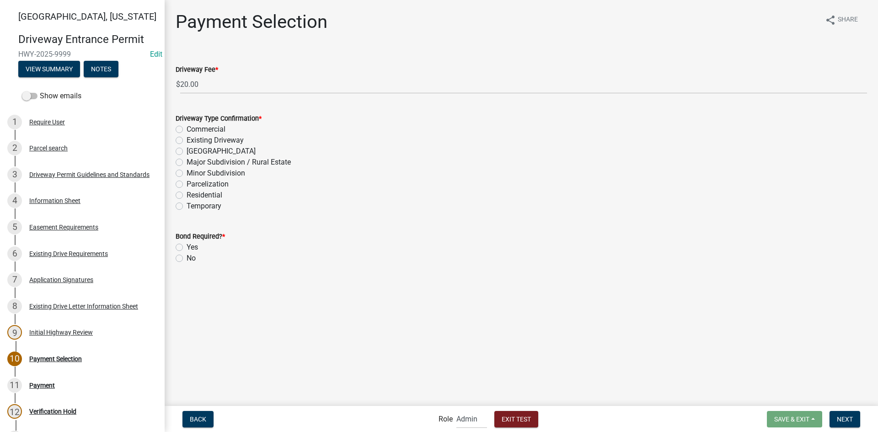
click at [187, 137] on label "Existing Driveway" at bounding box center [215, 140] width 57 height 11
click at [187, 137] on input "Existing Driveway" at bounding box center [190, 138] width 6 height 6
radio input "true"
click at [187, 259] on label "No" at bounding box center [191, 258] width 9 height 11
click at [187, 259] on input "No" at bounding box center [190, 256] width 6 height 6
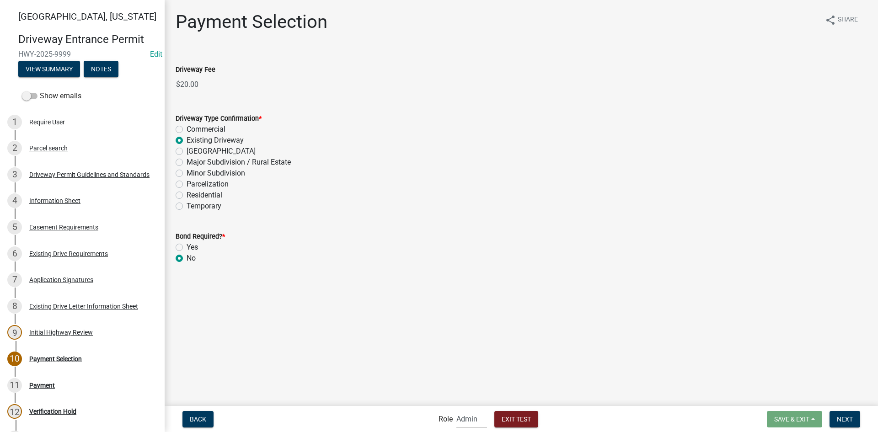
radio input "true"
click at [845, 414] on button "Next" at bounding box center [845, 419] width 31 height 16
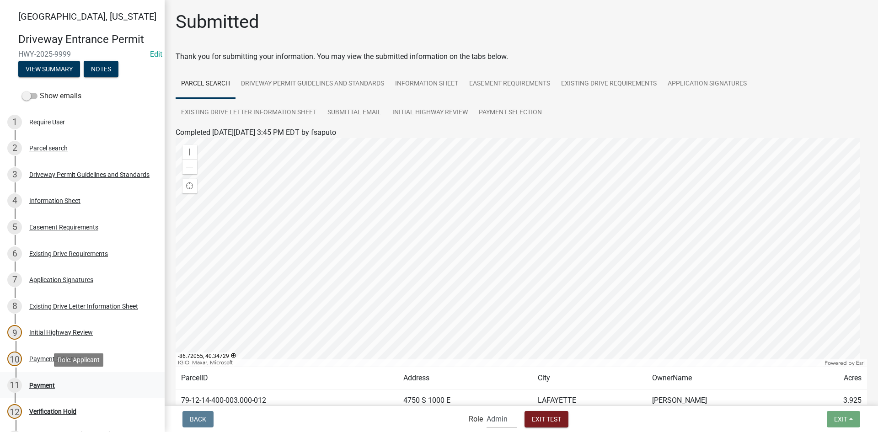
click at [48, 388] on div "Payment" at bounding box center [42, 385] width 26 height 6
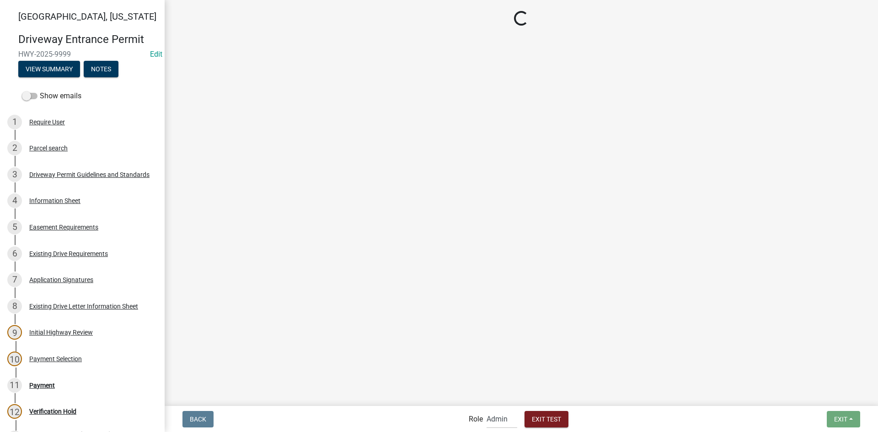
select select "2: 1"
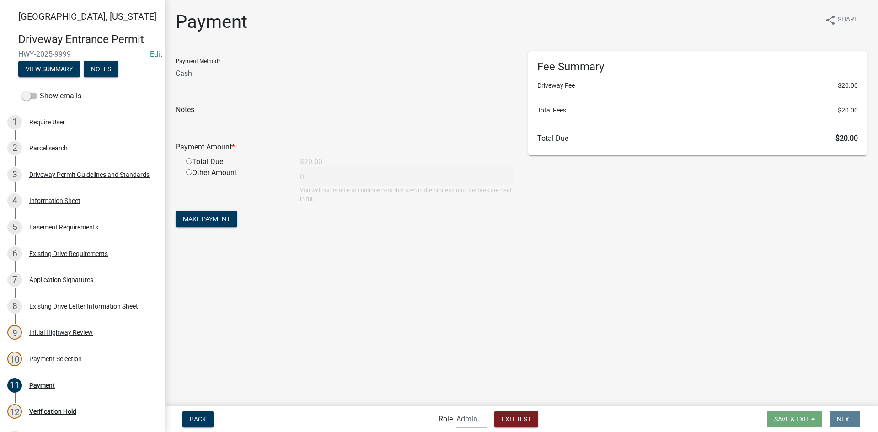
click at [189, 162] on input "radio" at bounding box center [189, 161] width 6 height 6
radio input "true"
type input "20"
click at [218, 227] on button "Make Payment" at bounding box center [207, 219] width 62 height 16
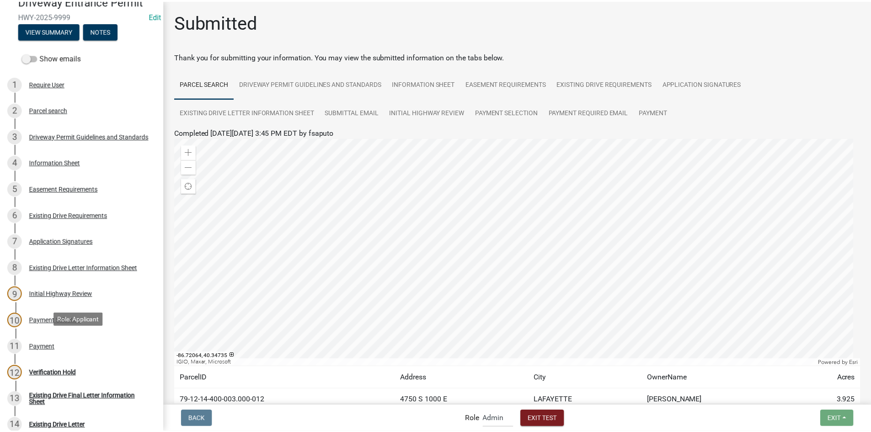
scroll to position [137, 0]
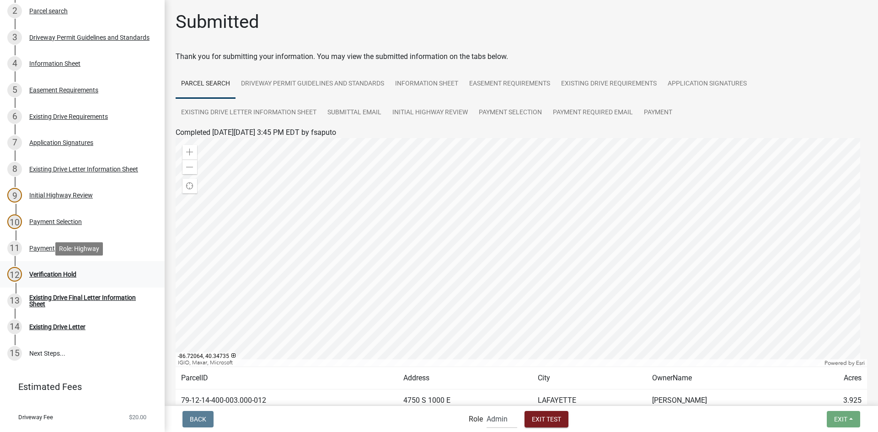
click at [53, 278] on div "12 Verification Hold" at bounding box center [78, 274] width 143 height 15
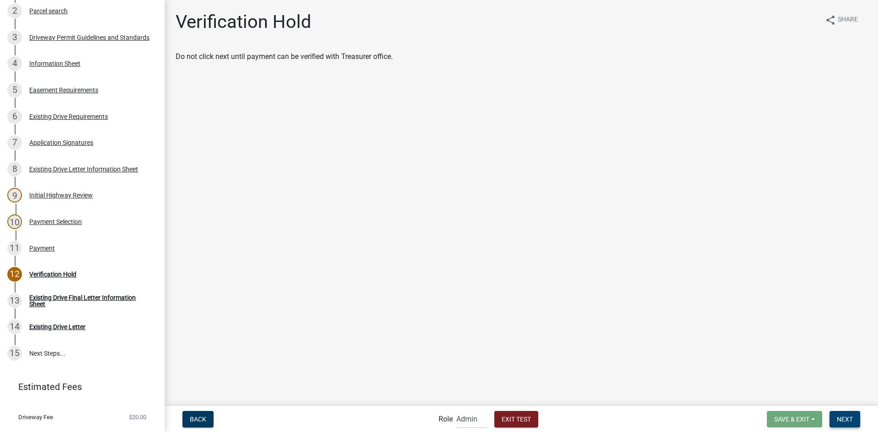
click at [844, 419] on span "Next" at bounding box center [845, 418] width 16 height 7
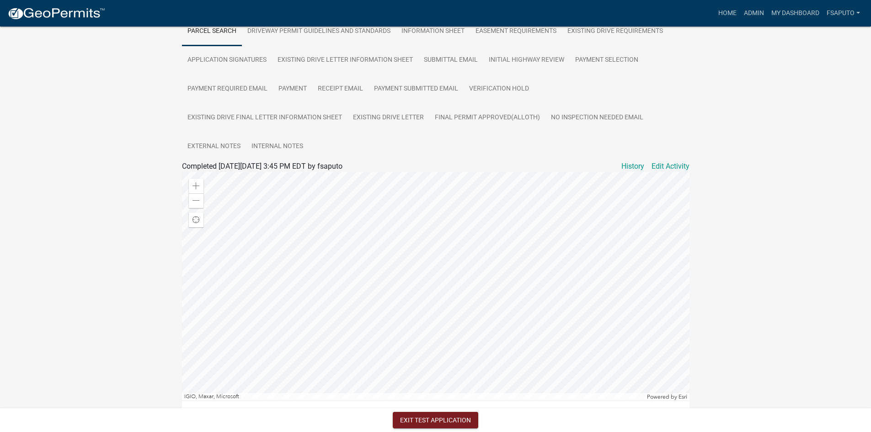
scroll to position [46, 0]
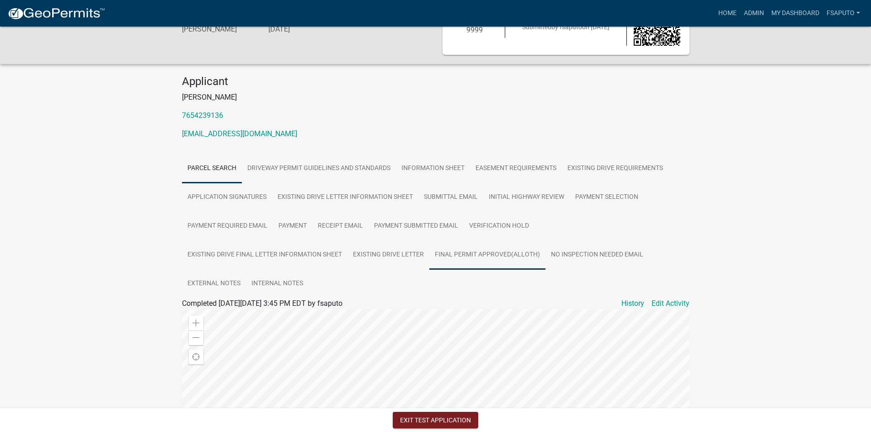
click at [510, 257] on link "Final Permit Approved(AllOth)" at bounding box center [488, 255] width 116 height 29
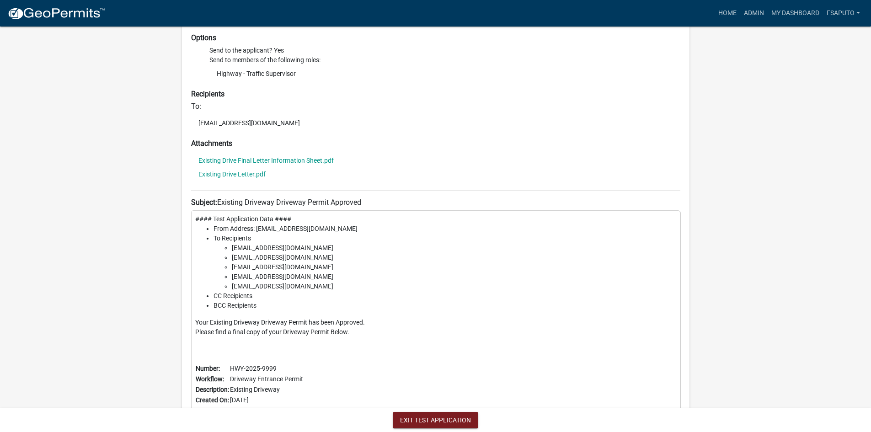
scroll to position [296, 0]
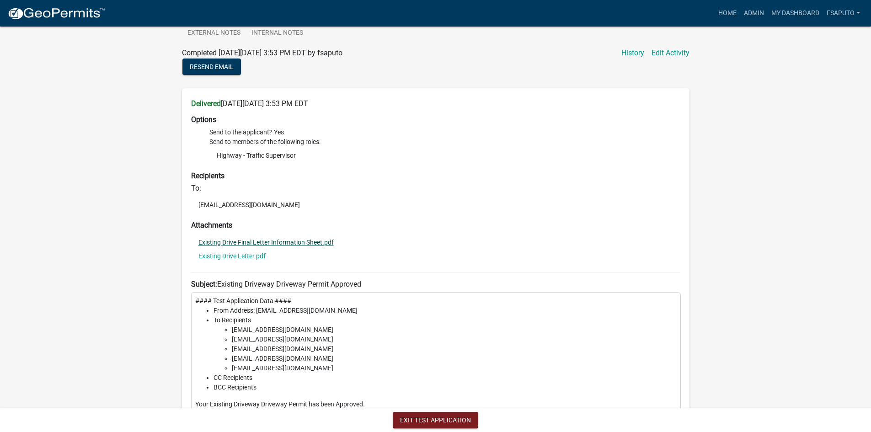
click at [287, 242] on link "Existing Drive Final Letter Information Sheet.pdf" at bounding box center [266, 242] width 135 height 6
click at [249, 254] on link "Existing Drive Letter.pdf" at bounding box center [232, 256] width 67 height 6
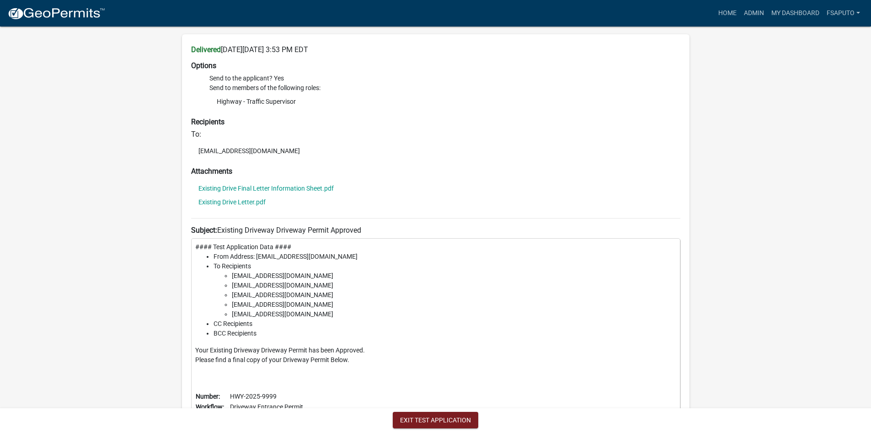
scroll to position [434, 0]
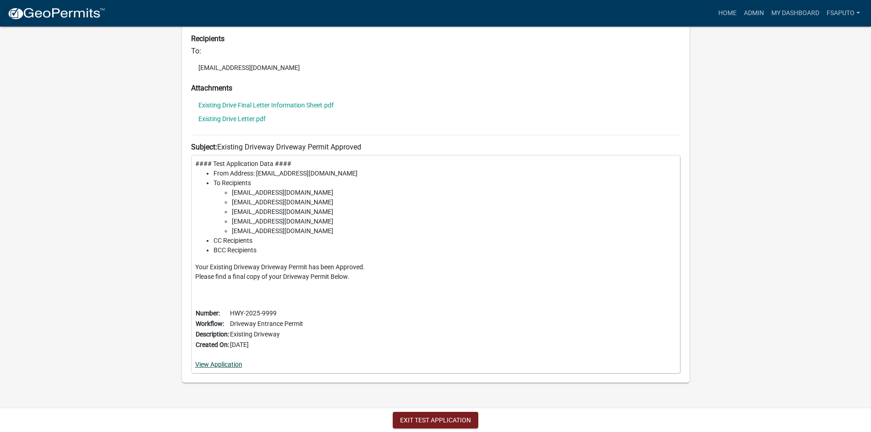
click at [232, 363] on link "View Application" at bounding box center [218, 364] width 47 height 7
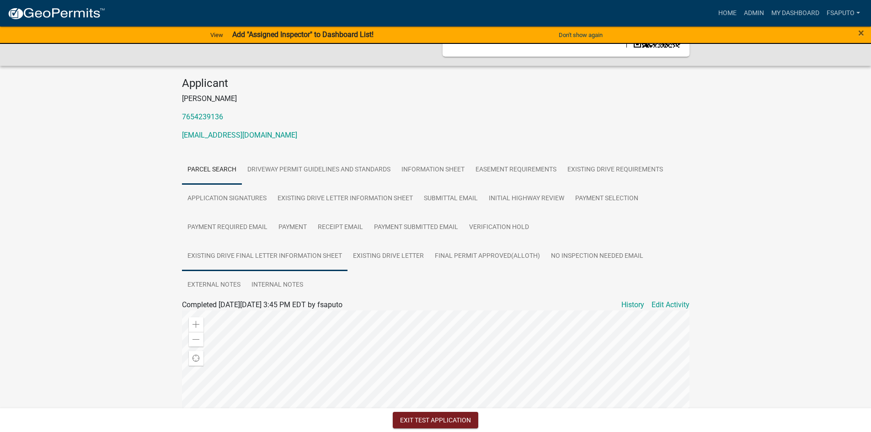
scroll to position [76, 0]
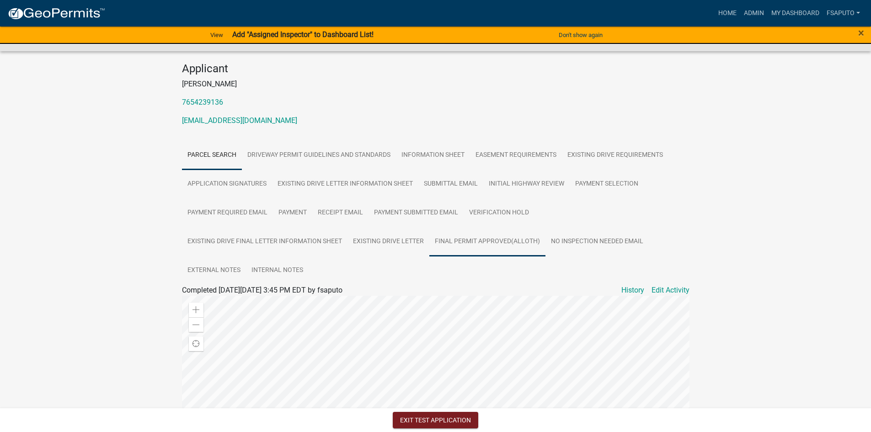
click at [522, 236] on link "Final Permit Approved(AllOth)" at bounding box center [488, 241] width 116 height 29
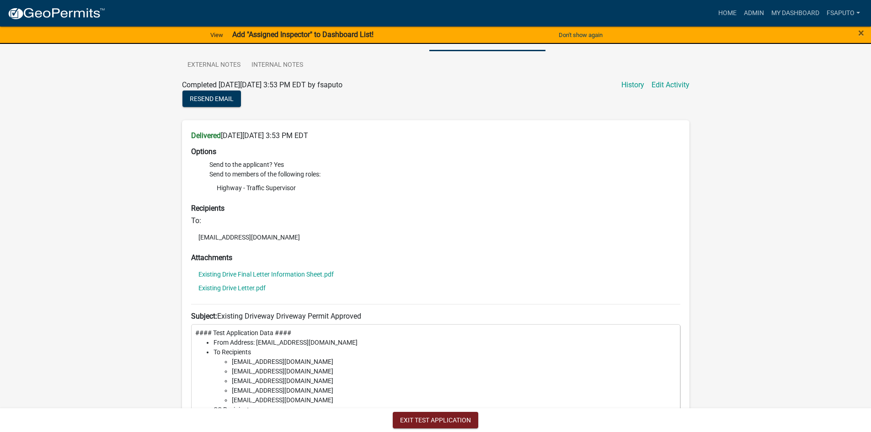
scroll to position [396, 0]
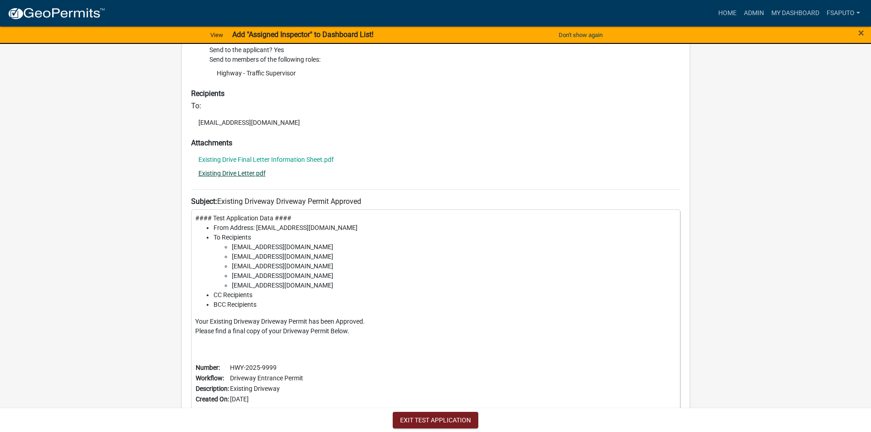
click at [247, 171] on link "Existing Drive Letter.pdf" at bounding box center [232, 173] width 67 height 6
click at [59, 11] on img at bounding box center [56, 14] width 98 height 14
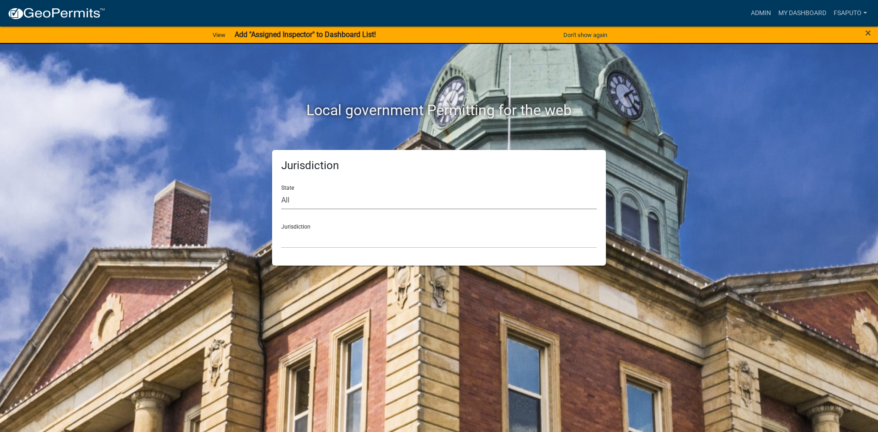
click at [354, 207] on select "All [US_STATE] [US_STATE] [US_STATE] [US_STATE] [US_STATE] [US_STATE] [US_STATE…" at bounding box center [439, 200] width 316 height 19
select select "[US_STATE]"
click at [281, 191] on select "All [US_STATE] [US_STATE] [US_STATE] [US_STATE] [US_STATE] [US_STATE] [US_STATE…" at bounding box center [439, 200] width 316 height 19
click at [343, 242] on select "City of [GEOGRAPHIC_DATA], [US_STATE] City of [GEOGRAPHIC_DATA], [US_STATE] Cit…" at bounding box center [439, 239] width 316 height 19
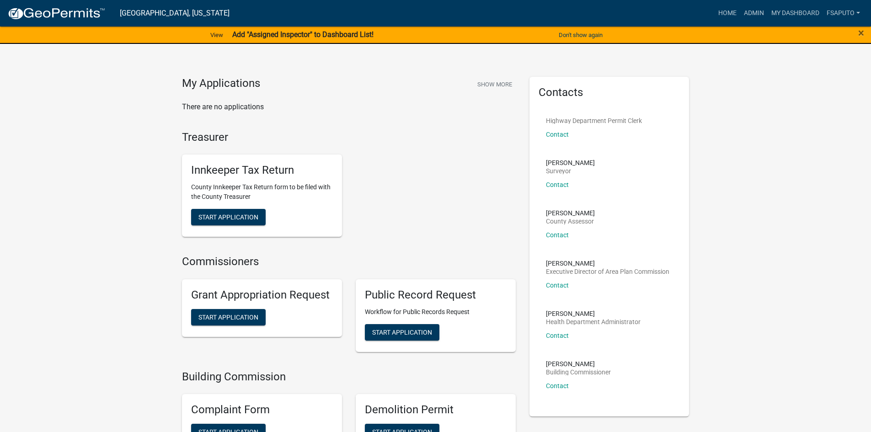
click at [56, 11] on img at bounding box center [56, 14] width 98 height 14
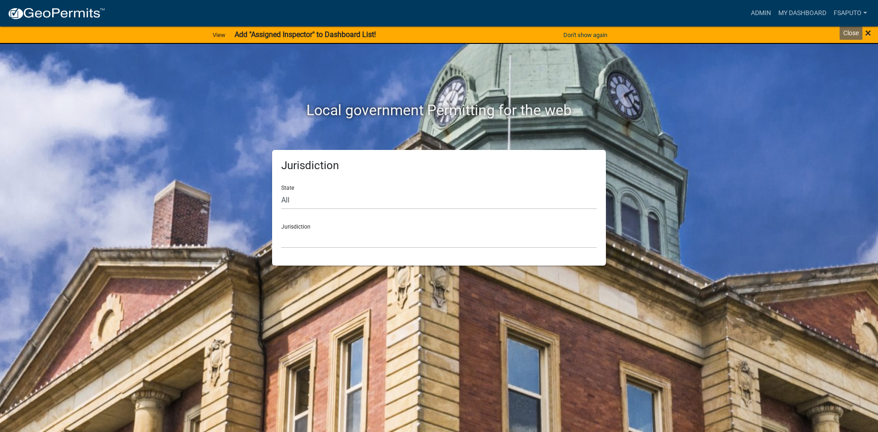
click at [870, 32] on span "×" at bounding box center [868, 33] width 6 height 13
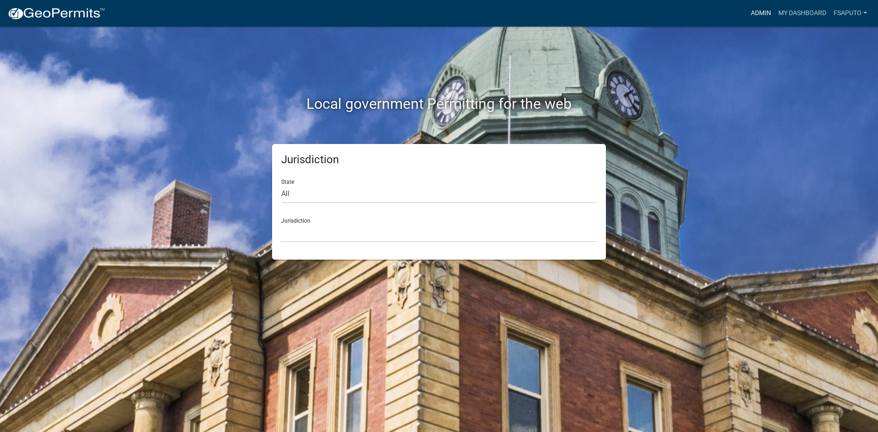
click at [757, 11] on link "Admin" at bounding box center [760, 13] width 27 height 17
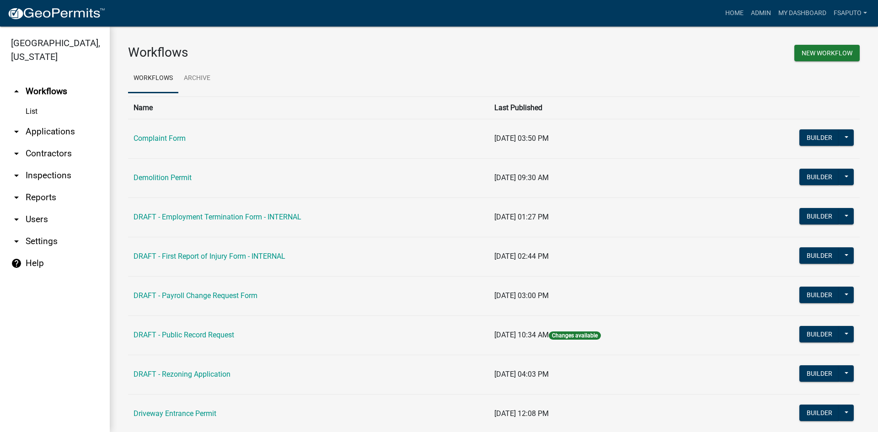
click at [36, 95] on link "arrow_drop_up Workflows" at bounding box center [55, 92] width 110 height 22
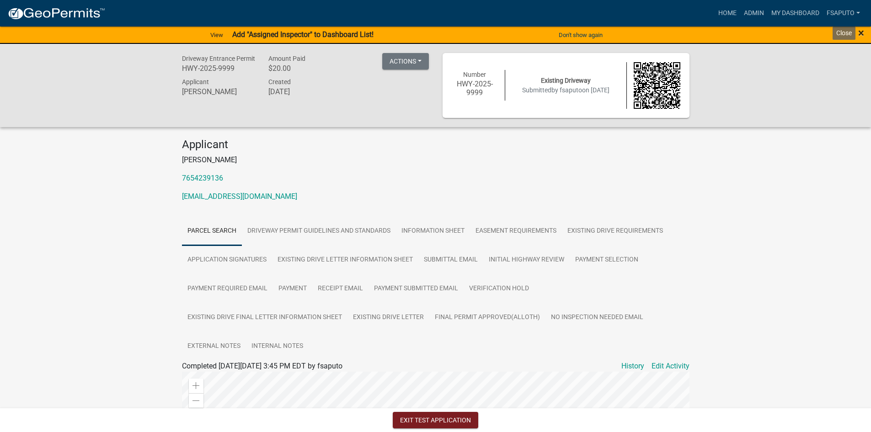
click at [862, 30] on span "×" at bounding box center [862, 33] width 6 height 13
